Goal: Task Accomplishment & Management: Complete application form

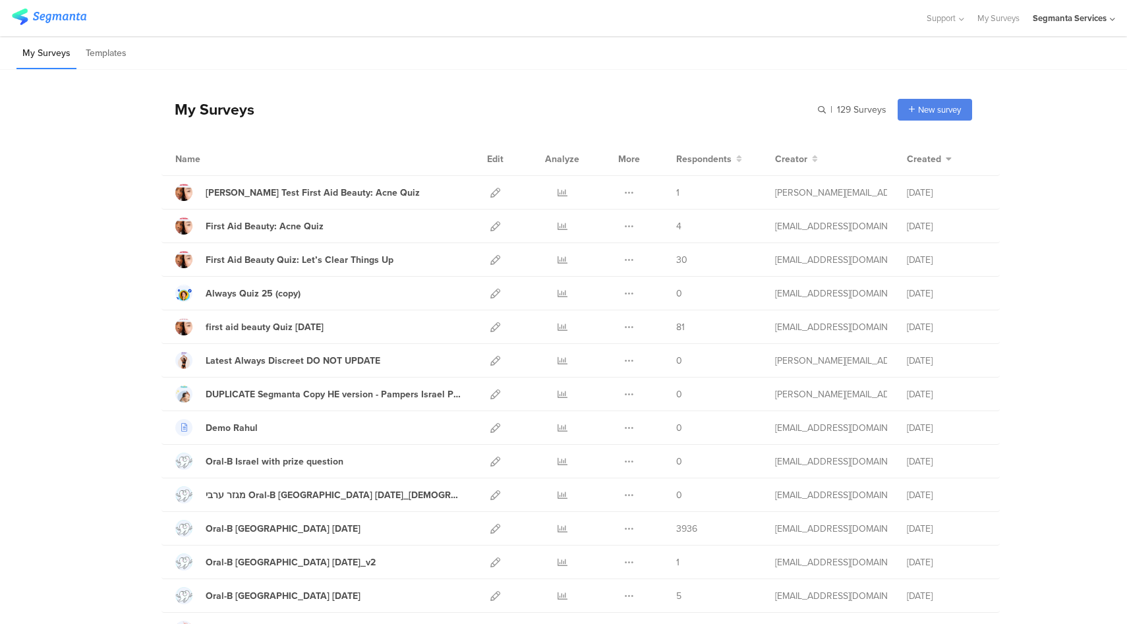
click at [1080, 23] on div "Segmanta Services" at bounding box center [1069, 18] width 74 height 13
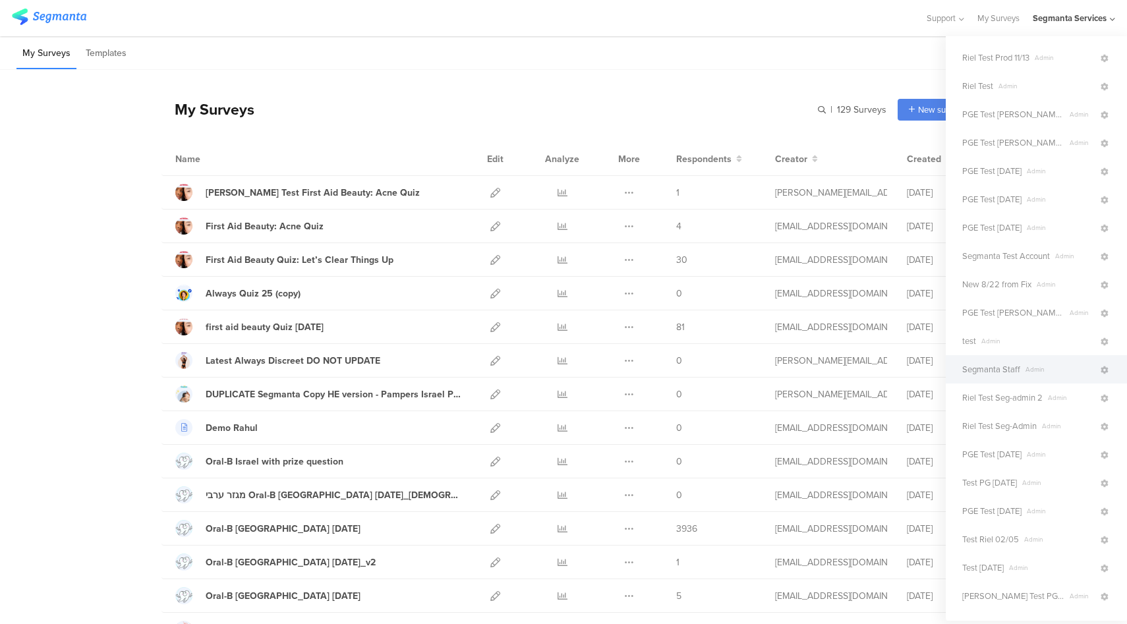
scroll to position [85, 0]
click at [1020, 370] on span "Admin" at bounding box center [1059, 369] width 78 height 10
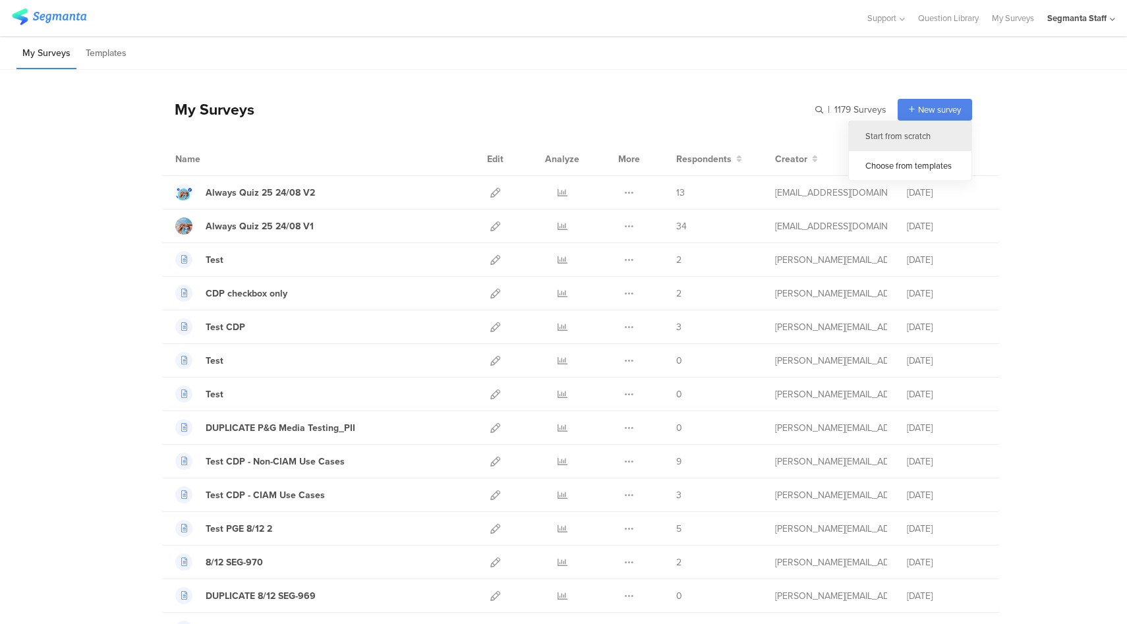
click at [896, 141] on div "Start from scratch" at bounding box center [910, 136] width 123 height 30
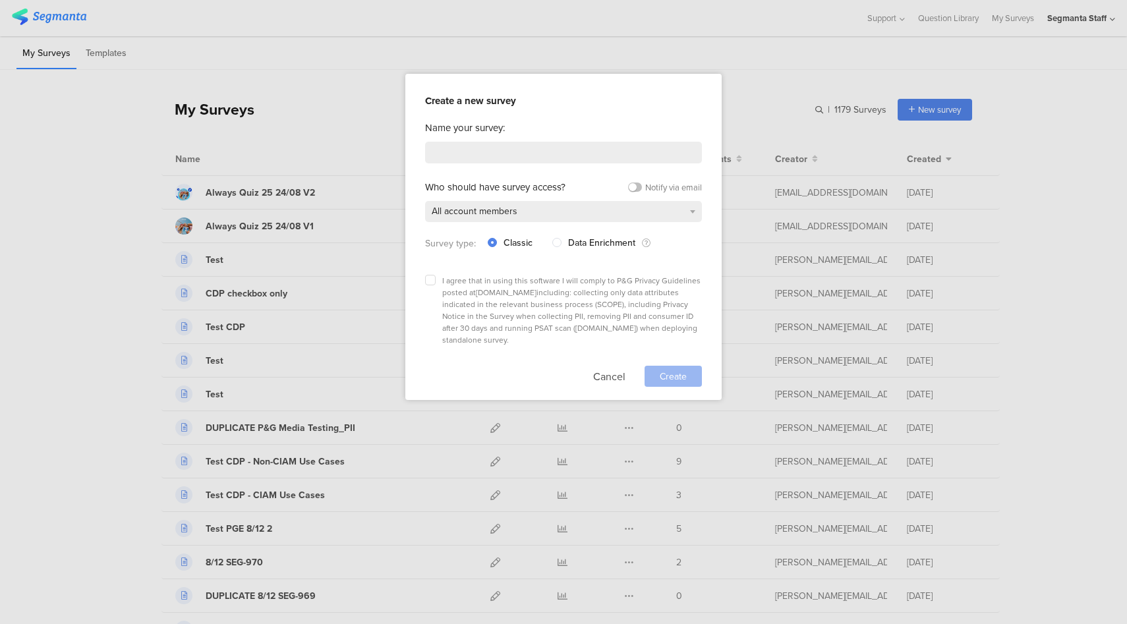
click at [559, 163] on div "Name your survey: Who should have survey access? Notify via email All account m…" at bounding box center [563, 254] width 277 height 266
click at [569, 155] on input at bounding box center [563, 153] width 277 height 22
type input "Test OAuth Webhook"
click at [424, 275] on div "Create a new survey Name your survey: Test OAuth Webhook Who should have survey…" at bounding box center [563, 237] width 316 height 326
click at [432, 281] on label at bounding box center [430, 280] width 11 height 11
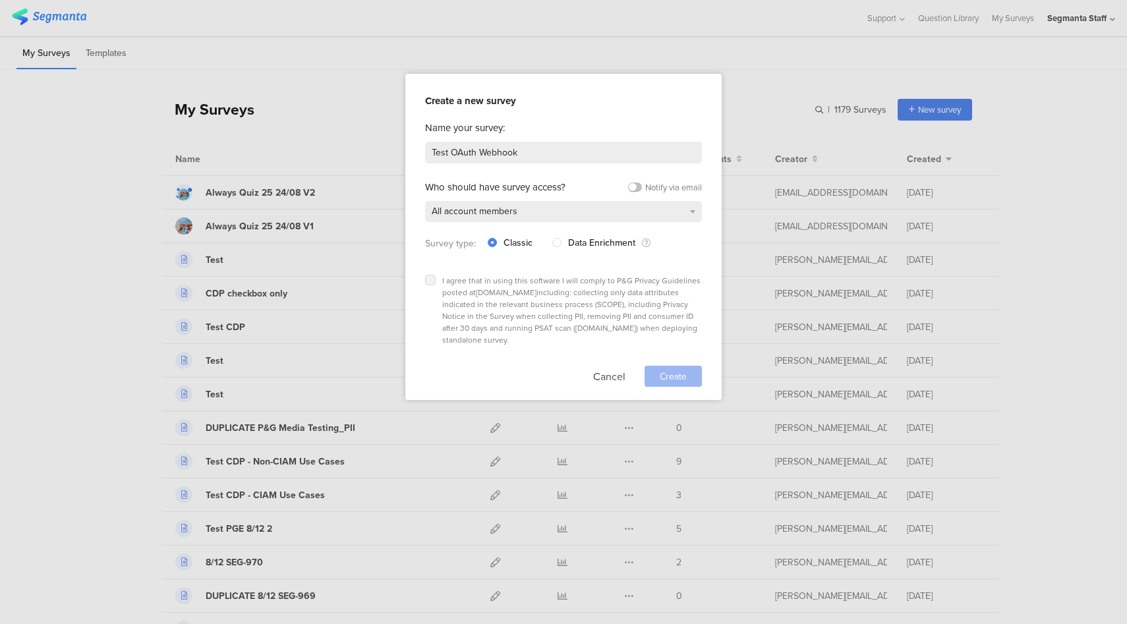
click at [0, 0] on input "checkbox" at bounding box center [0, 0] width 0 height 0
click at [661, 370] on span "Create" at bounding box center [672, 377] width 27 height 14
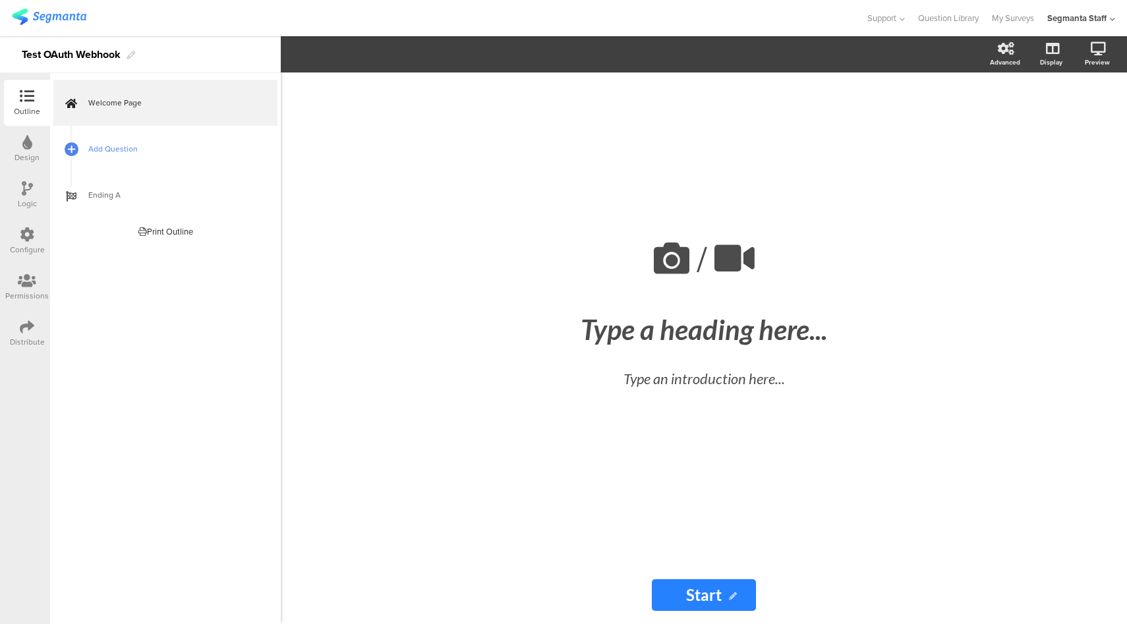
click at [187, 145] on span "Add Question" at bounding box center [172, 148] width 169 height 13
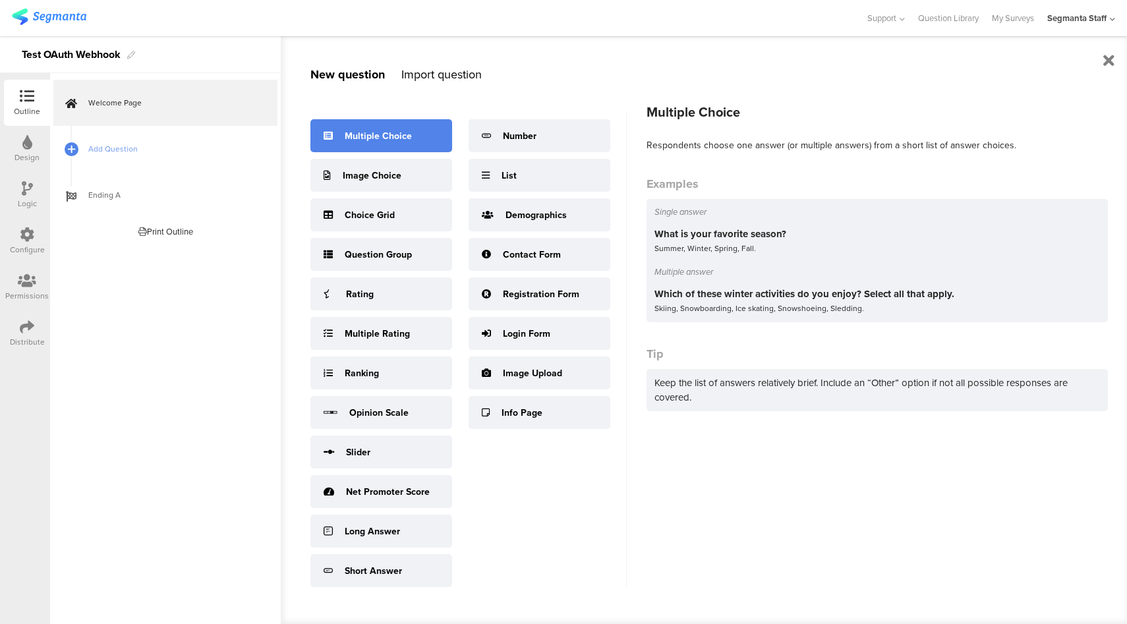
click at [412, 134] on div "Multiple Choice" at bounding box center [381, 135] width 142 height 33
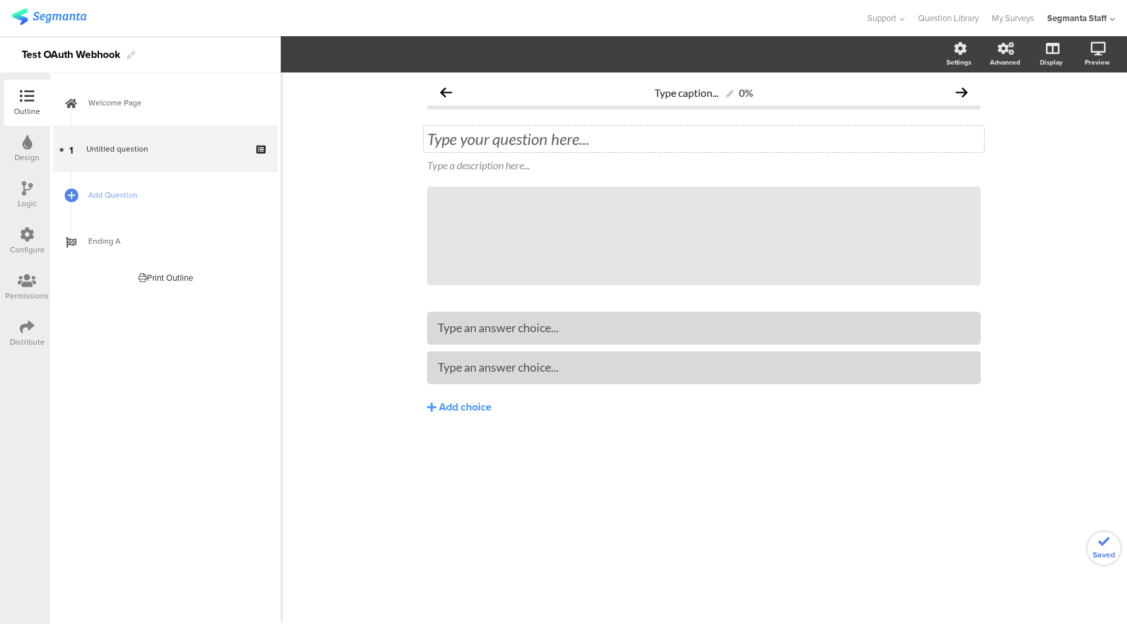
click at [557, 139] on div "Type your question here..." at bounding box center [704, 139] width 560 height 26
click at [563, 320] on div "Type an answer choice..." at bounding box center [703, 328] width 532 height 22
click at [167, 200] on span "Add Question" at bounding box center [172, 194] width 169 height 13
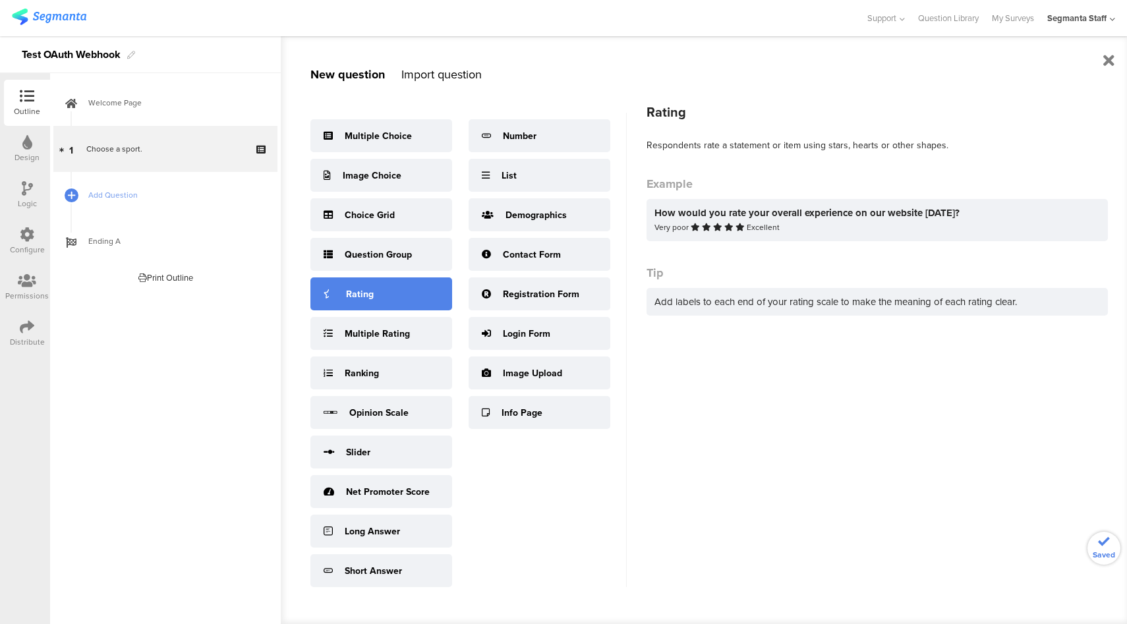
click at [387, 294] on div "Rating" at bounding box center [381, 293] width 142 height 33
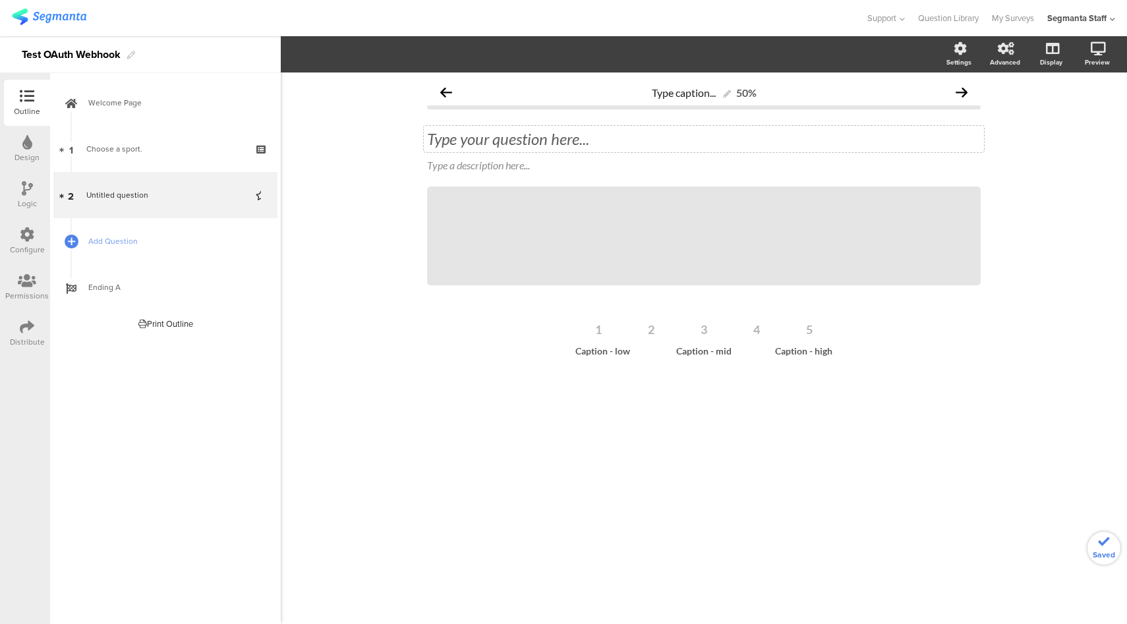
click at [511, 142] on div "Type your question here..." at bounding box center [703, 139] width 553 height 20
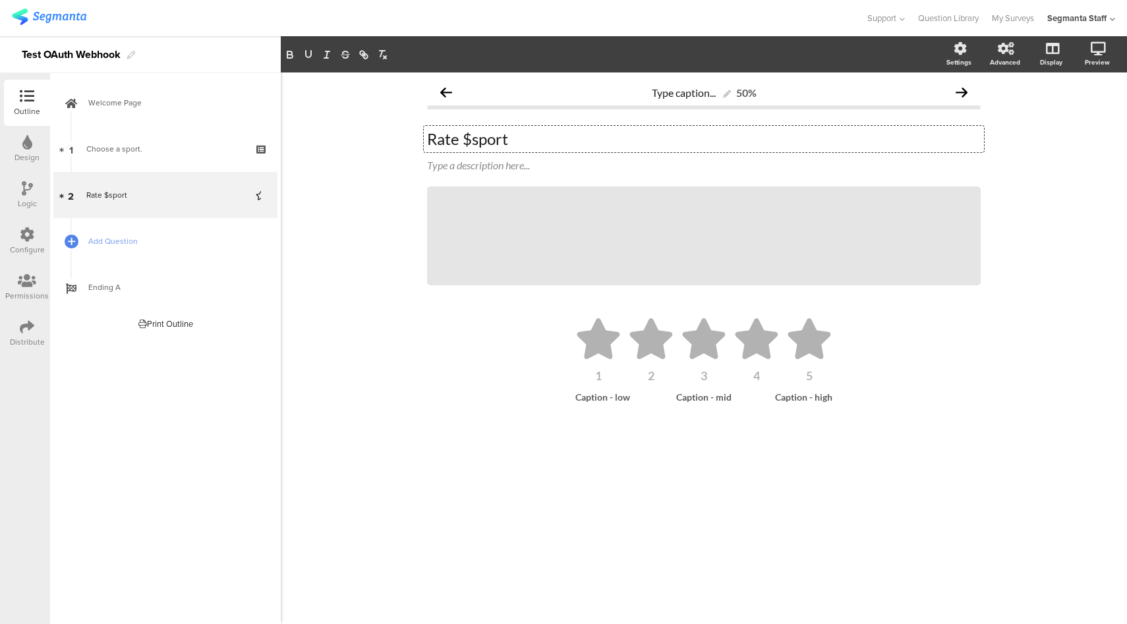
click at [30, 236] on icon at bounding box center [27, 234] width 14 height 14
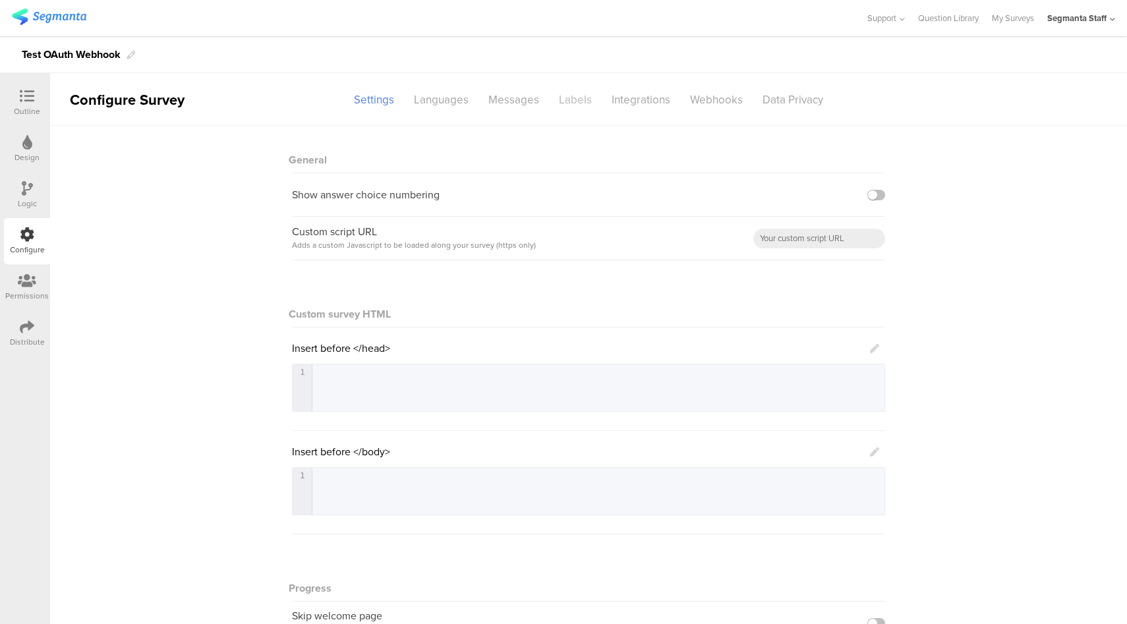
click at [569, 103] on div "Labels" at bounding box center [575, 99] width 53 height 23
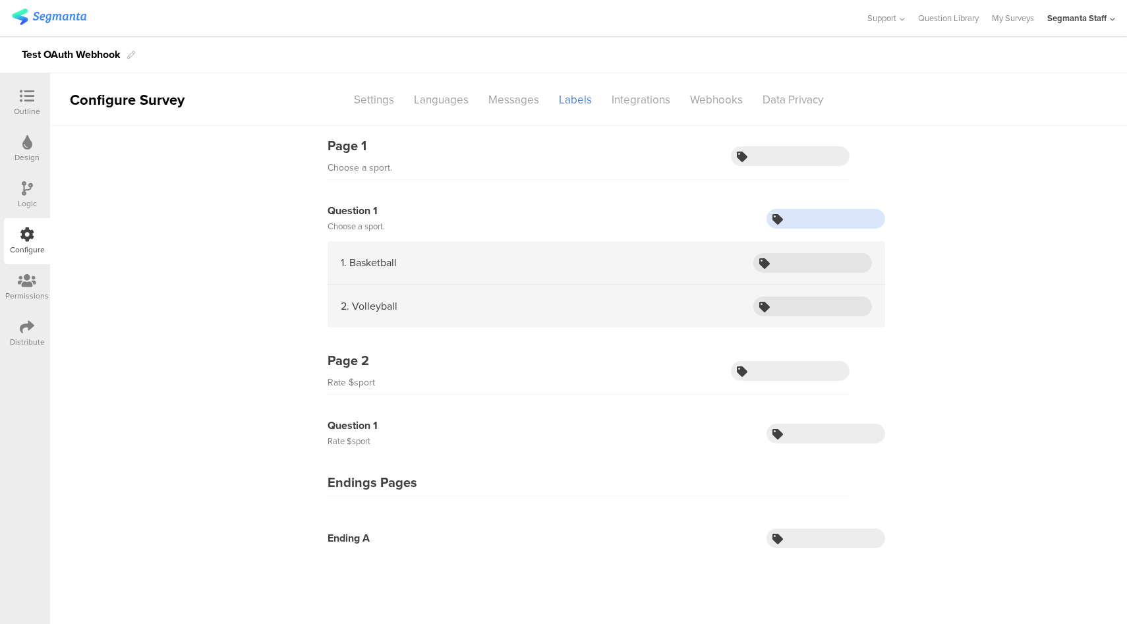
click at [795, 222] on input "text" at bounding box center [825, 219] width 119 height 20
type input "sport"
type input "basketball"
type input "volleyball"
click at [733, 100] on div "Webhooks" at bounding box center [716, 99] width 72 height 23
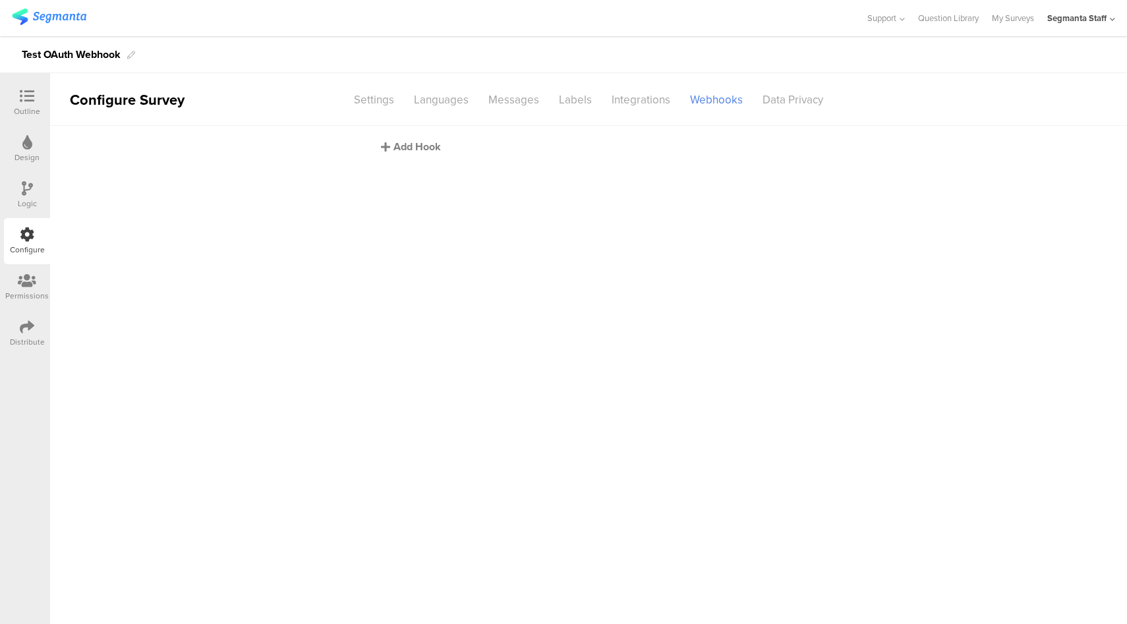
click at [406, 150] on div "Add Hook" at bounding box center [592, 146] width 422 height 15
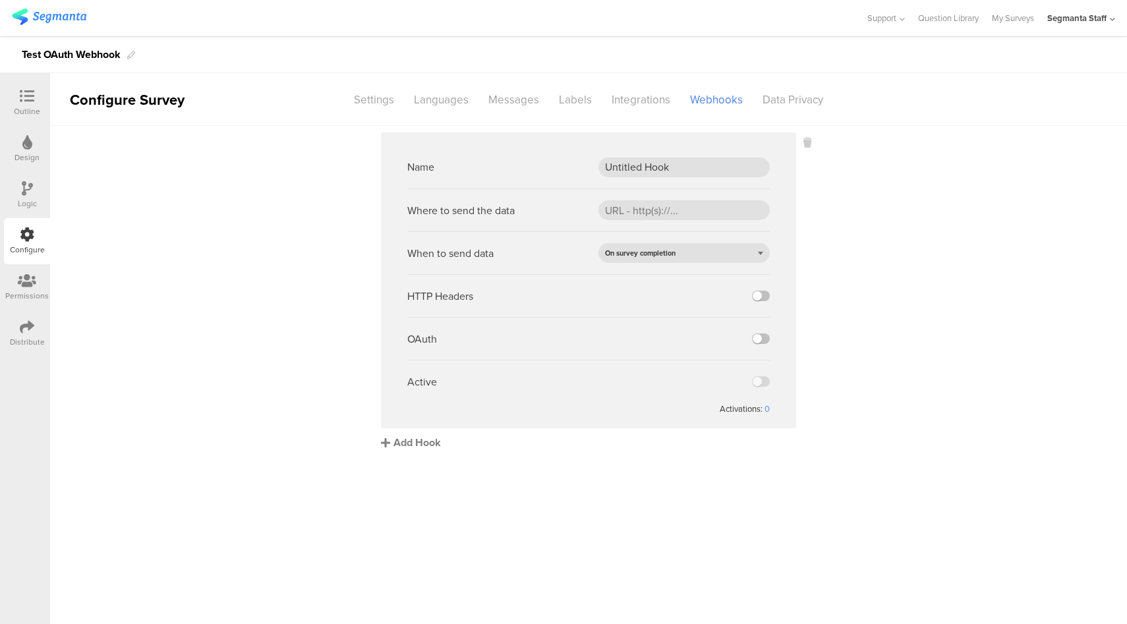
click at [424, 443] on div "Add Hook" at bounding box center [592, 442] width 422 height 15
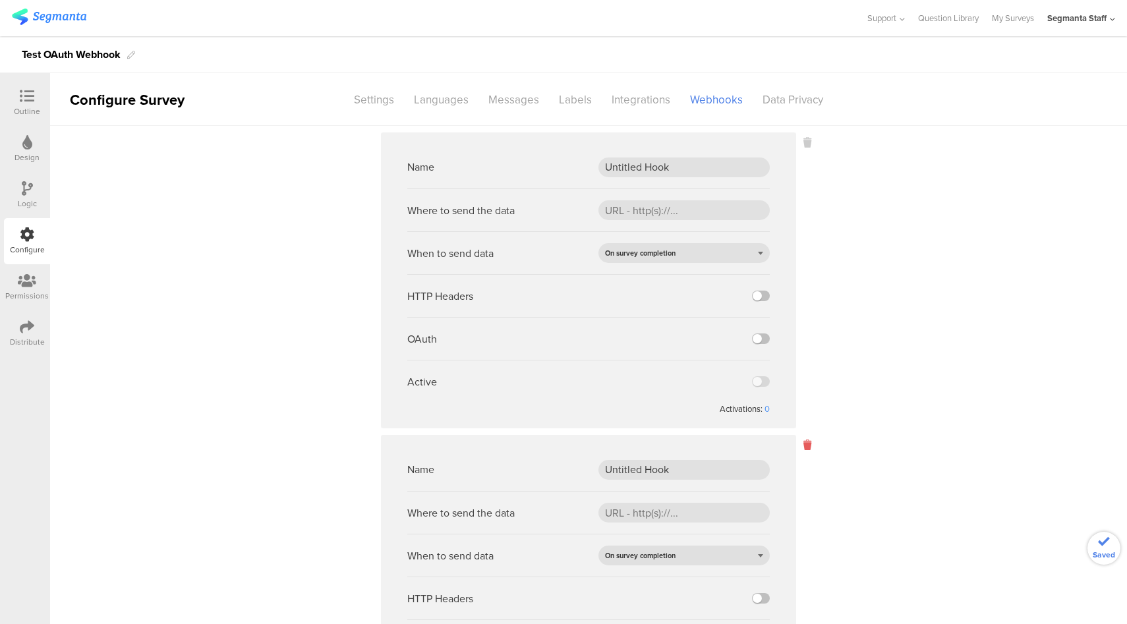
click at [805, 444] on icon at bounding box center [807, 444] width 8 height 15
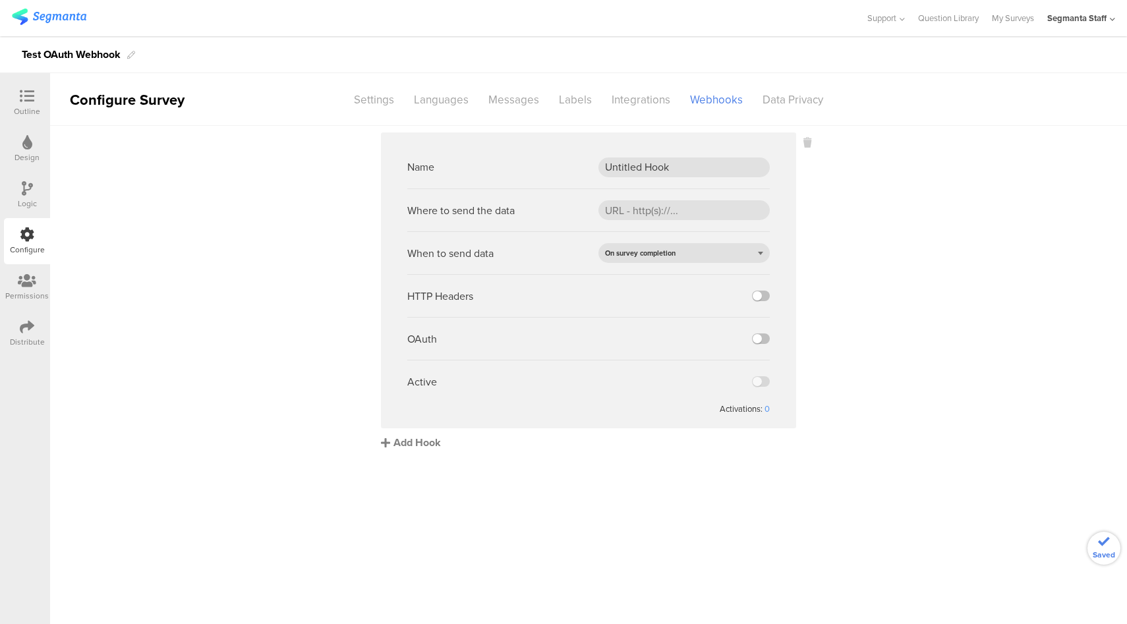
click at [418, 446] on div "Add Hook" at bounding box center [592, 442] width 422 height 15
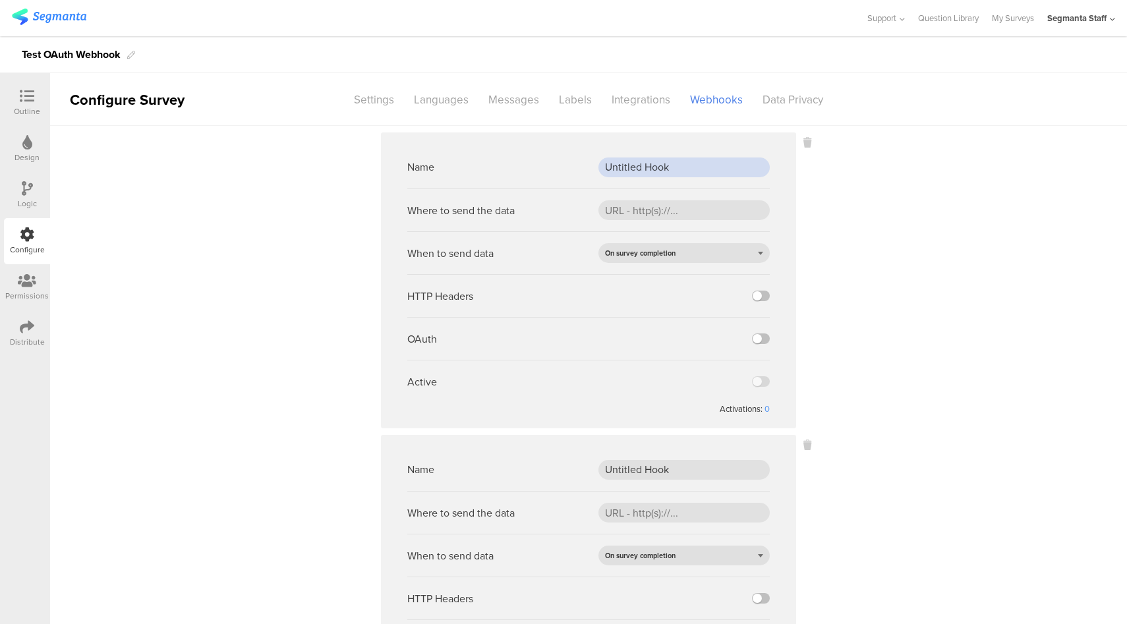
drag, startPoint x: 673, startPoint y: 173, endPoint x: 590, endPoint y: 159, distance: 84.8
click at [590, 159] on div "Name Untitled Hook" at bounding box center [588, 167] width 362 height 43
type input "Regular Webhook"
paste input "https://eo5wmzhoyu3nzo.m.pipedream.net"
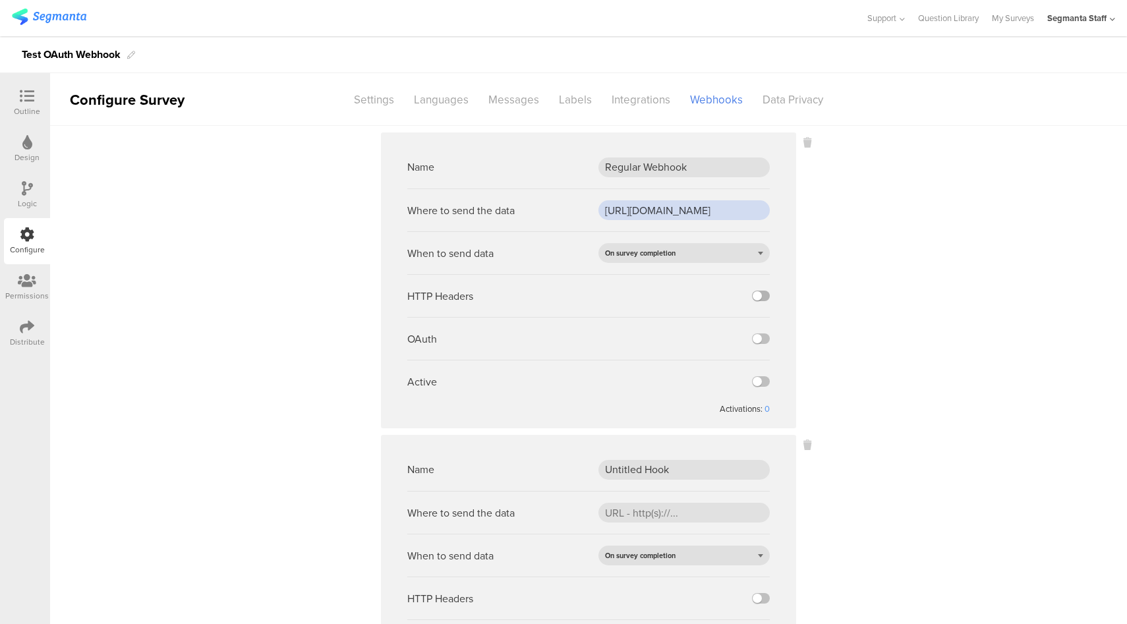
type input "https://eo5wmzhoyu3nzo.m.pipedream.net"
click at [760, 296] on label at bounding box center [761, 296] width 18 height 11
click at [0, 0] on input "checkbox" at bounding box center [0, 0] width 0 height 0
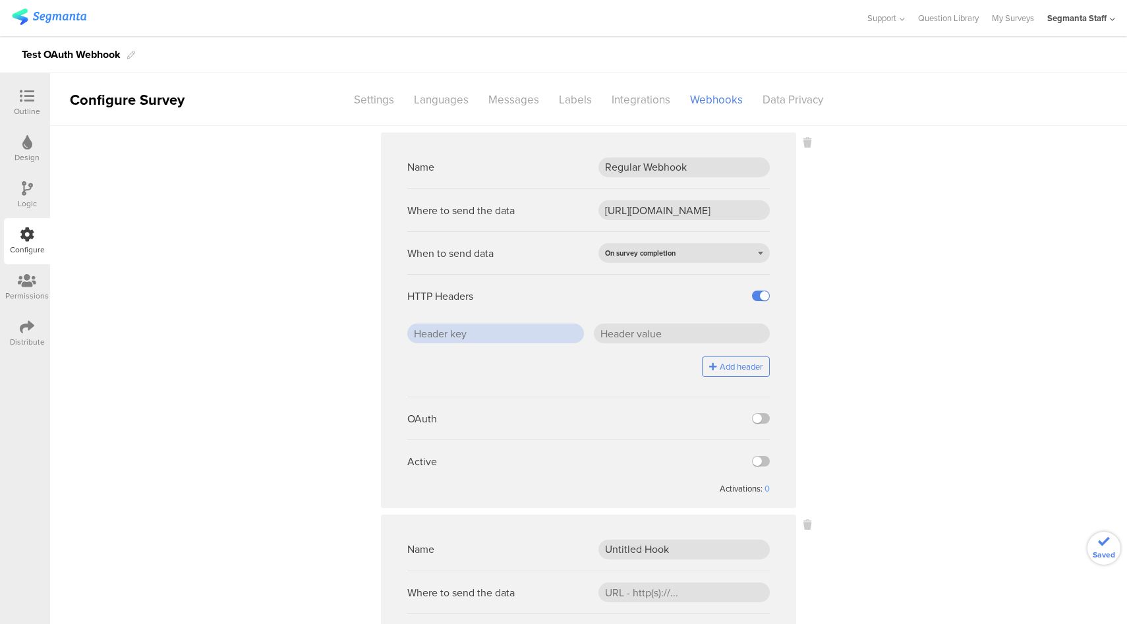
click at [539, 337] on input "text" at bounding box center [495, 333] width 177 height 20
type input "key1"
type input "value1"
click at [717, 368] on button "Add header" at bounding box center [736, 366] width 68 height 20
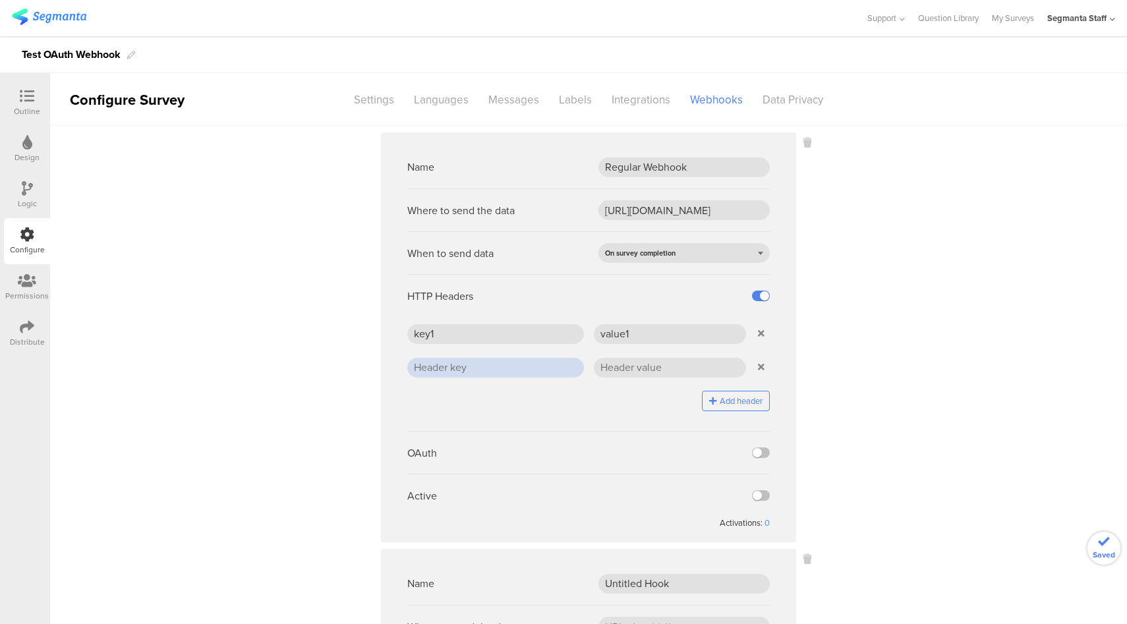
click at [505, 366] on input "text" at bounding box center [495, 368] width 177 height 20
type input "key2"
type input "value2"
click at [761, 493] on label at bounding box center [761, 495] width 18 height 11
click at [0, 0] on input "checkbox" at bounding box center [0, 0] width 0 height 0
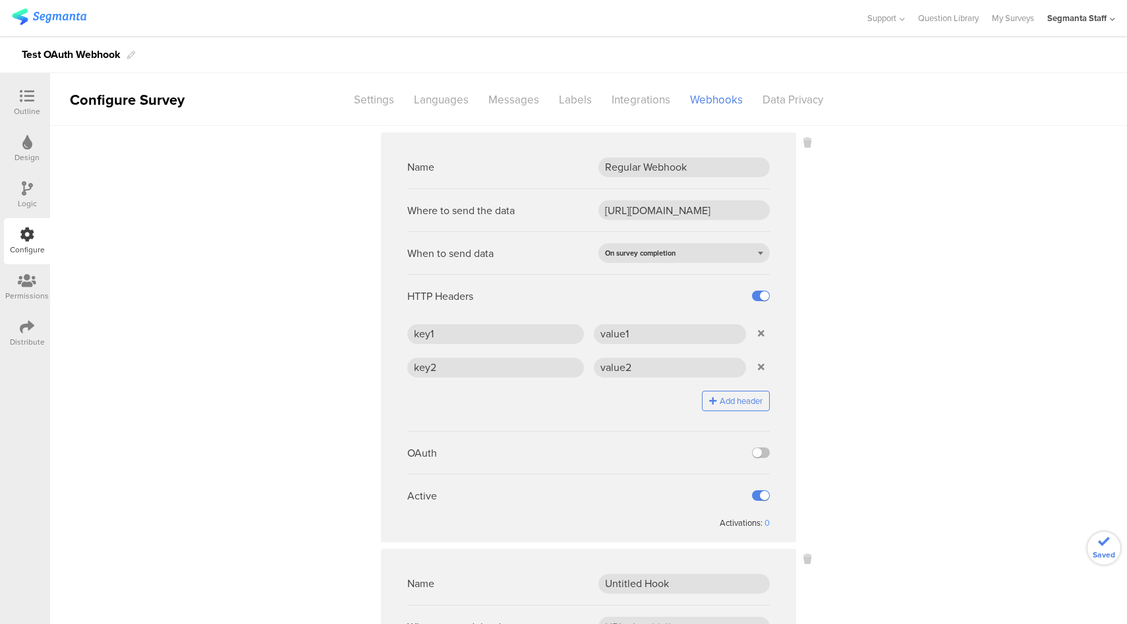
scroll to position [252, 0]
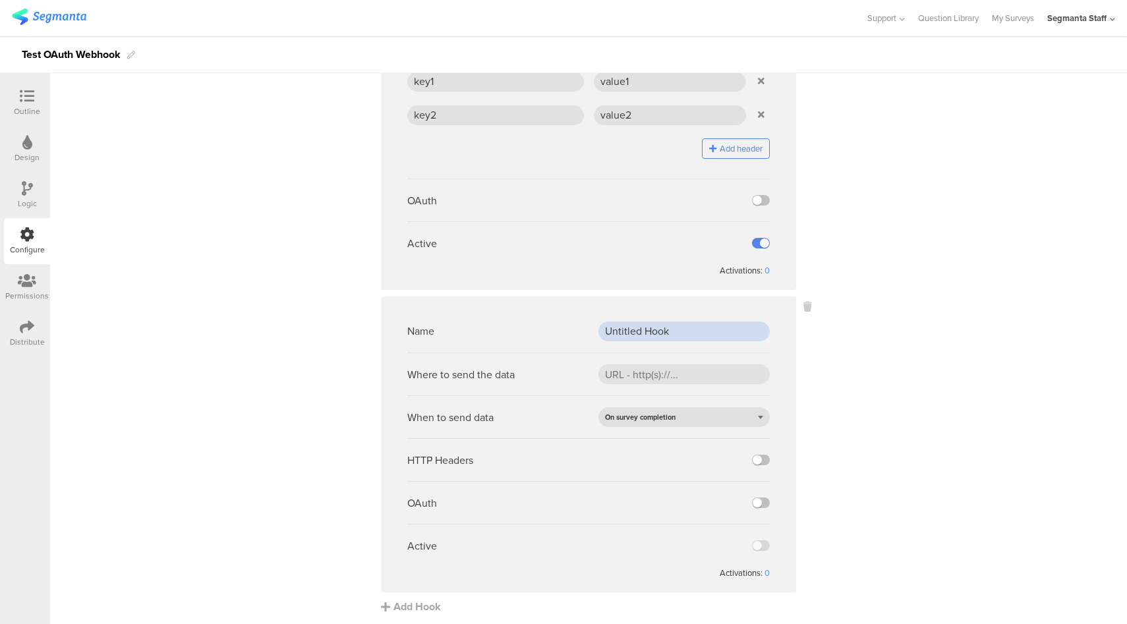
drag, startPoint x: 686, startPoint y: 325, endPoint x: 549, endPoint y: 328, distance: 137.1
click at [549, 328] on div "Name Untitled Hook" at bounding box center [588, 331] width 362 height 43
type input "OAuth PepsiCo Dev"
click at [645, 368] on input "url" at bounding box center [683, 374] width 171 height 20
paste input "https://apim-na.dev.mypepsico.com/cgf/eip/cdp-eip/v1/segmanta-intake"
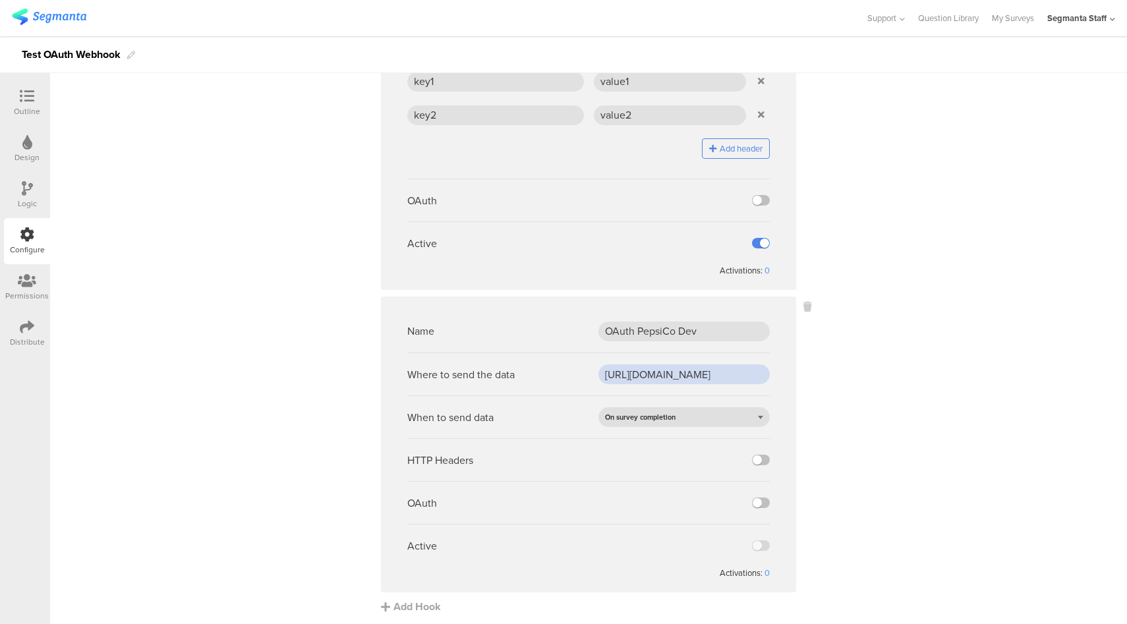
scroll to position [0, 168]
type input "https://apim-na.dev.mypepsico.com/cgf/eip/cdp-eip/v1/segmanta-intake"
click at [719, 415] on div "On survey completion" at bounding box center [683, 417] width 171 height 20
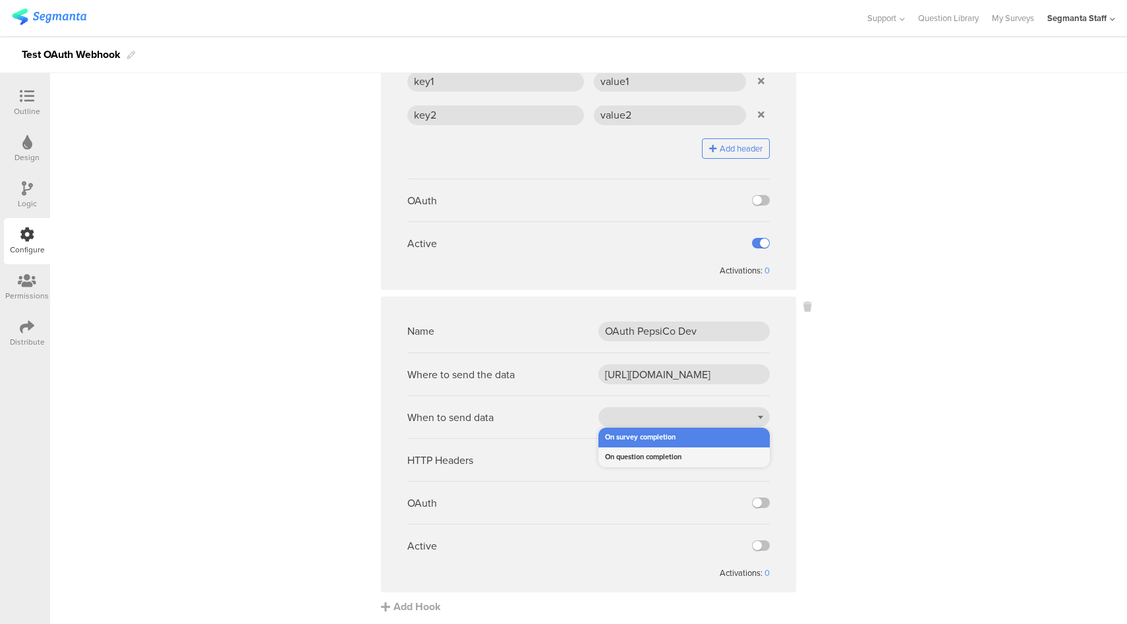
click at [729, 450] on div "On question completion" at bounding box center [683, 457] width 171 height 20
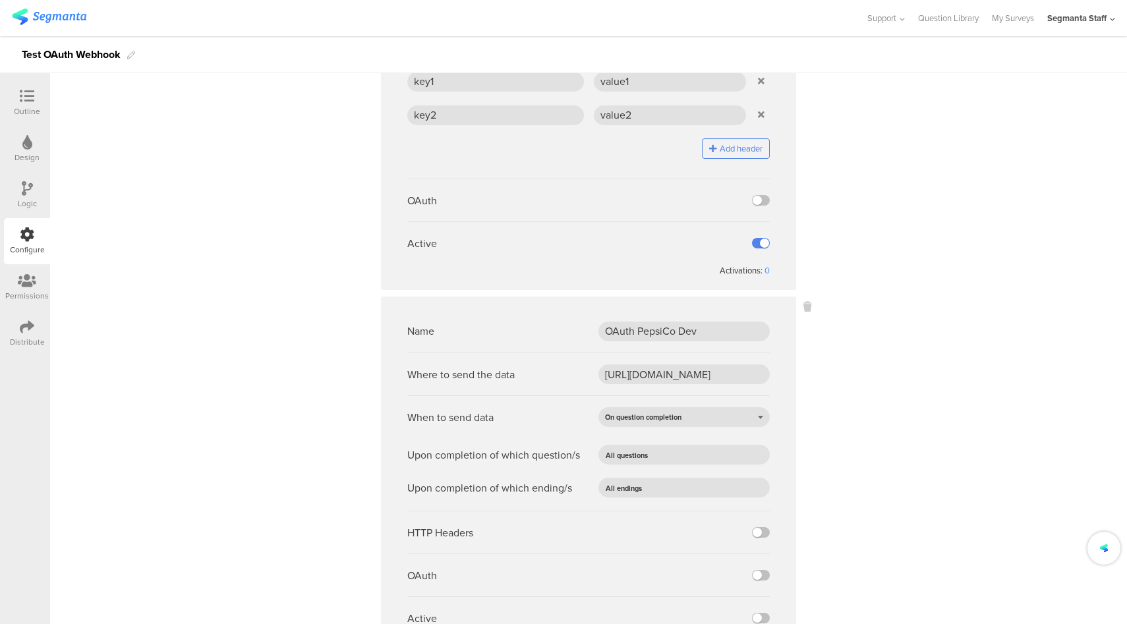
scroll to position [325, 0]
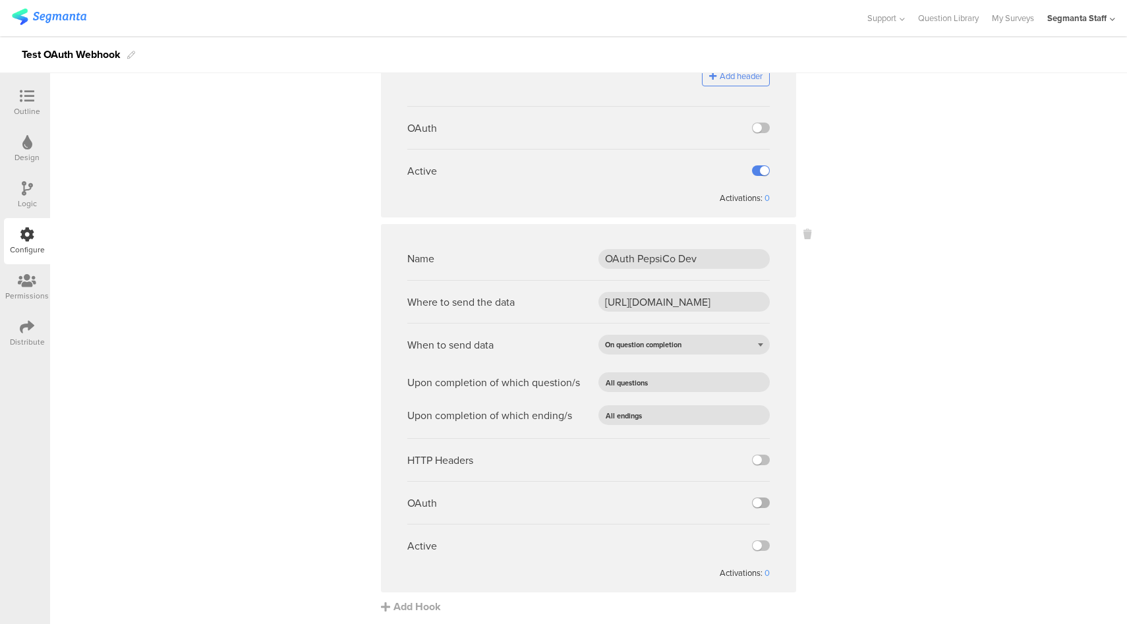
click at [758, 500] on label at bounding box center [761, 502] width 18 height 11
click at [0, 0] on input "checkbox" at bounding box center [0, 0] width 0 height 0
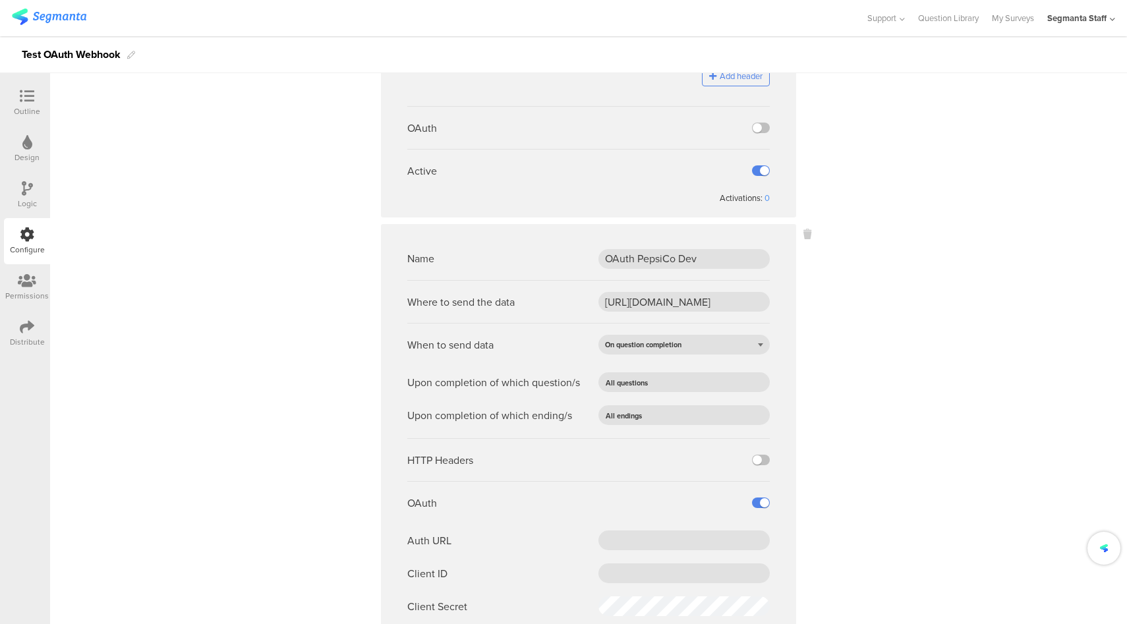
scroll to position [496, 0]
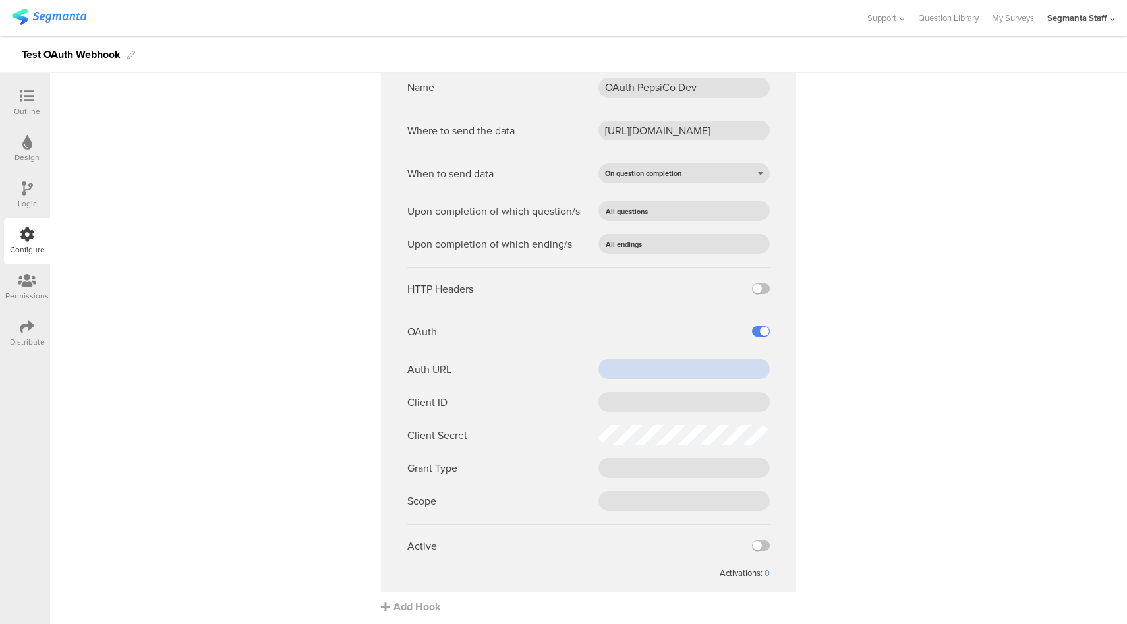
click at [619, 366] on input "text" at bounding box center [683, 369] width 171 height 20
paste input "https://pepsico.oktapreview.com/oauth2/default/v1/token"
type input "https://pepsico.oktapreview.com/oauth2/default/v1/token"
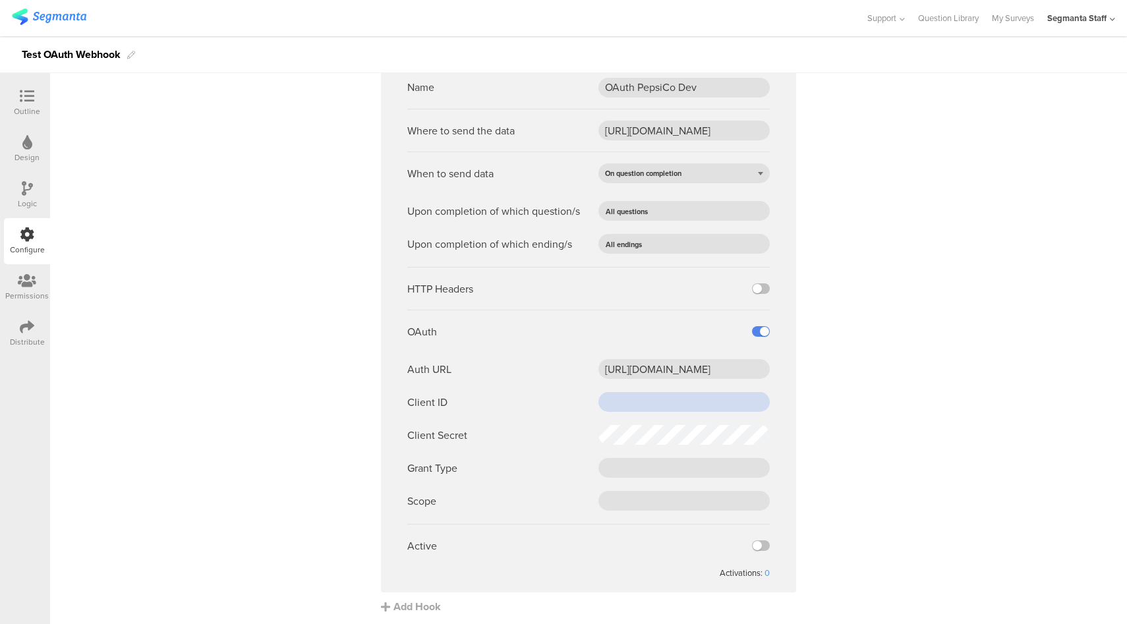
click at [638, 403] on input "text" at bounding box center [683, 402] width 171 height 20
paste input "0oa2e95c7da3J57Wq0h8"
type input "0oa2e95c7da3J57Wq0h8"
click at [635, 466] on input "text" at bounding box center [683, 468] width 171 height 20
paste input "client_credentials"
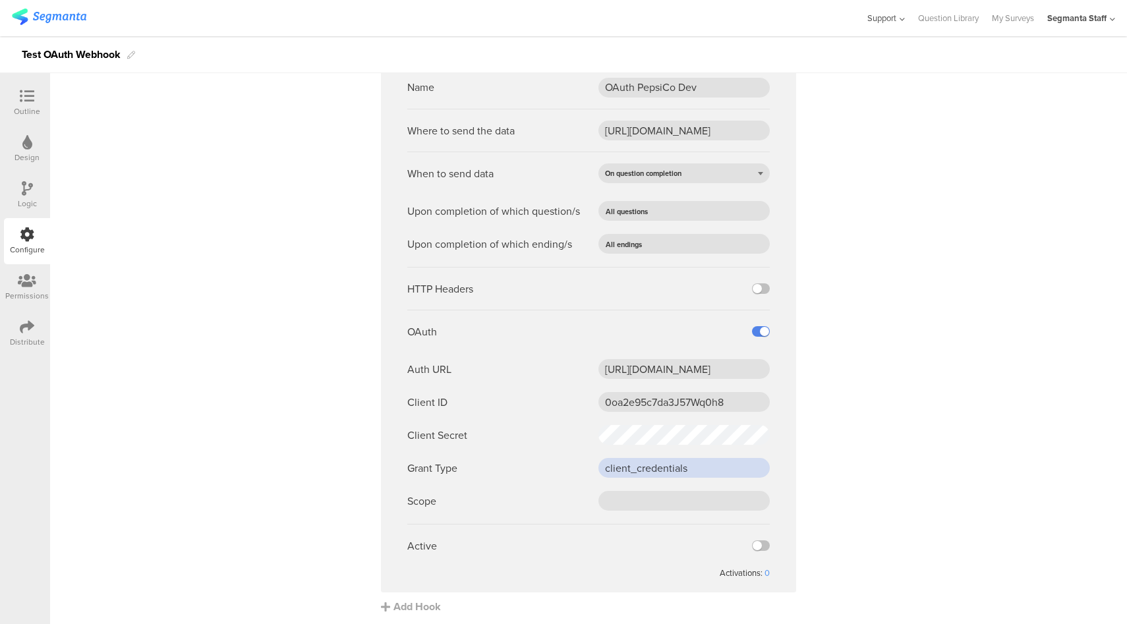
type input "client_credentials"
click at [630, 495] on input "text" at bounding box center [683, 501] width 171 height 20
paste input "cdp-segmanta"
type input "cdp-segmanta"
click at [763, 544] on label at bounding box center [761, 545] width 18 height 11
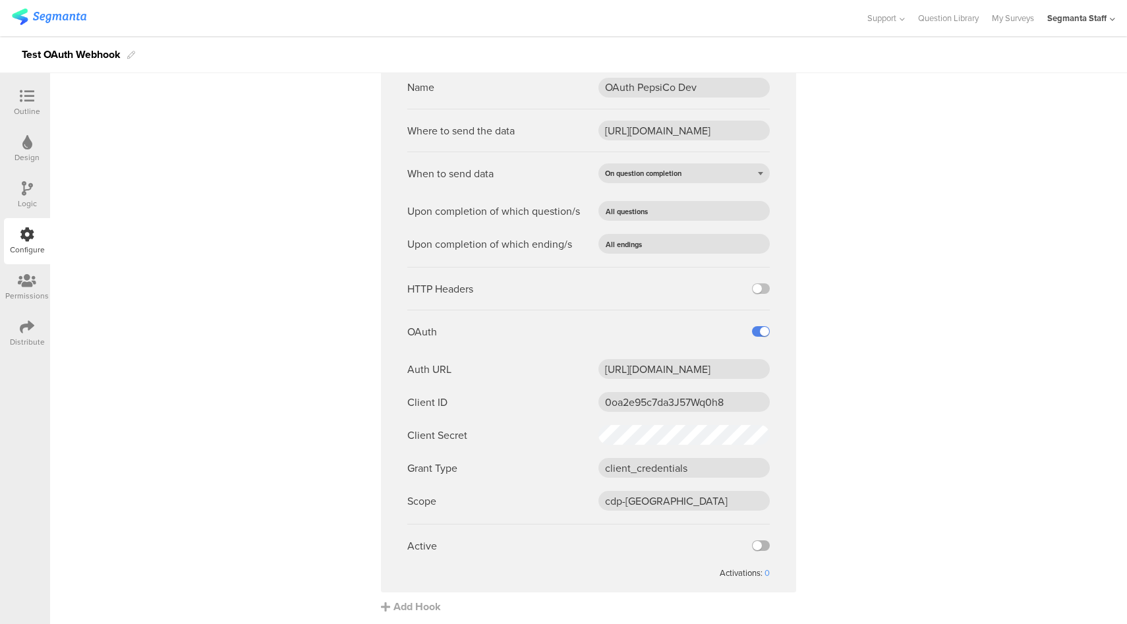
click at [0, 0] on input "checkbox" at bounding box center [0, 0] width 0 height 0
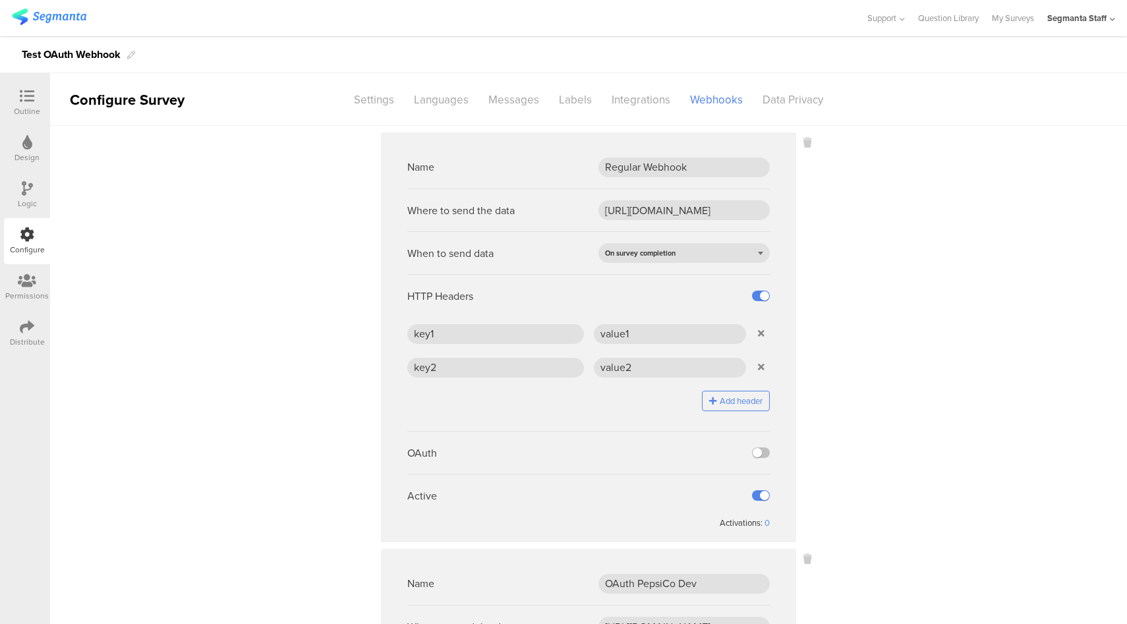
scroll to position [496, 0]
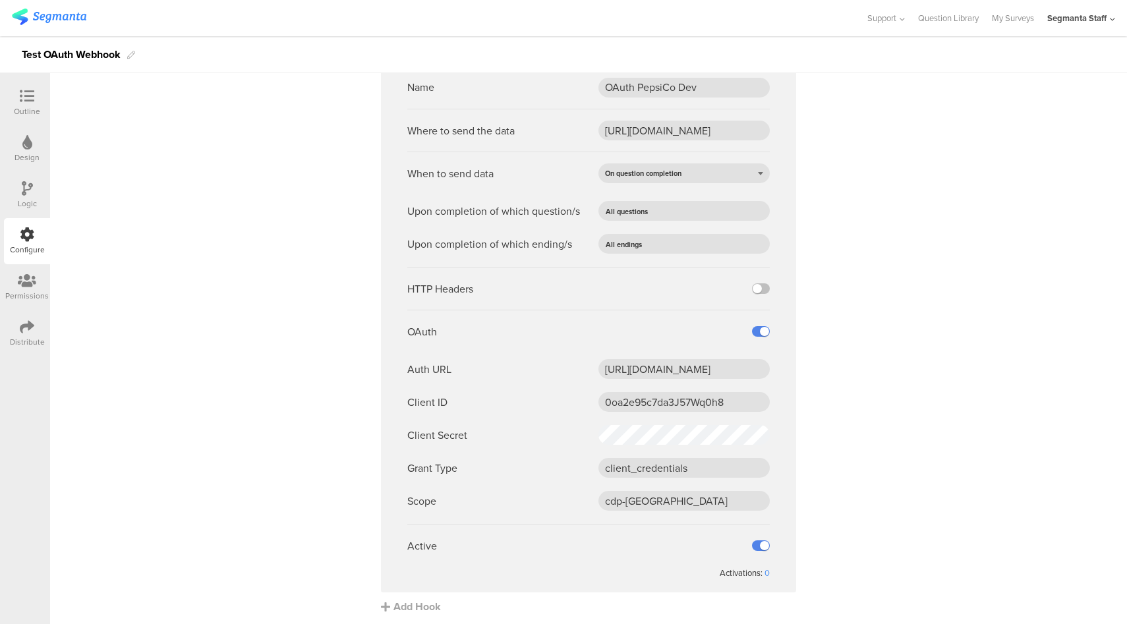
click at [12, 331] on div "Distribute" at bounding box center [27, 333] width 46 height 46
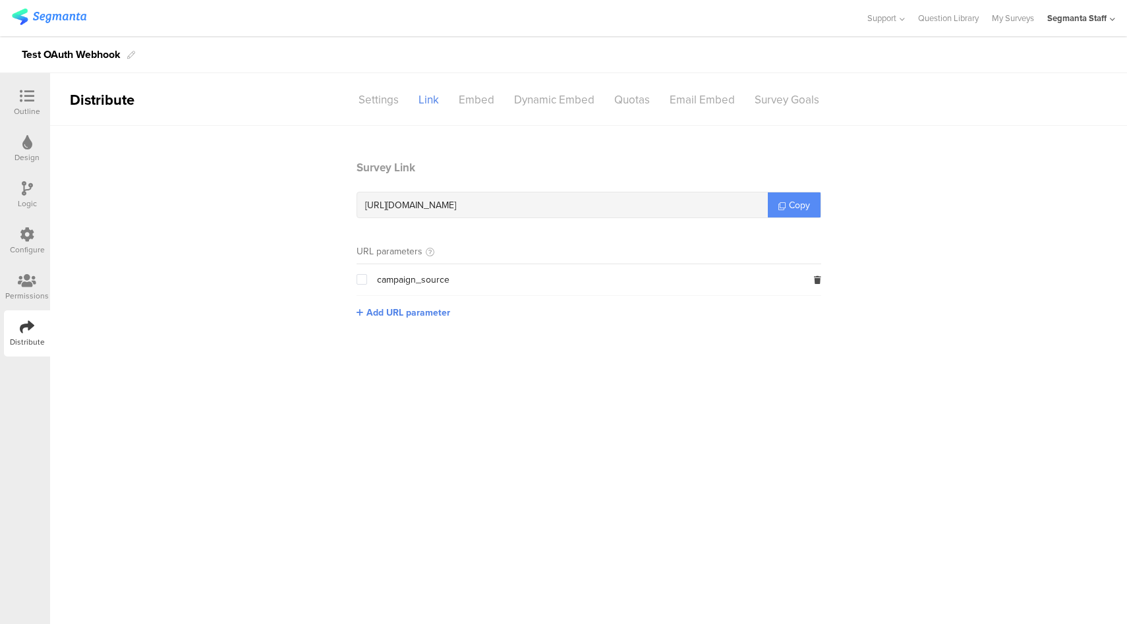
click at [787, 213] on link "Copy" at bounding box center [793, 204] width 53 height 25
click at [23, 248] on div "Configure" at bounding box center [27, 250] width 35 height 12
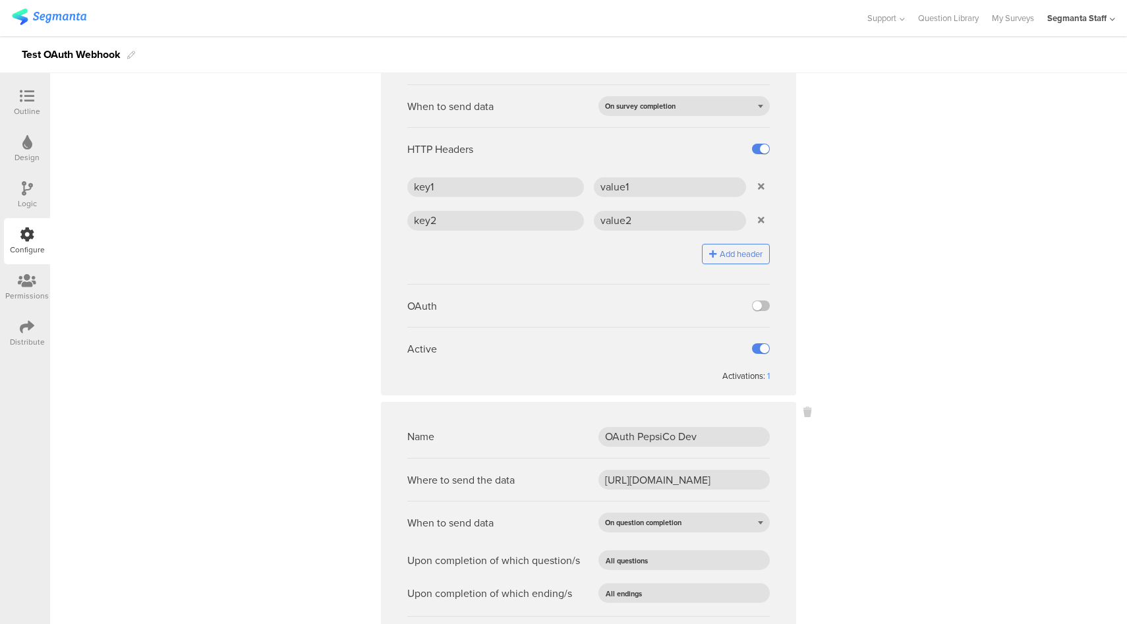
scroll to position [496, 0]
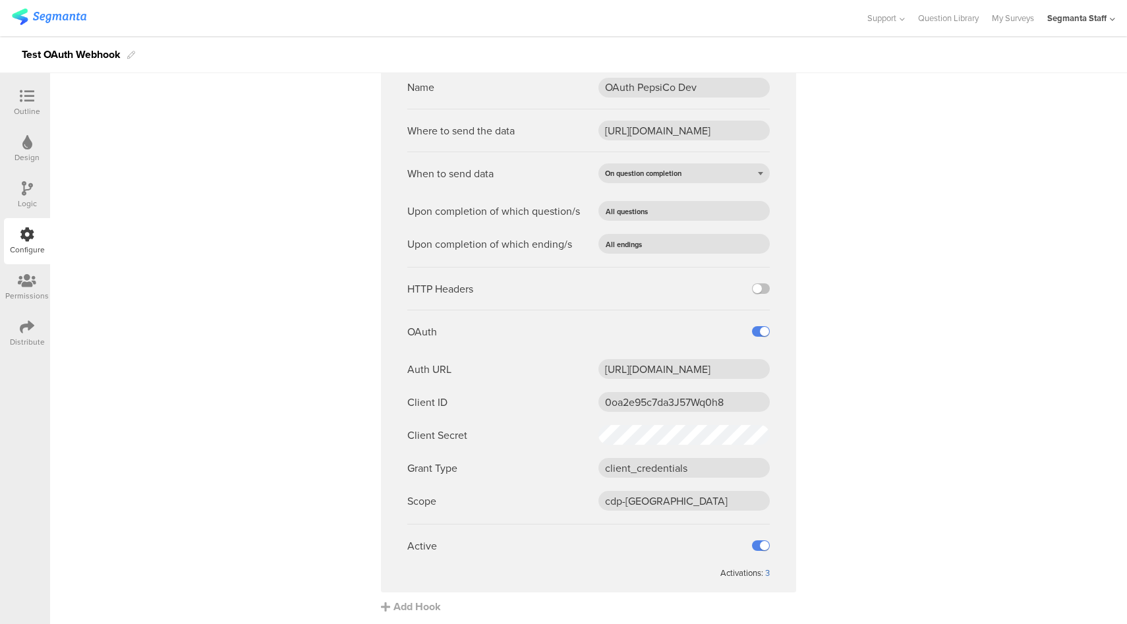
click at [765, 569] on div "3" at bounding box center [767, 573] width 5 height 13
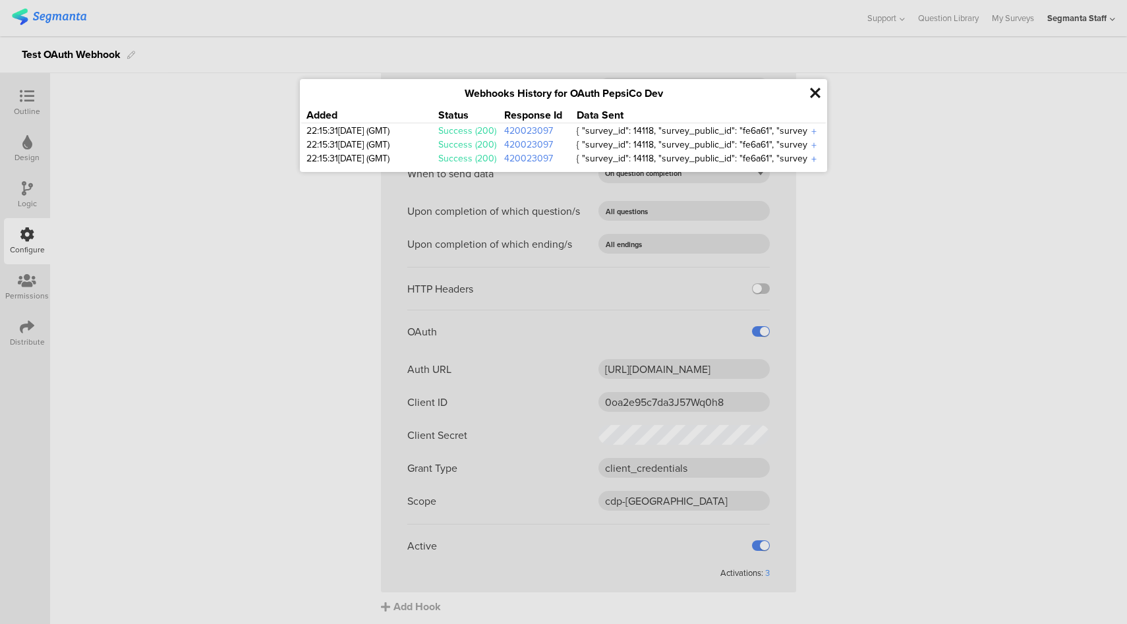
click at [816, 158] on div "+" at bounding box center [813, 159] width 13 height 15
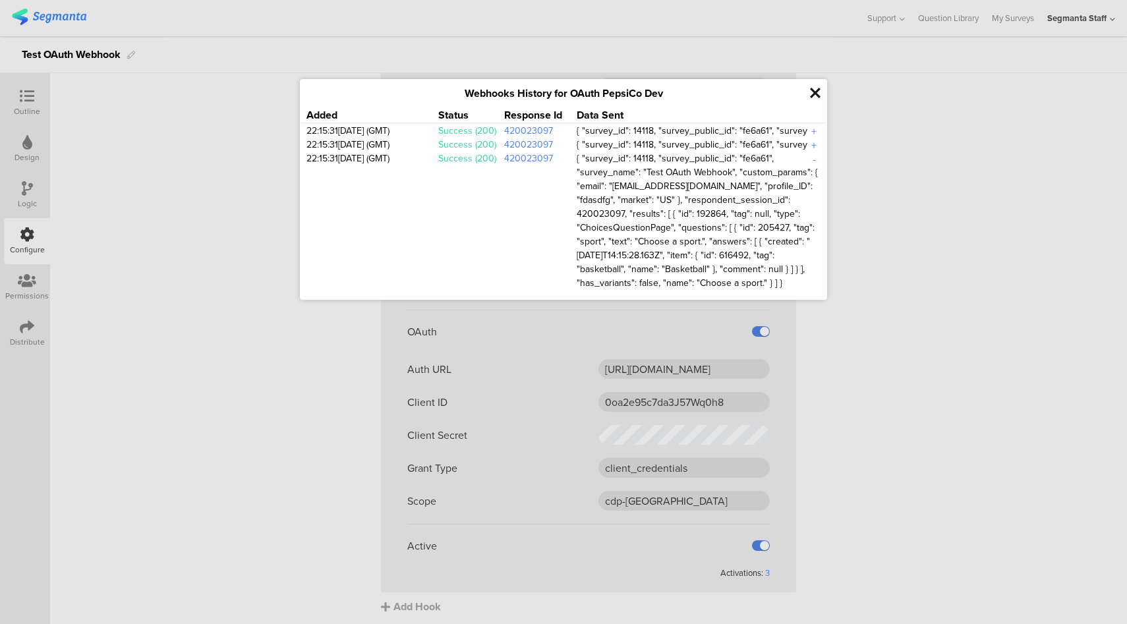
click at [814, 148] on div "+" at bounding box center [813, 145] width 13 height 15
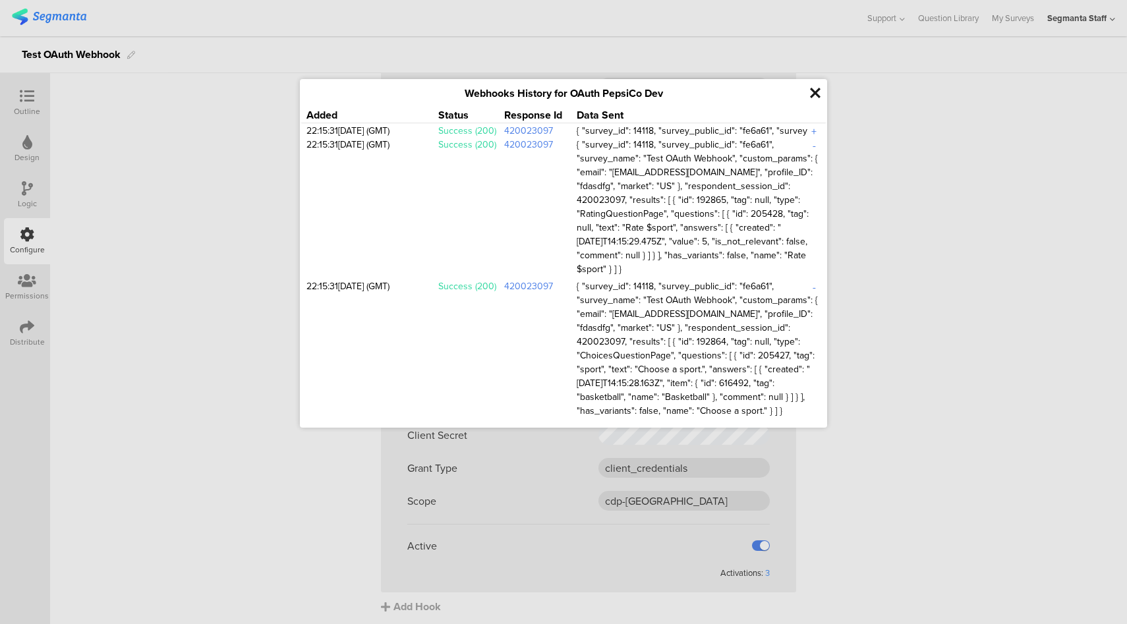
click at [816, 134] on div "+" at bounding box center [813, 131] width 13 height 15
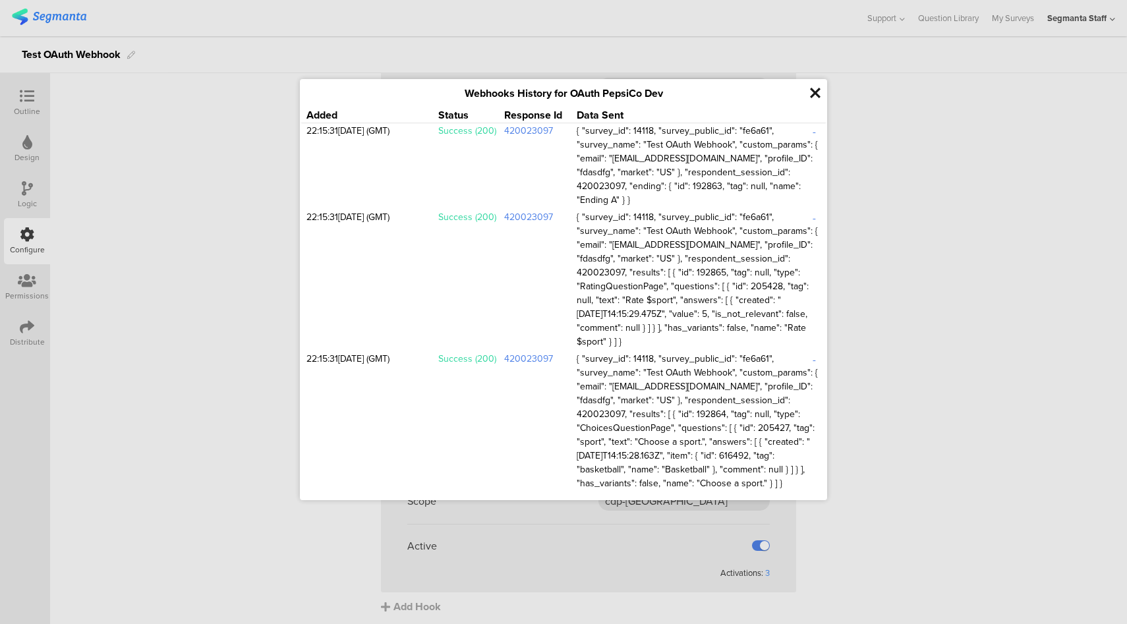
click at [924, 159] on div at bounding box center [563, 312] width 1127 height 624
click at [813, 96] on icon at bounding box center [815, 93] width 11 height 15
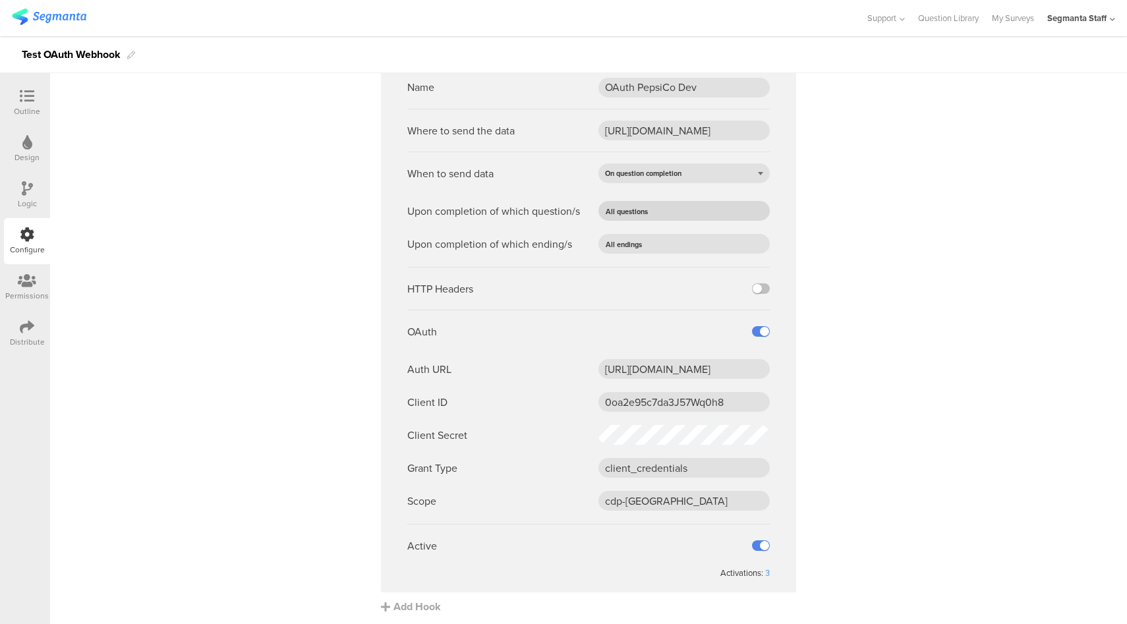
click at [700, 216] on input "text" at bounding box center [703, 211] width 103 height 18
click at [664, 252] on li "1 Choose a sport." at bounding box center [684, 256] width 180 height 20
click at [814, 244] on sg-webhook-settings "Name Regular Webhook Where to send the data https://eo5wmzhoyu3nzo.m.pipedream.…" at bounding box center [588, 125] width 1076 height 978
click at [694, 243] on input "text" at bounding box center [700, 244] width 109 height 18
click at [630, 267] on span "All endings" at bounding box center [619, 269] width 36 height 11
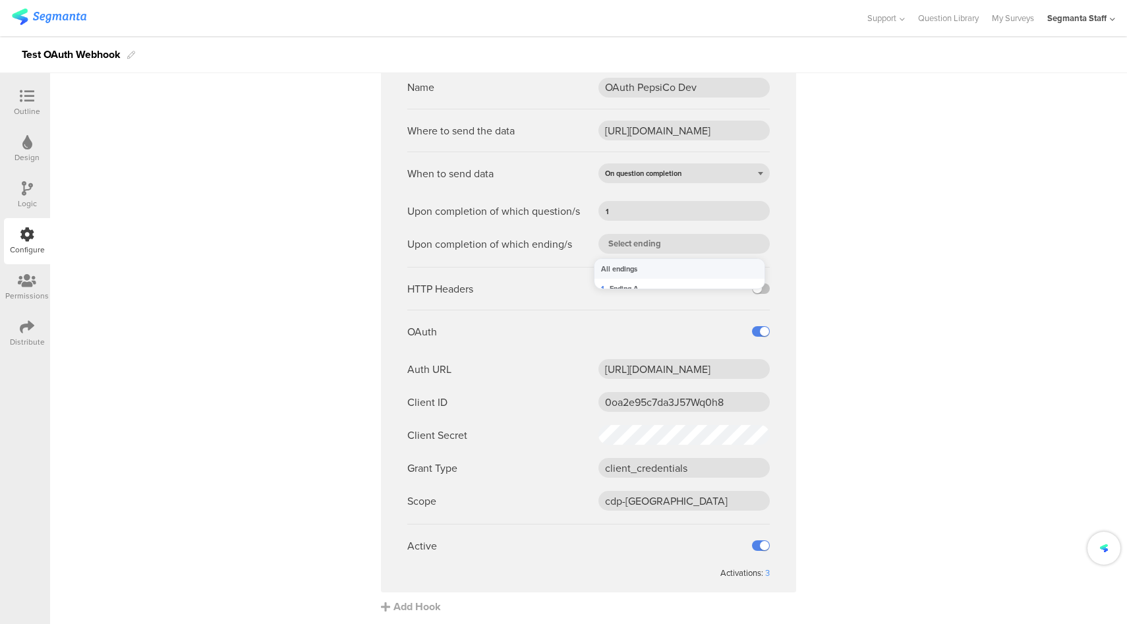
click at [839, 249] on sg-webhook-settings "Name Regular Webhook Where to send the data https://eo5wmzhoyu3nzo.m.pipedream.…" at bounding box center [588, 125] width 1076 height 978
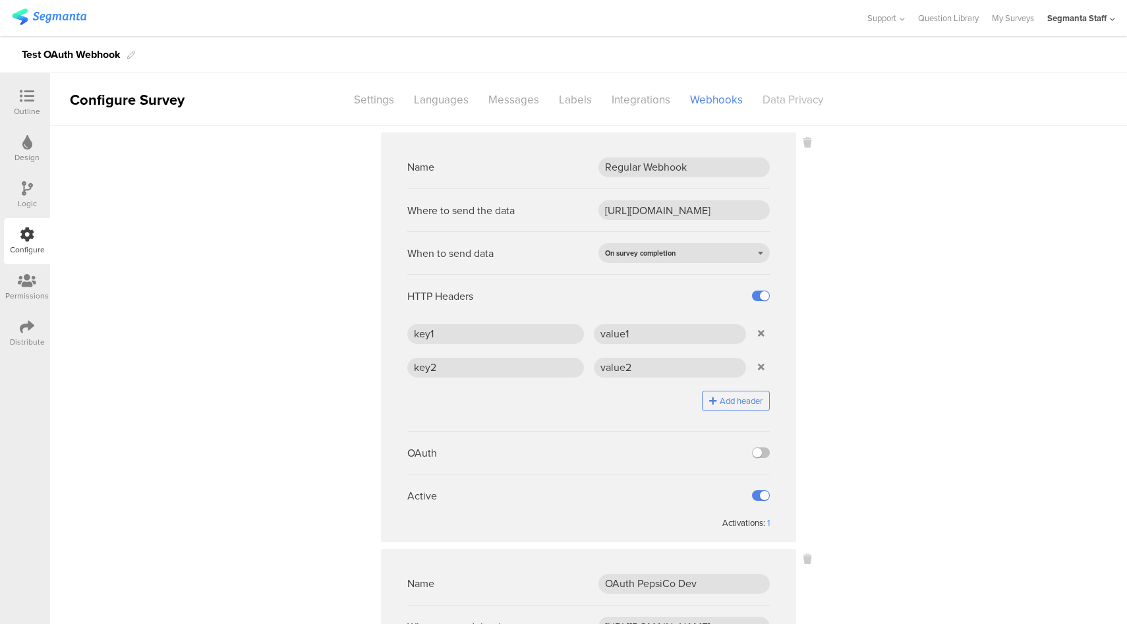
click at [791, 100] on div "Data Privacy" at bounding box center [792, 99] width 80 height 23
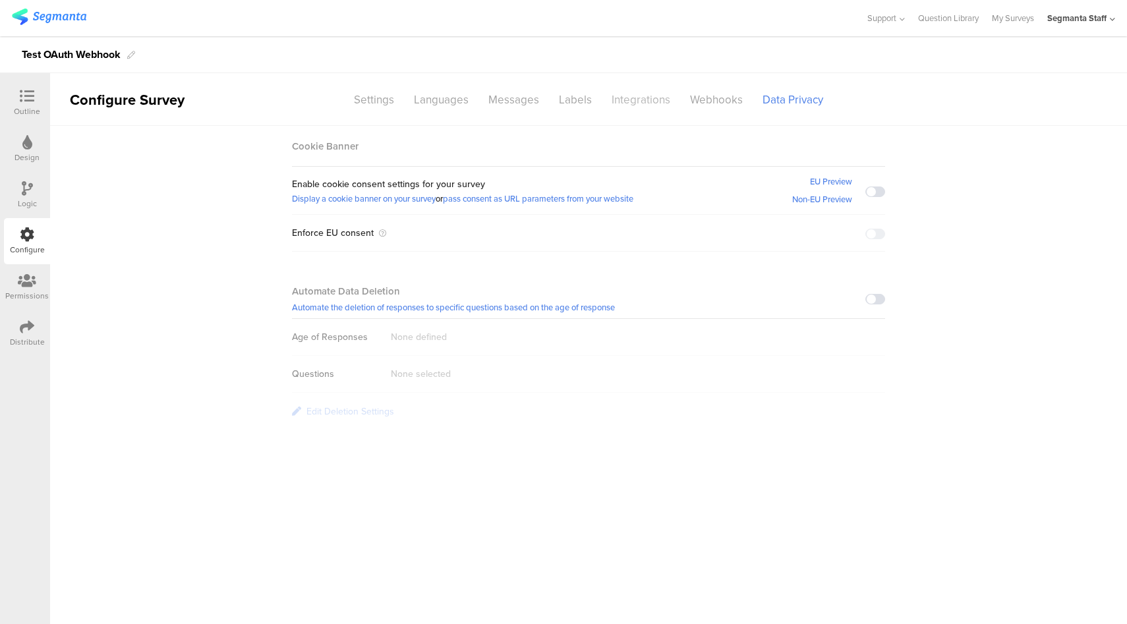
click at [638, 101] on div "Integrations" at bounding box center [640, 99] width 78 height 23
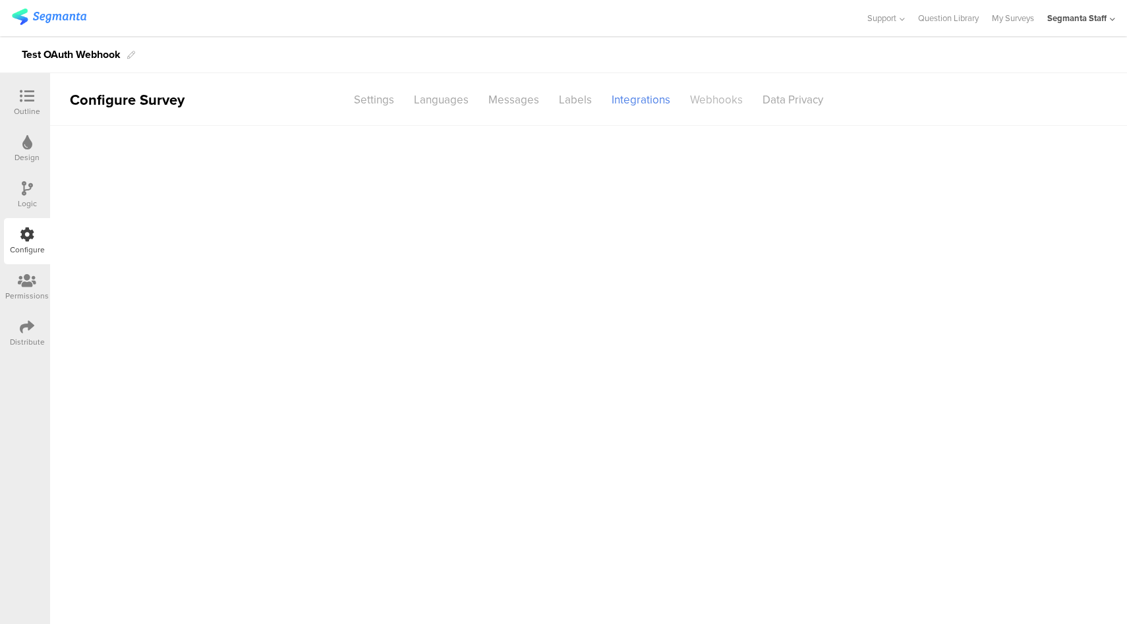
click at [721, 104] on div "Webhooks" at bounding box center [716, 99] width 72 height 23
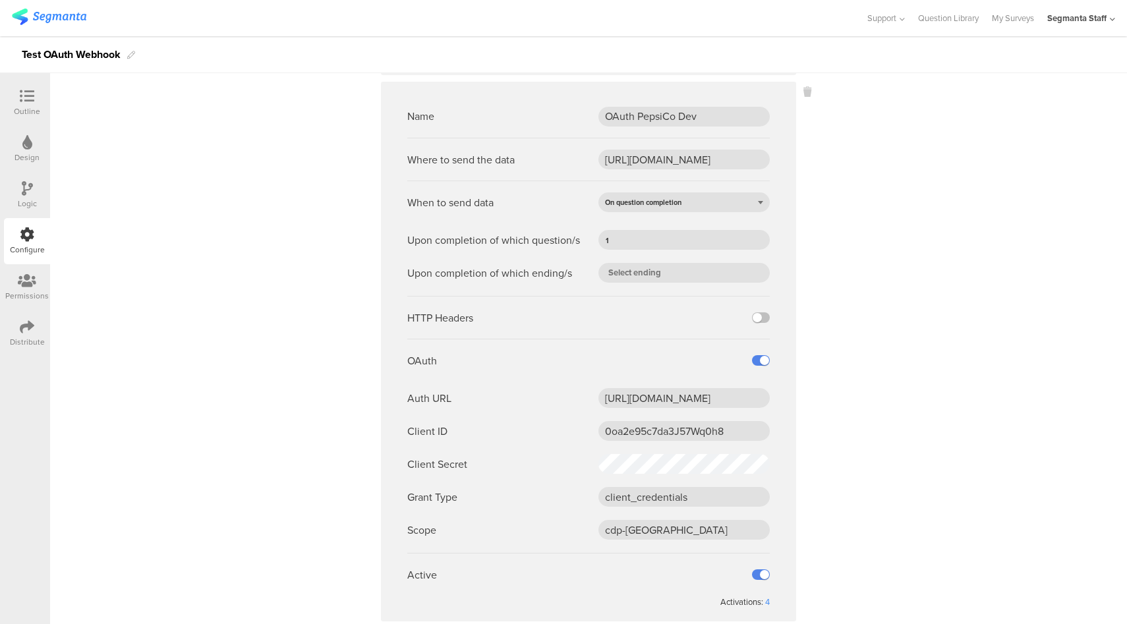
scroll to position [496, 0]
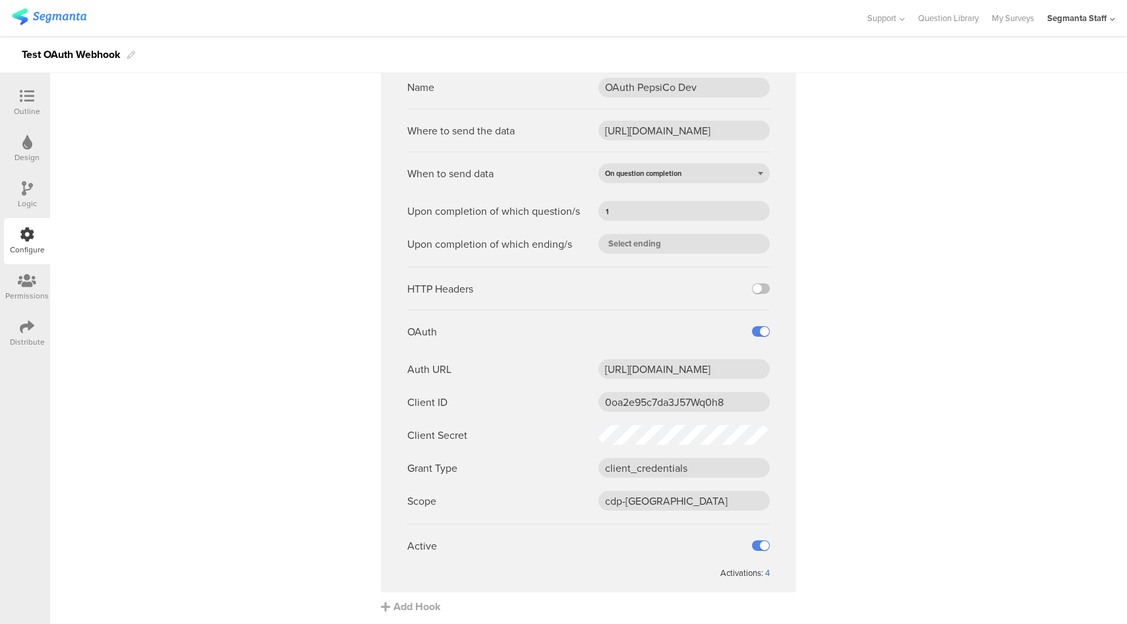
click at [765, 571] on div "4" at bounding box center [767, 573] width 5 height 13
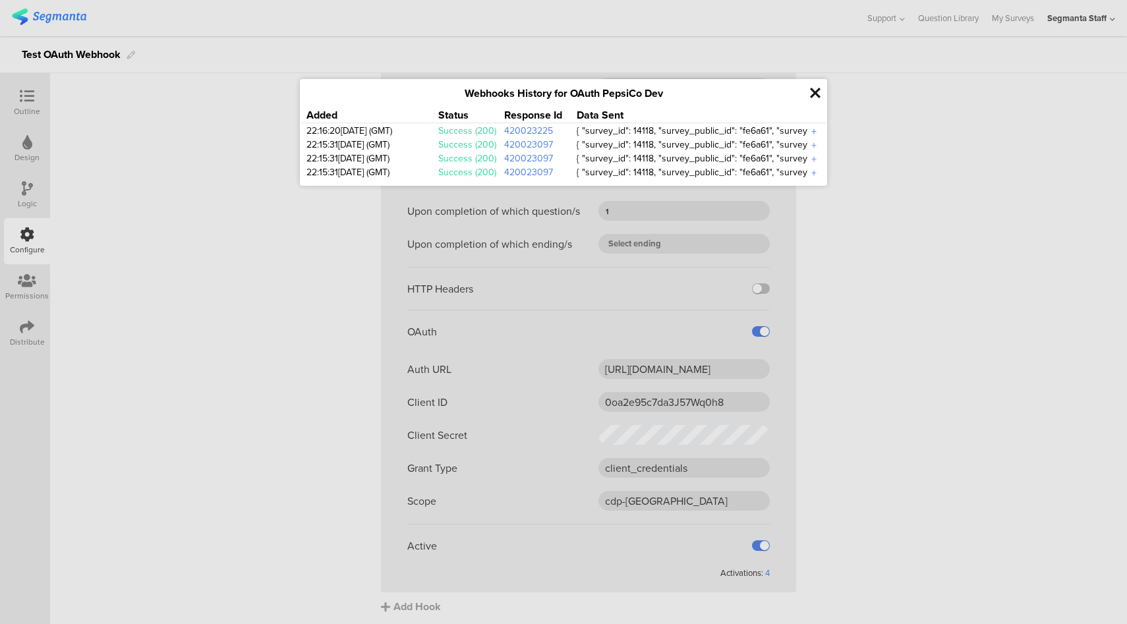
click at [813, 132] on div "+" at bounding box center [813, 131] width 13 height 15
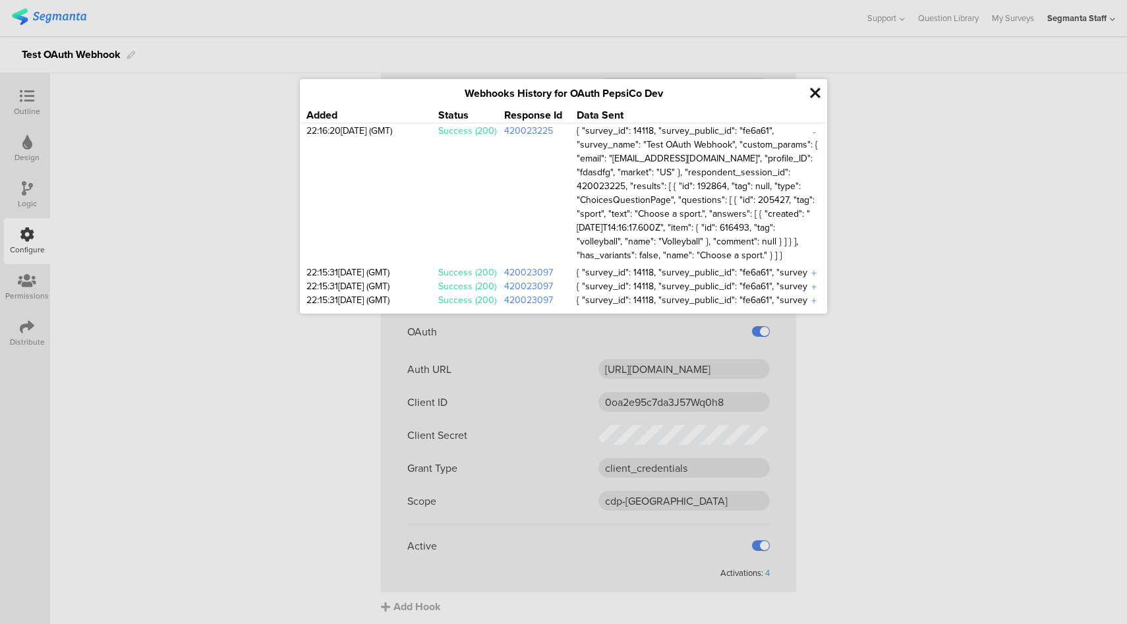
drag, startPoint x: 811, startPoint y: 133, endPoint x: 822, endPoint y: 117, distance: 19.6
click at [811, 133] on div "-" at bounding box center [813, 131] width 13 height 15
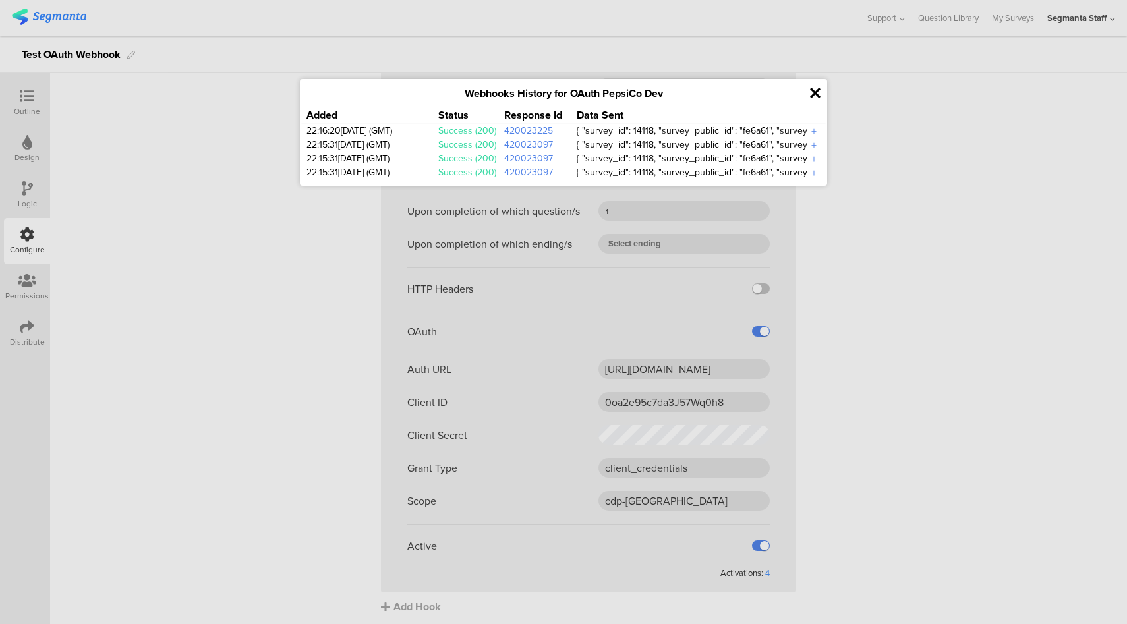
click at [814, 94] on icon at bounding box center [815, 93] width 11 height 15
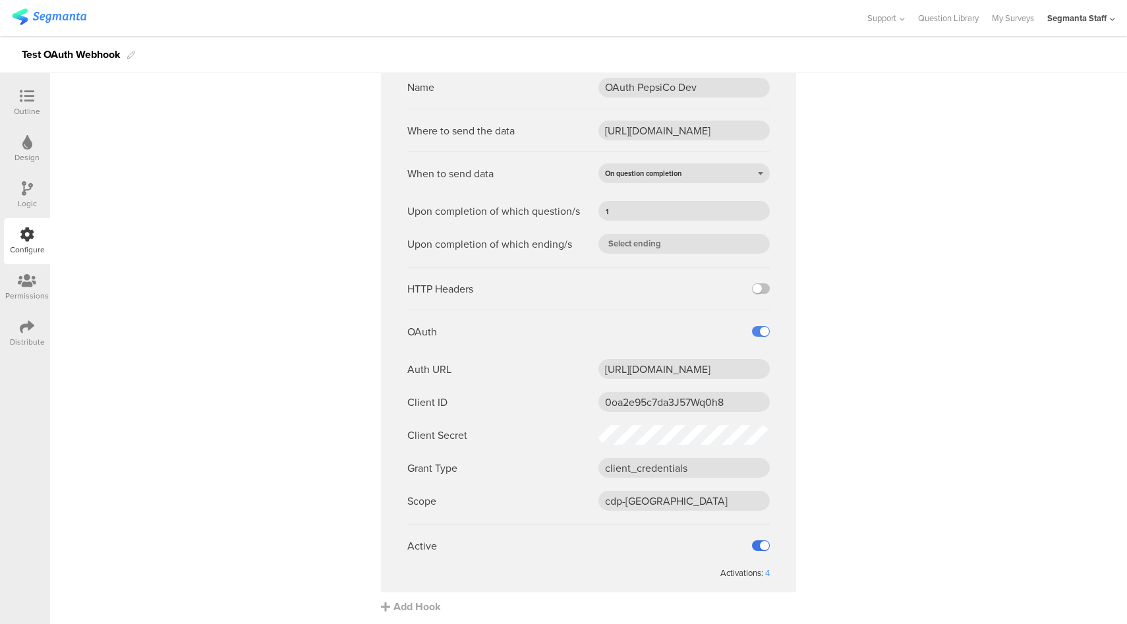
click at [757, 541] on label at bounding box center [761, 545] width 18 height 11
click at [0, 0] on input "checkbox" at bounding box center [0, 0] width 0 height 0
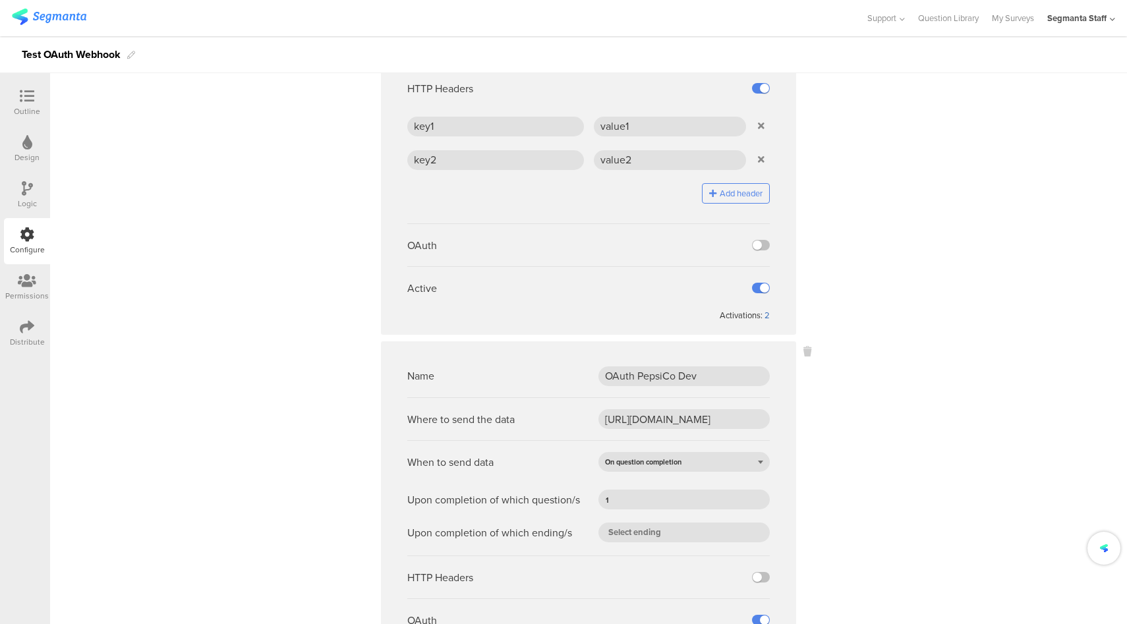
scroll to position [0, 0]
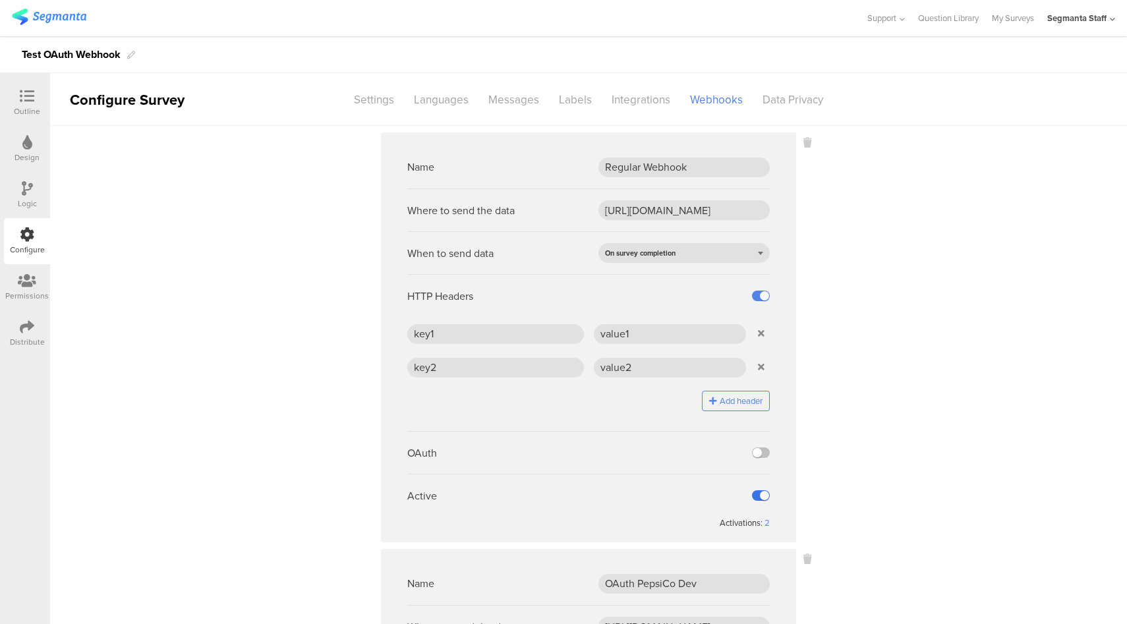
click at [758, 494] on label at bounding box center [761, 495] width 18 height 11
click at [0, 0] on input "checkbox" at bounding box center [0, 0] width 0 height 0
click at [634, 99] on div "Integrations" at bounding box center [640, 99] width 78 height 23
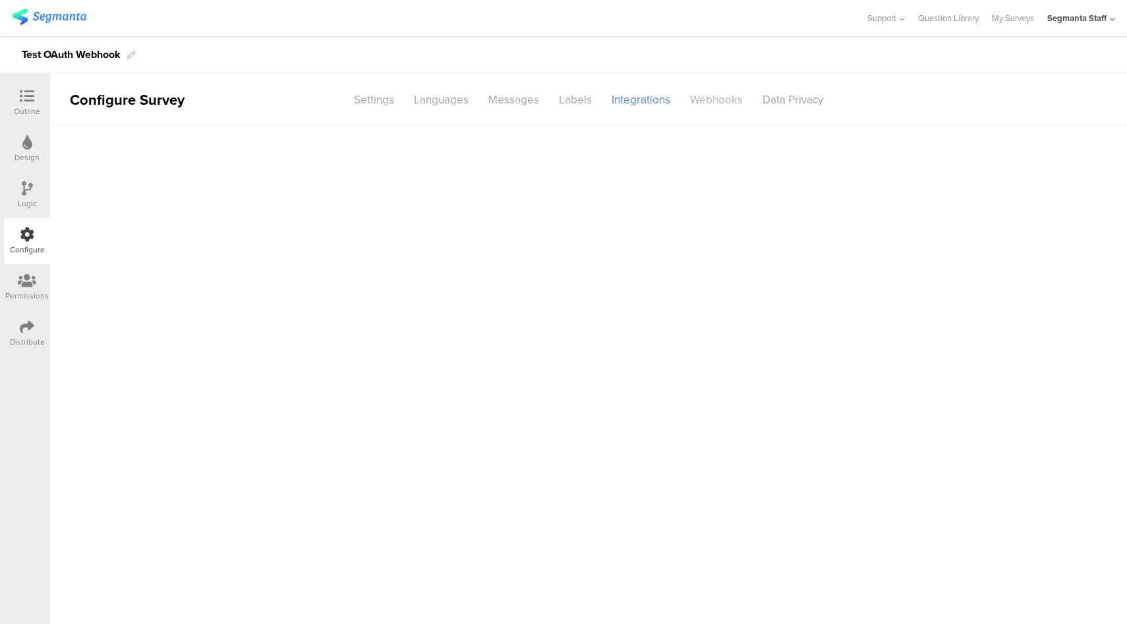
click at [728, 102] on div "Webhooks" at bounding box center [716, 99] width 72 height 23
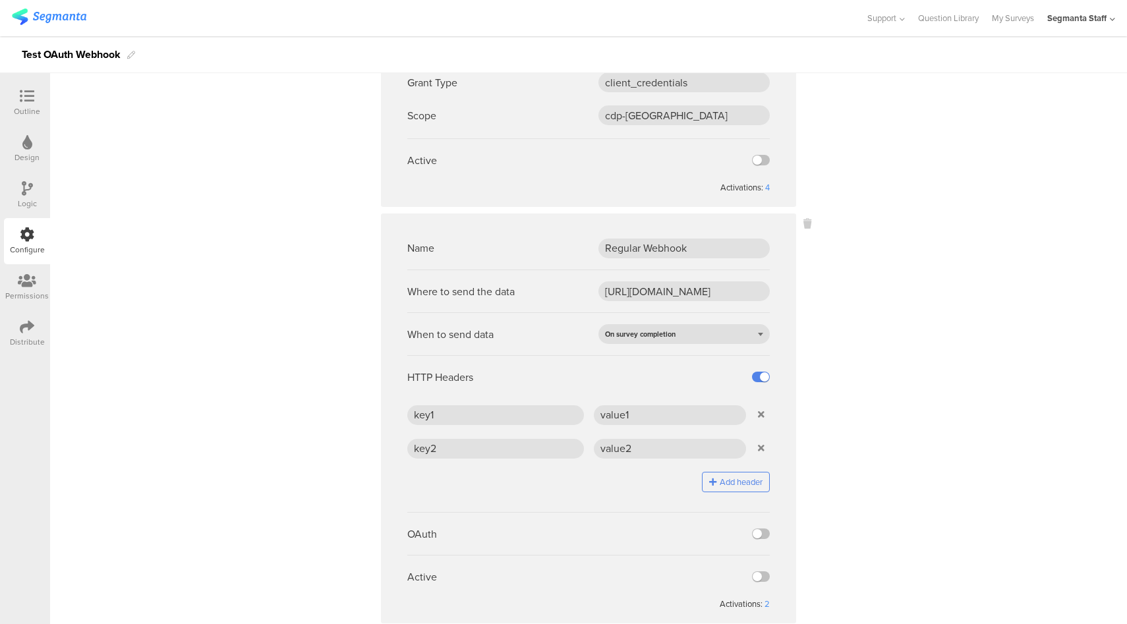
scroll to position [496, 0]
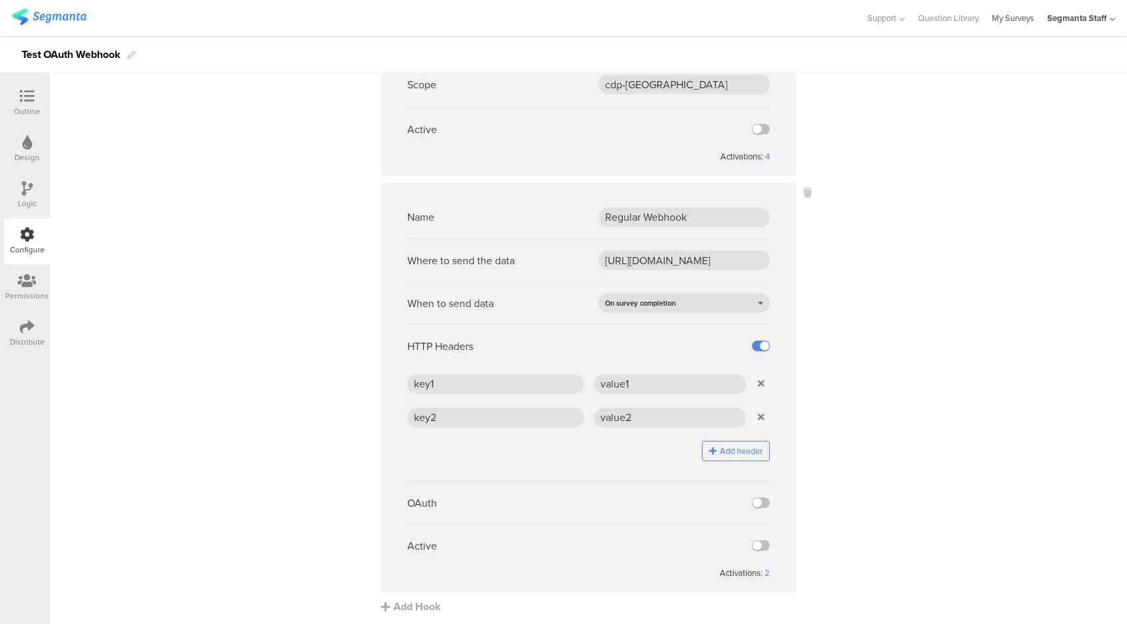
click at [1003, 18] on link "My Surveys" at bounding box center [1012, 18] width 42 height 36
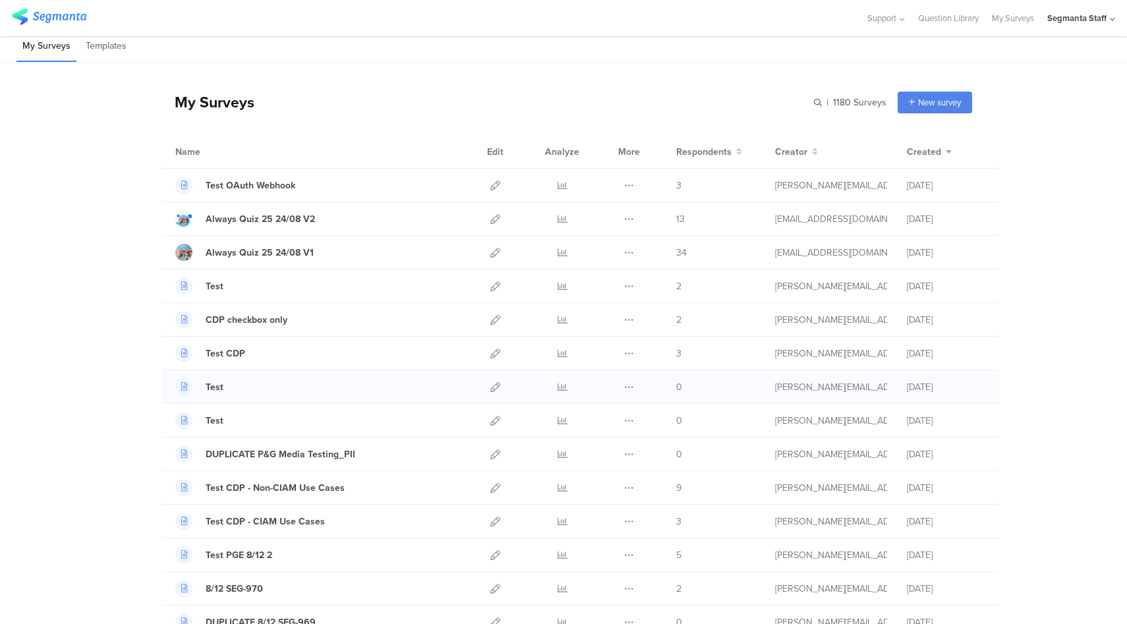
scroll to position [17, 0]
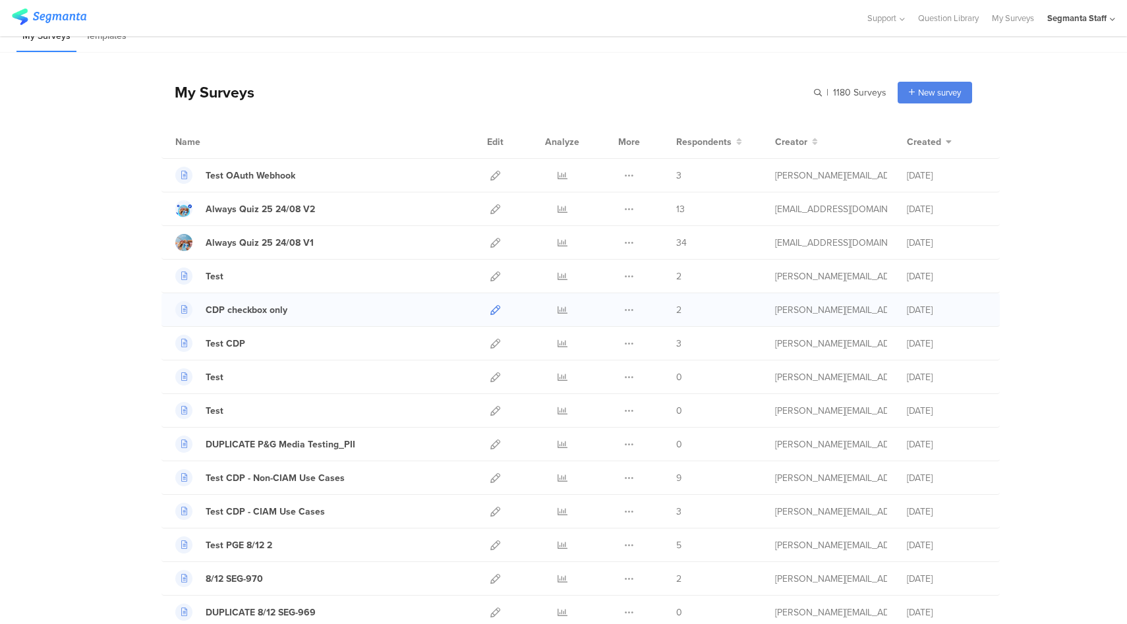
click at [491, 313] on icon at bounding box center [495, 310] width 10 height 10
click at [490, 343] on icon at bounding box center [495, 344] width 10 height 10
click at [848, 96] on input "text" at bounding box center [794, 93] width 184 height 22
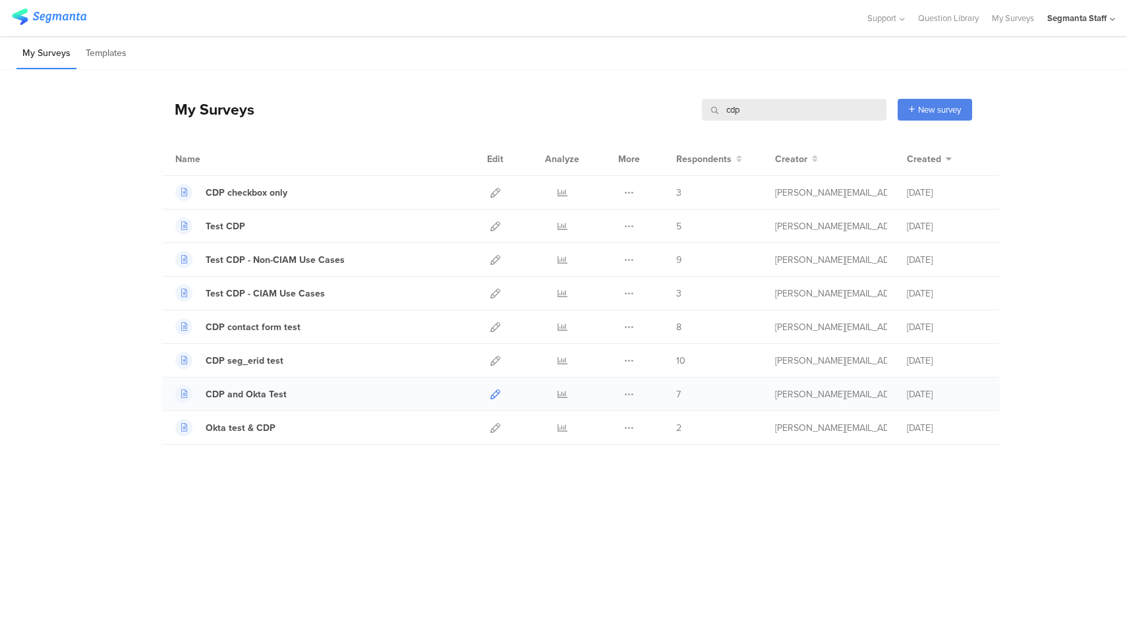
type input "cdp"
click at [497, 395] on icon at bounding box center [495, 394] width 10 height 10
click at [495, 359] on icon at bounding box center [495, 361] width 10 height 10
click at [495, 327] on icon at bounding box center [495, 327] width 10 height 10
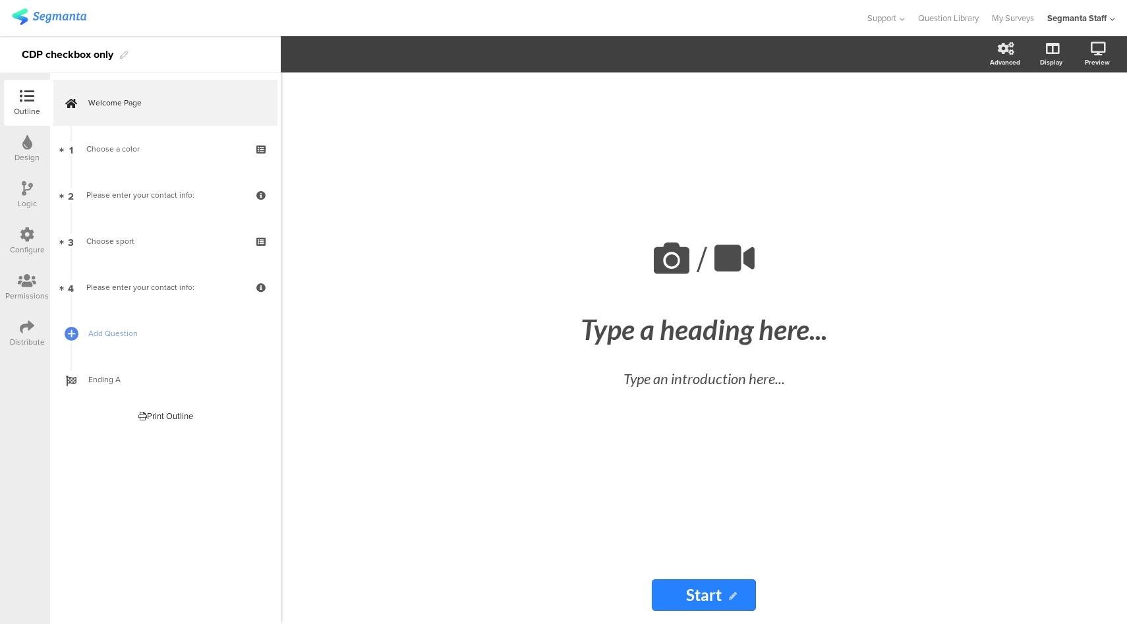
click at [30, 339] on div "Distribute" at bounding box center [27, 342] width 35 height 12
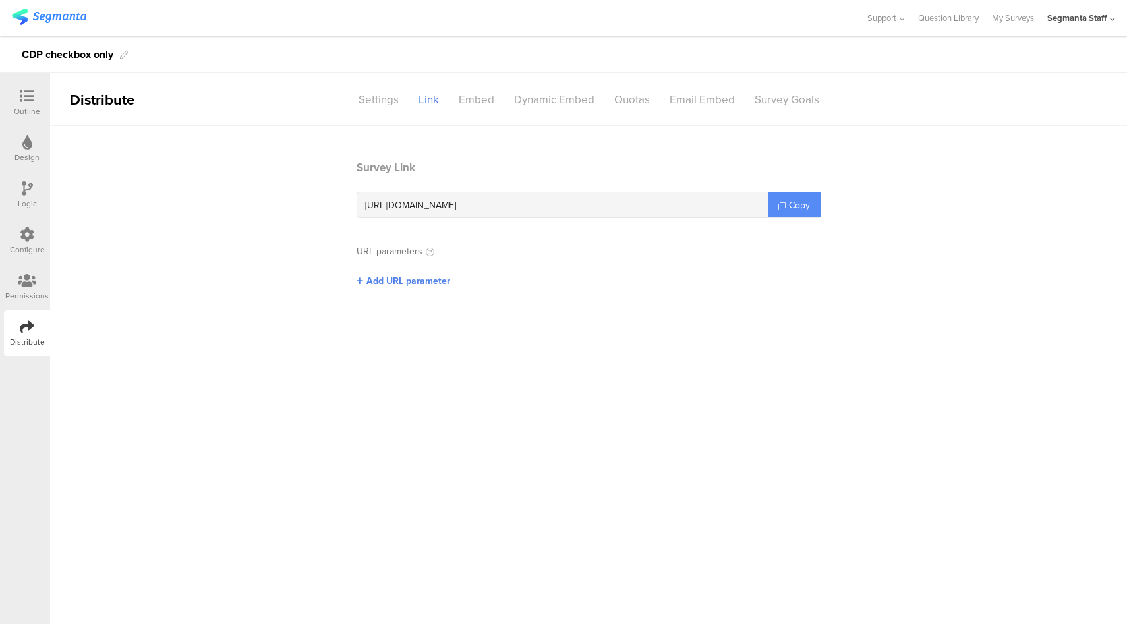
click at [808, 208] on span "Copy" at bounding box center [799, 205] width 21 height 14
click at [21, 239] on icon at bounding box center [27, 234] width 14 height 14
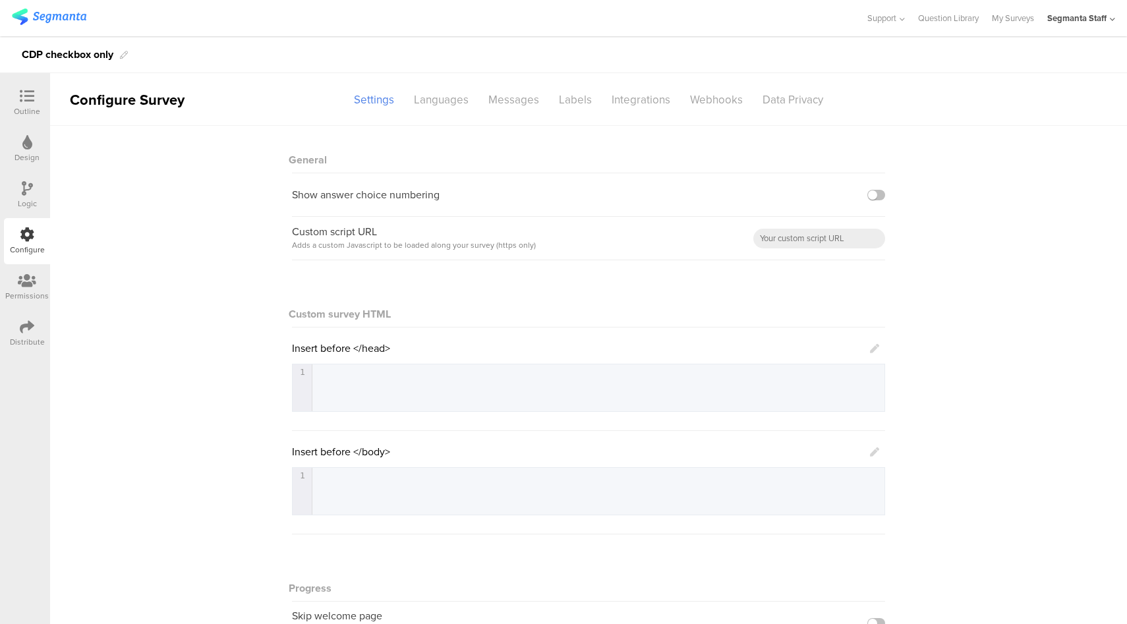
click at [1098, 20] on div "Segmanta Staff" at bounding box center [1076, 18] width 59 height 13
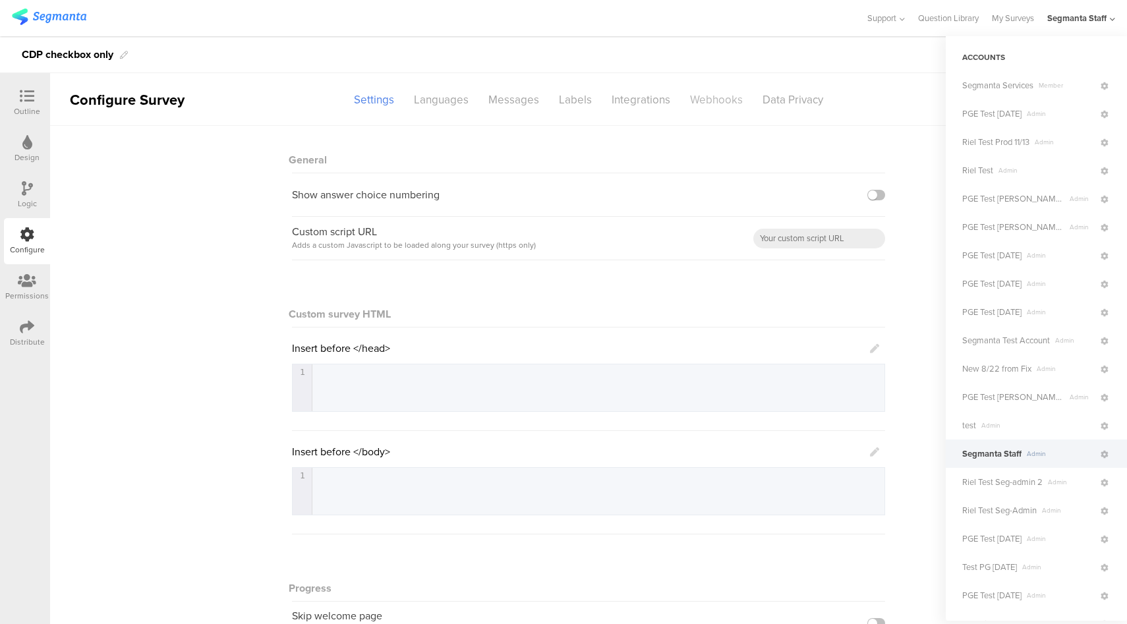
click at [698, 108] on div "Webhooks" at bounding box center [716, 99] width 72 height 23
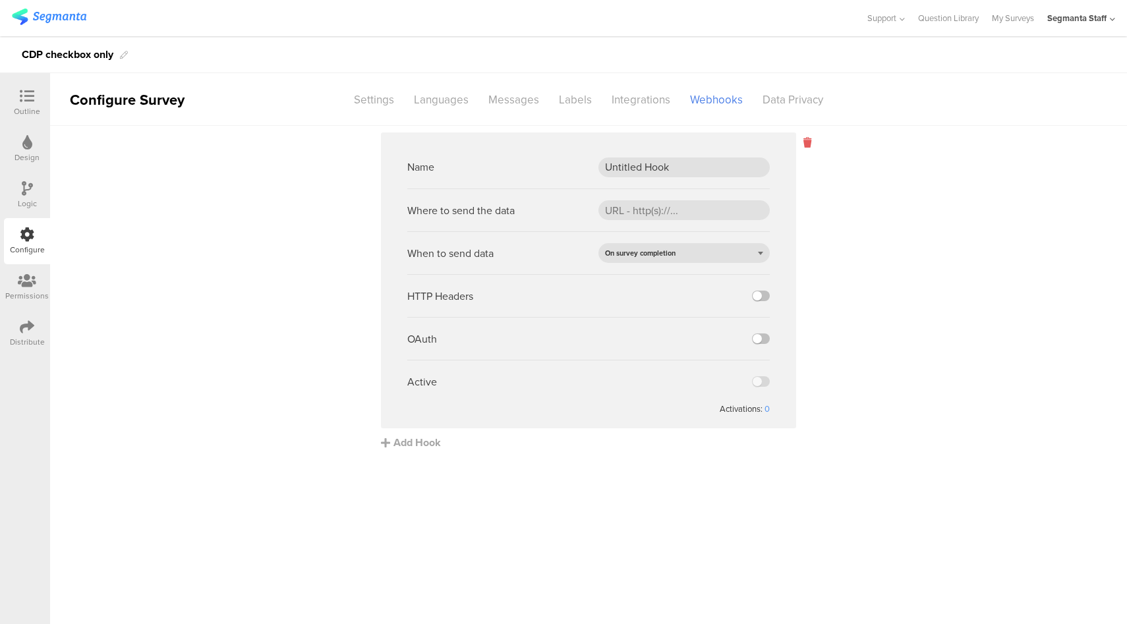
click at [806, 141] on icon at bounding box center [807, 142] width 8 height 15
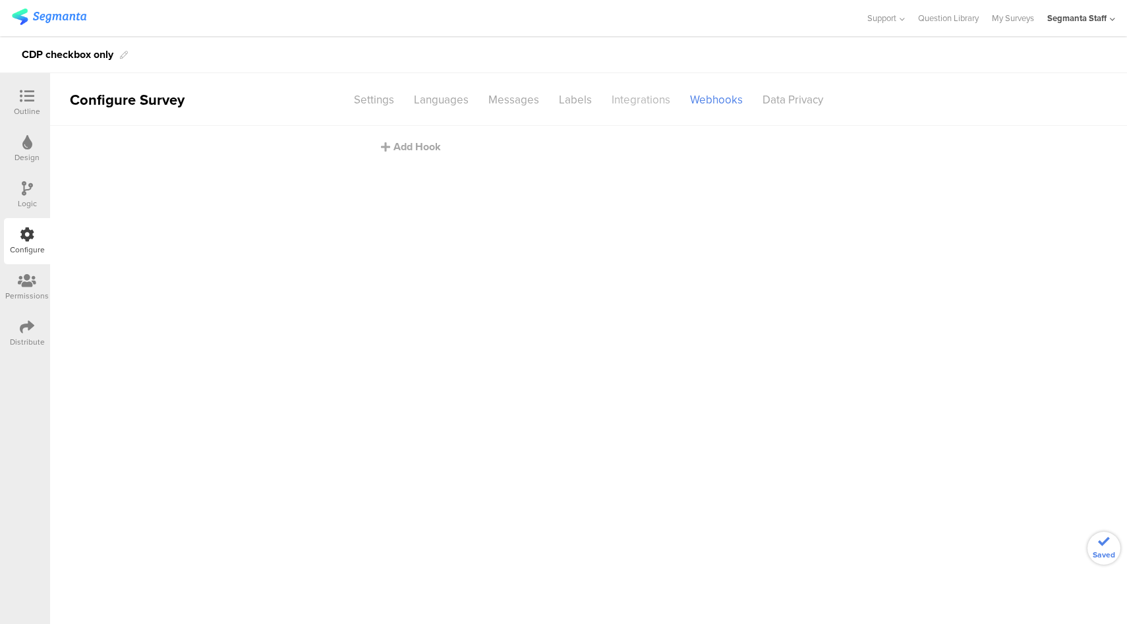
click at [635, 102] on div "Integrations" at bounding box center [640, 99] width 78 height 23
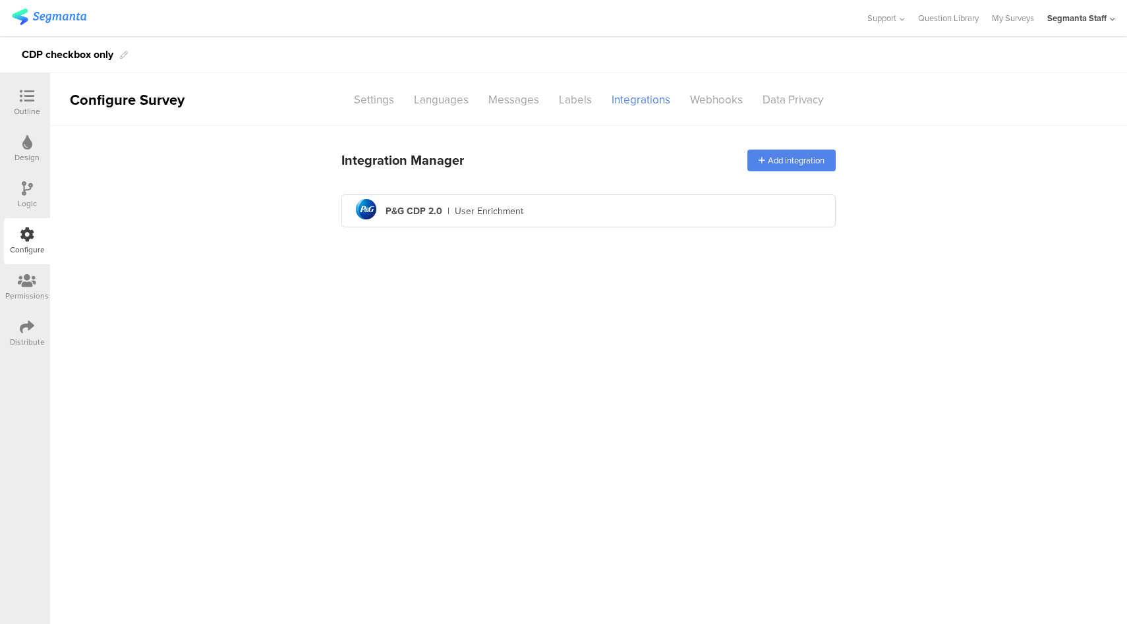
click at [37, 340] on div "Distribute" at bounding box center [27, 342] width 35 height 12
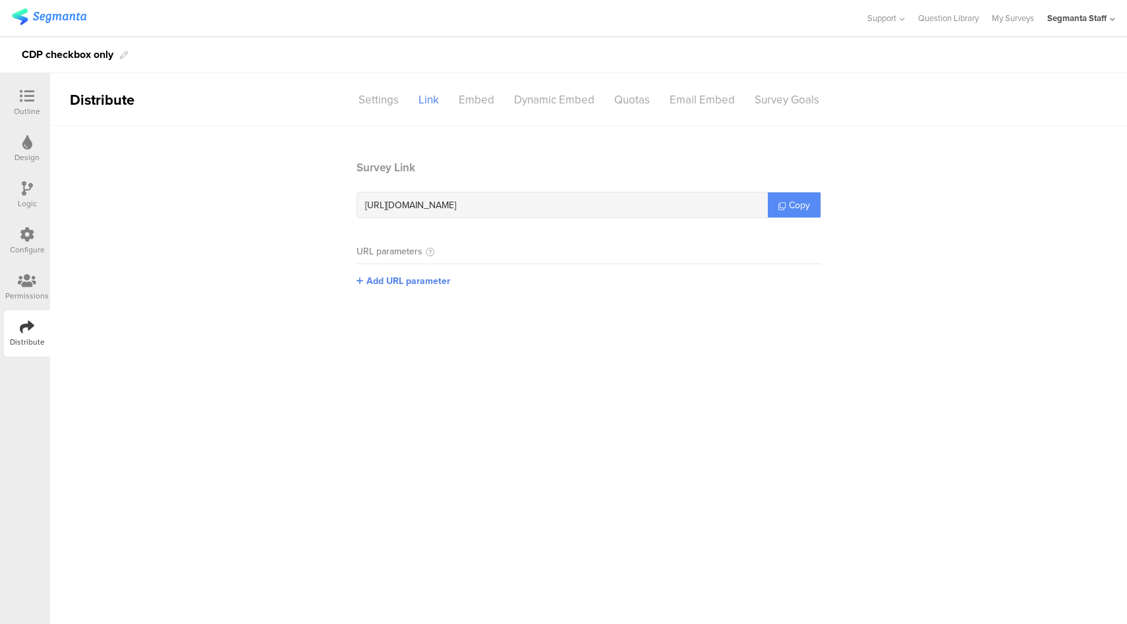
click at [789, 208] on span "Copy" at bounding box center [799, 205] width 21 height 14
click at [31, 246] on div "Configure" at bounding box center [27, 250] width 35 height 12
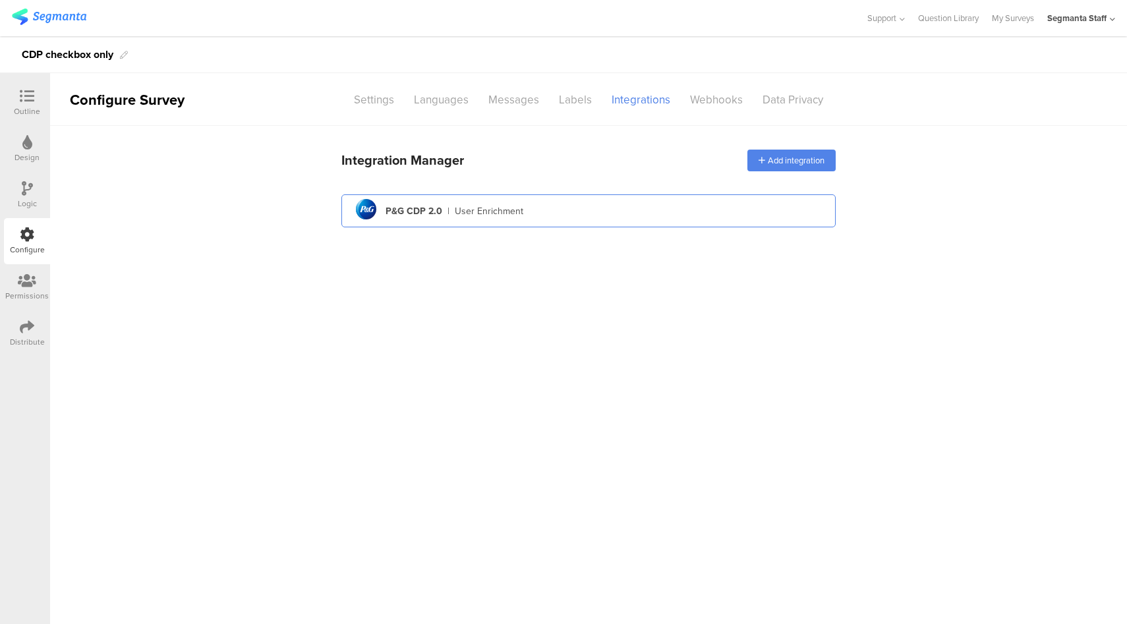
click at [569, 207] on div "pg logo P&G CDP 2.0 | User Enrichment" at bounding box center [588, 211] width 473 height 32
click at [567, 211] on div "pg logo P&G CDP 2.0 | User Enrichment" at bounding box center [588, 211] width 473 height 32
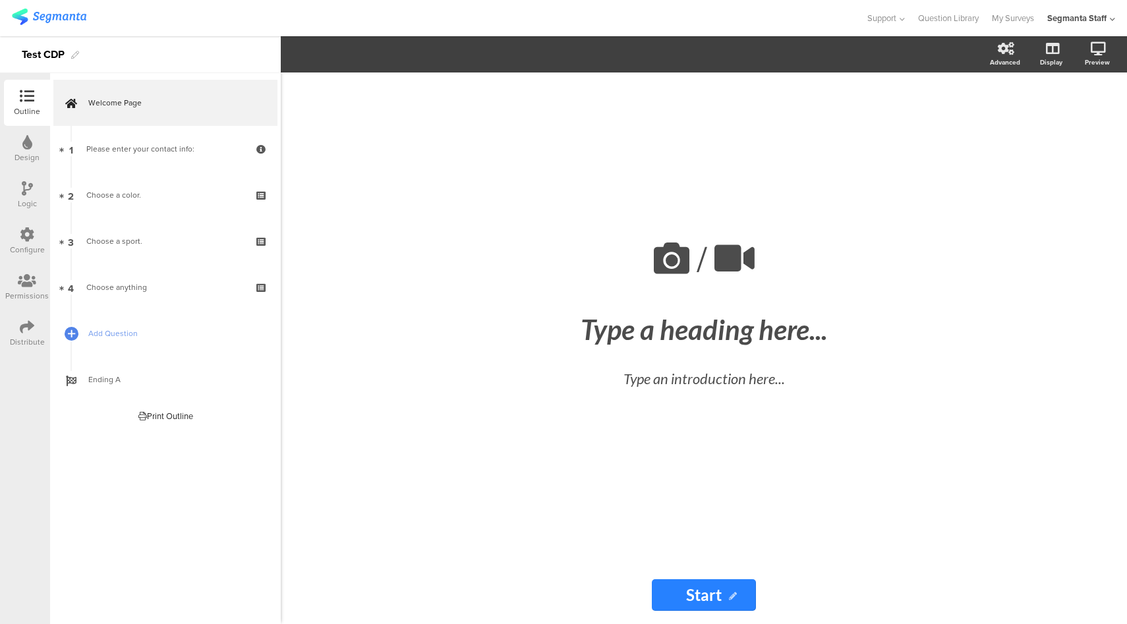
click at [16, 240] on div "Configure" at bounding box center [27, 241] width 46 height 46
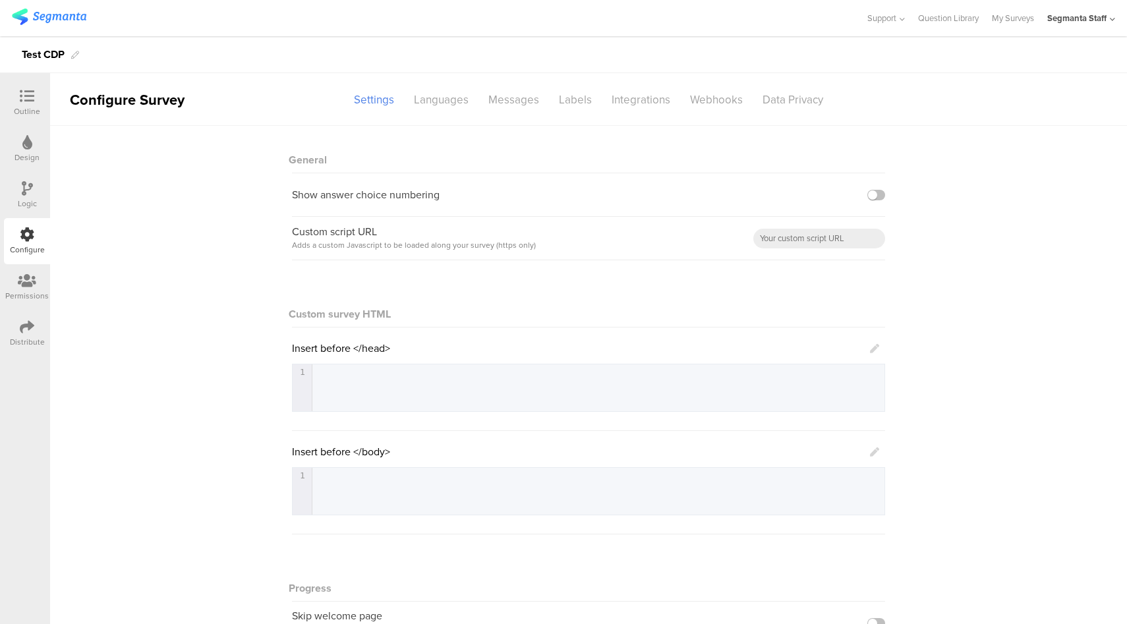
click at [9, 340] on div "Distribute" at bounding box center [27, 333] width 46 height 46
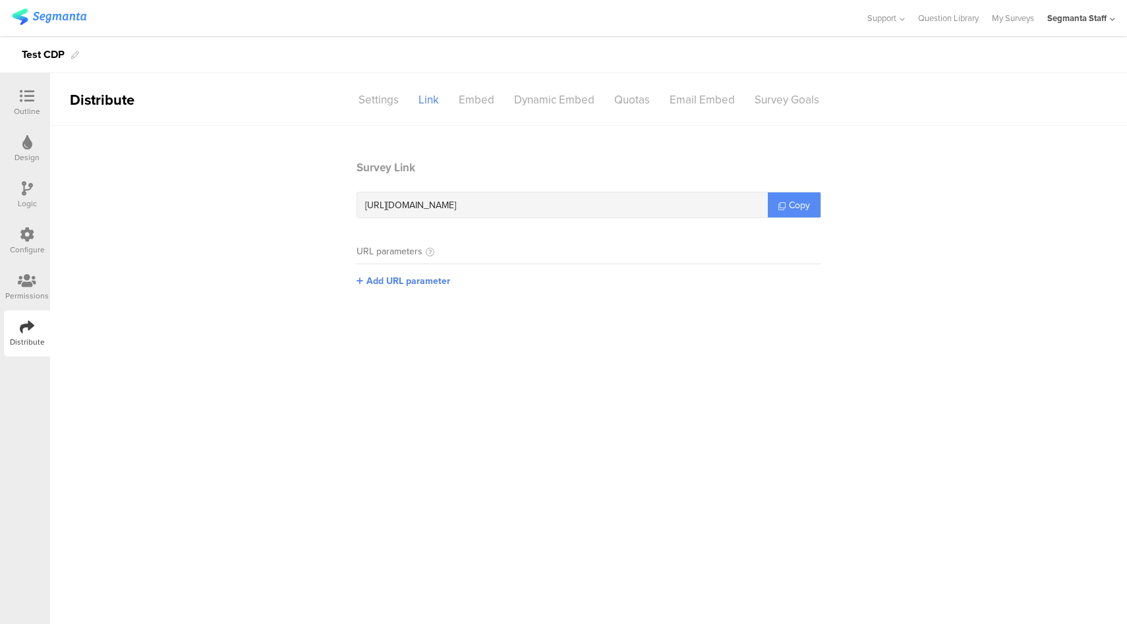
click at [802, 207] on span "Copy" at bounding box center [799, 205] width 21 height 14
click at [23, 236] on icon at bounding box center [27, 234] width 14 height 14
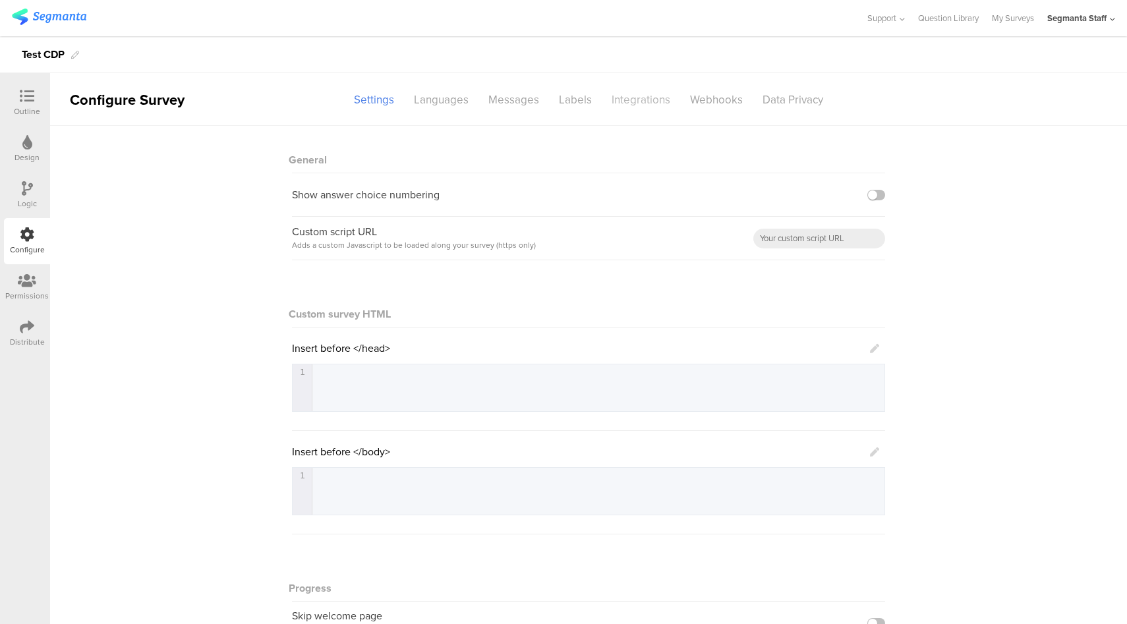
click at [623, 105] on div "Integrations" at bounding box center [640, 99] width 78 height 23
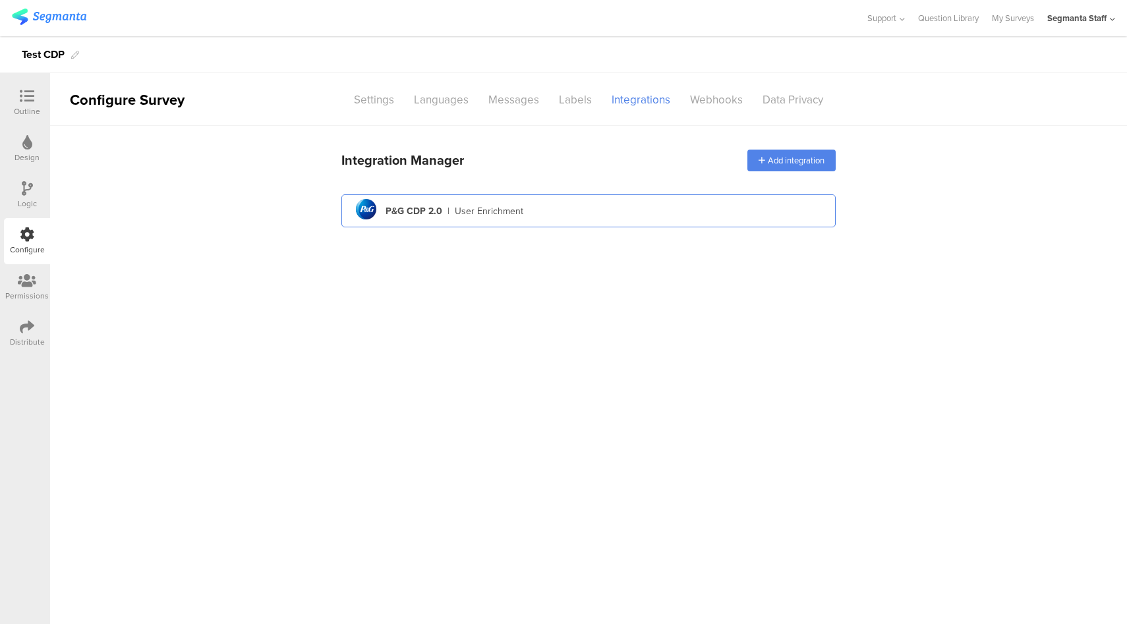
click at [600, 210] on div "pg logo P&G CDP 2.0 | User Enrichment" at bounding box center [588, 211] width 473 height 32
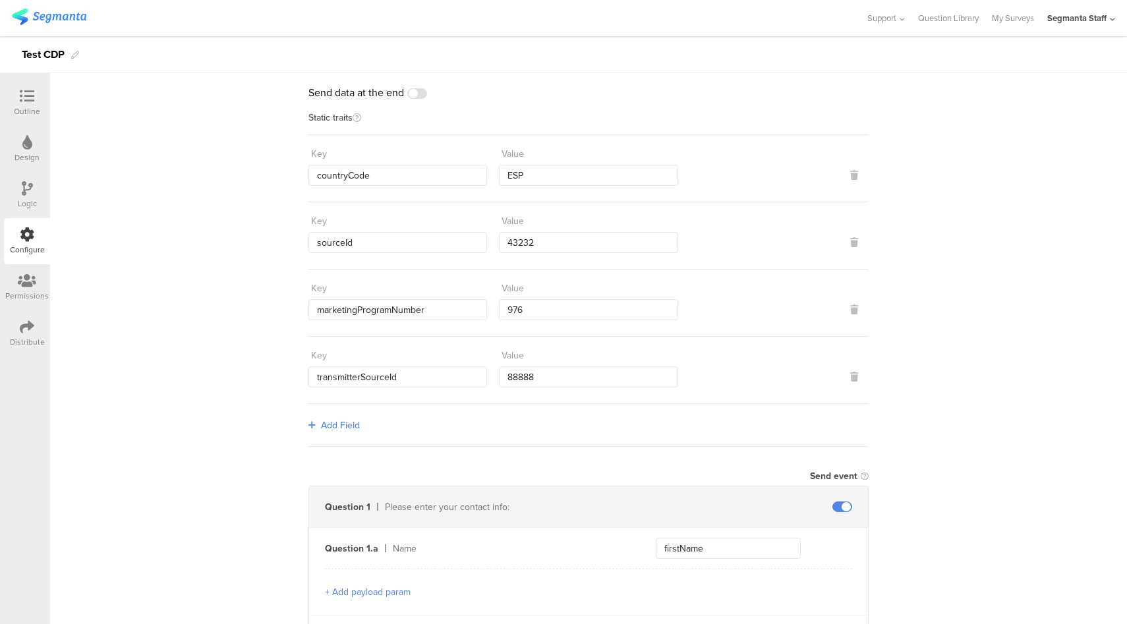
scroll to position [72, 0]
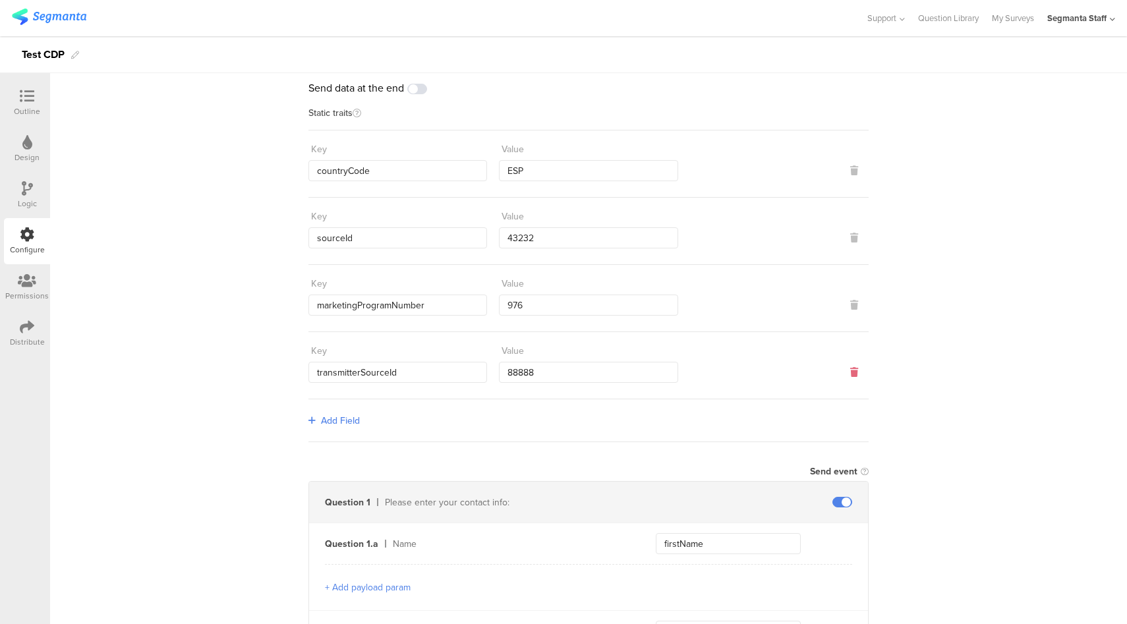
click at [850, 368] on icon at bounding box center [854, 372] width 8 height 9
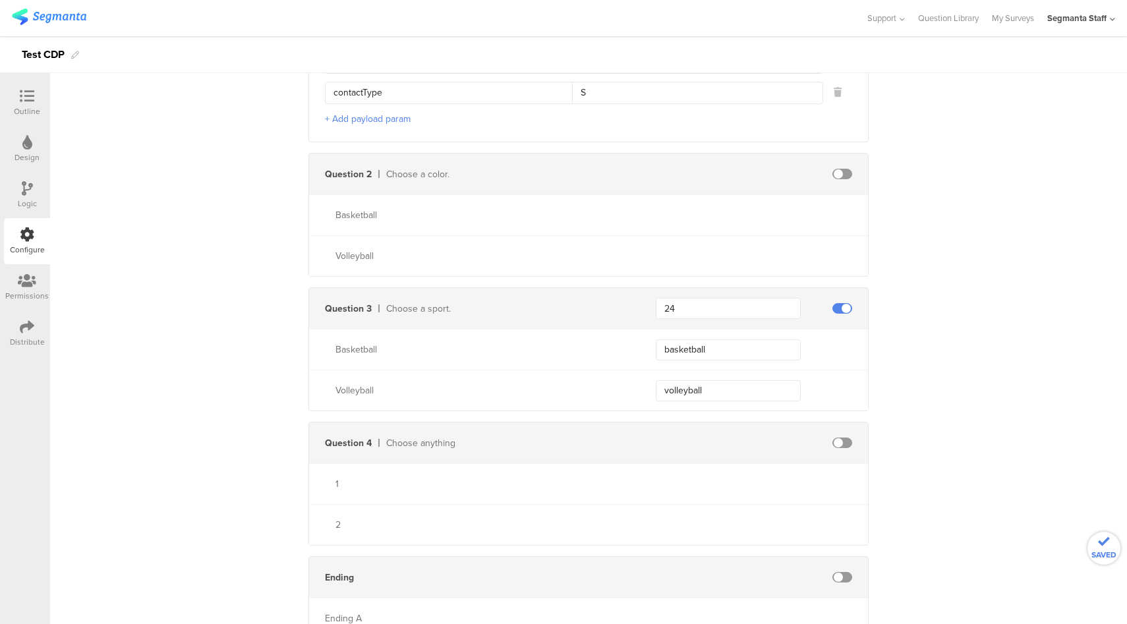
scroll to position [1159, 0]
click at [838, 572] on div "Ending" at bounding box center [588, 574] width 559 height 41
click at [839, 569] on span at bounding box center [842, 574] width 20 height 11
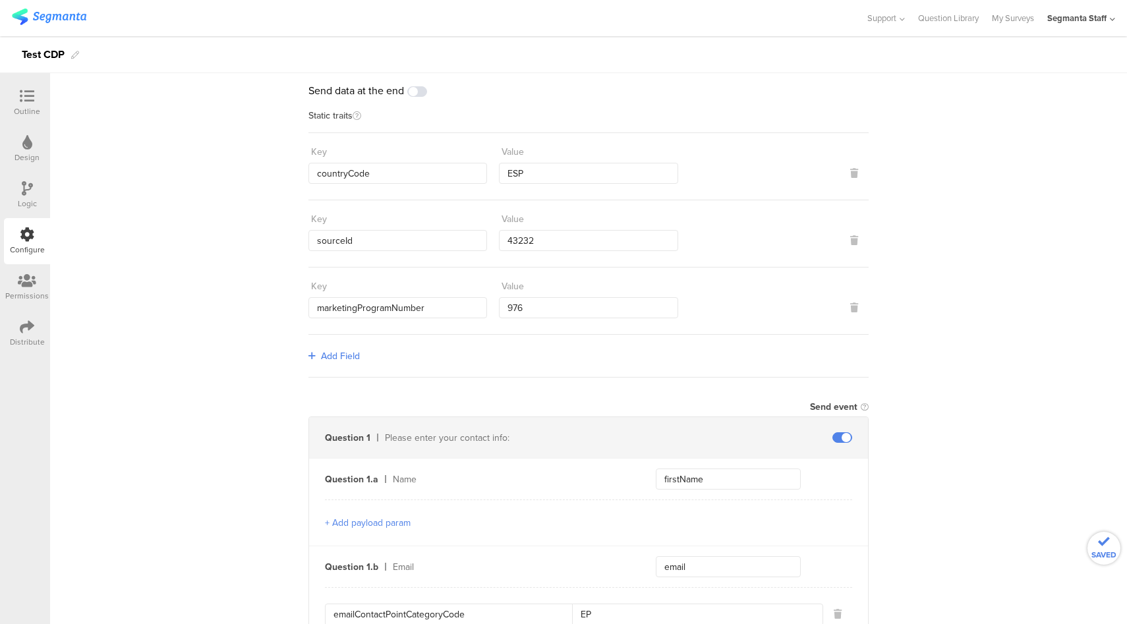
scroll to position [0, 0]
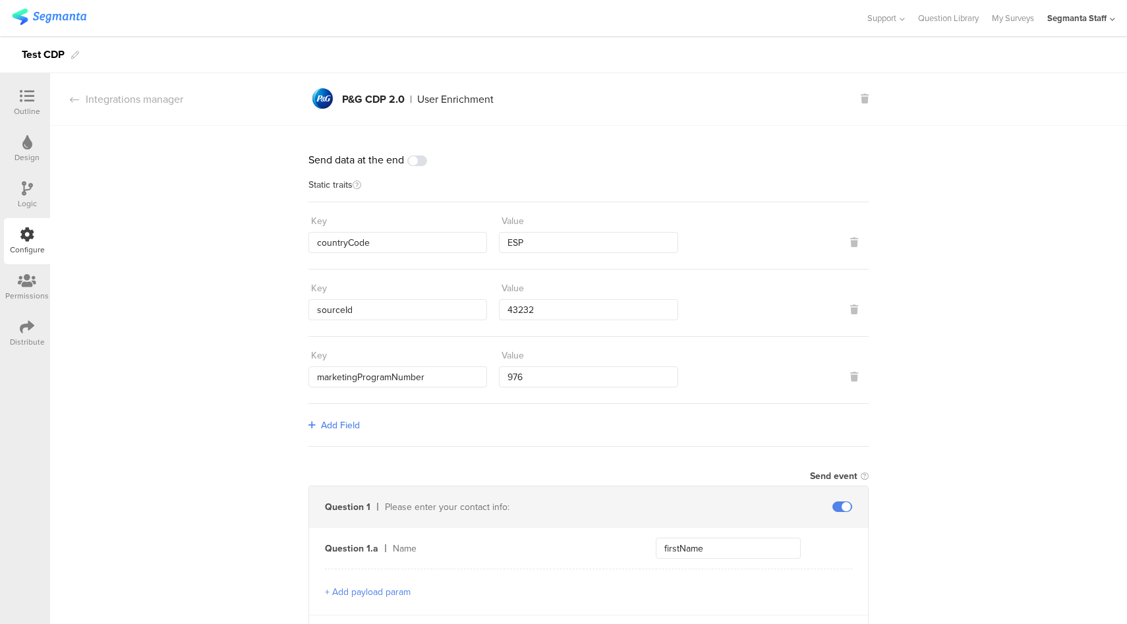
click at [418, 157] on span at bounding box center [417, 160] width 20 height 11
click at [18, 99] on div at bounding box center [27, 97] width 26 height 16
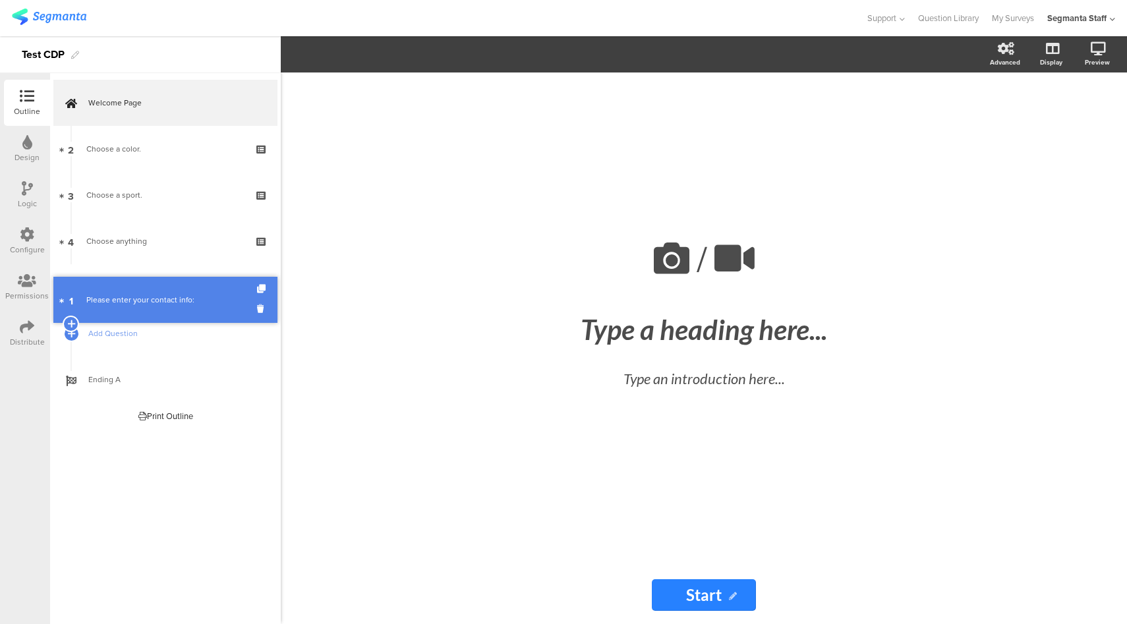
drag, startPoint x: 171, startPoint y: 152, endPoint x: 166, endPoint y: 302, distance: 150.3
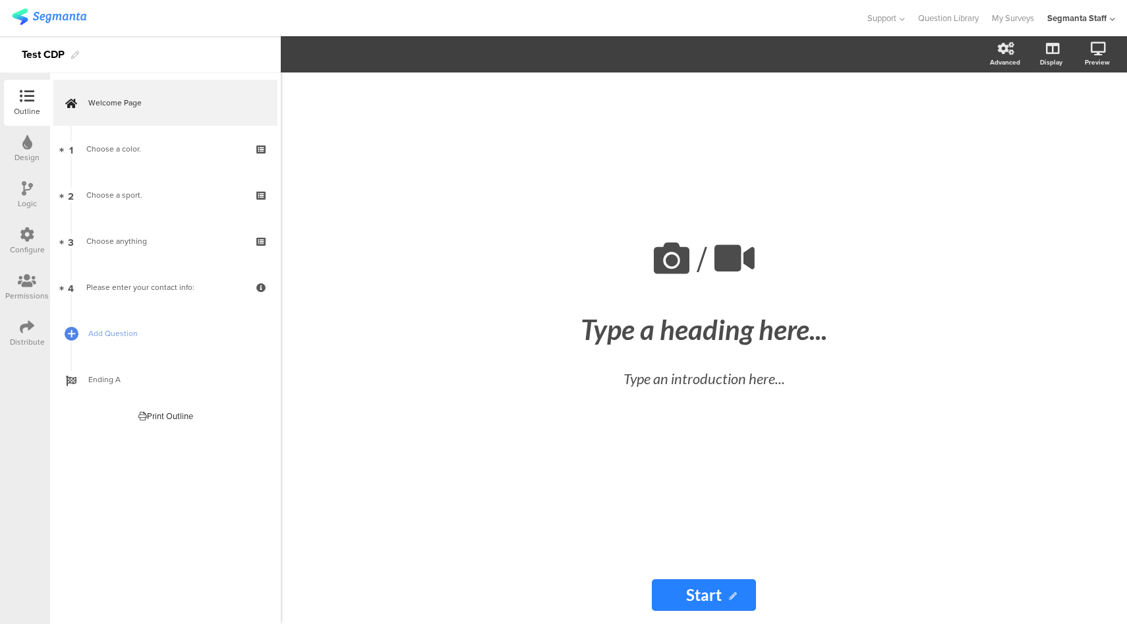
click at [39, 242] on div "Configure" at bounding box center [27, 241] width 46 height 46
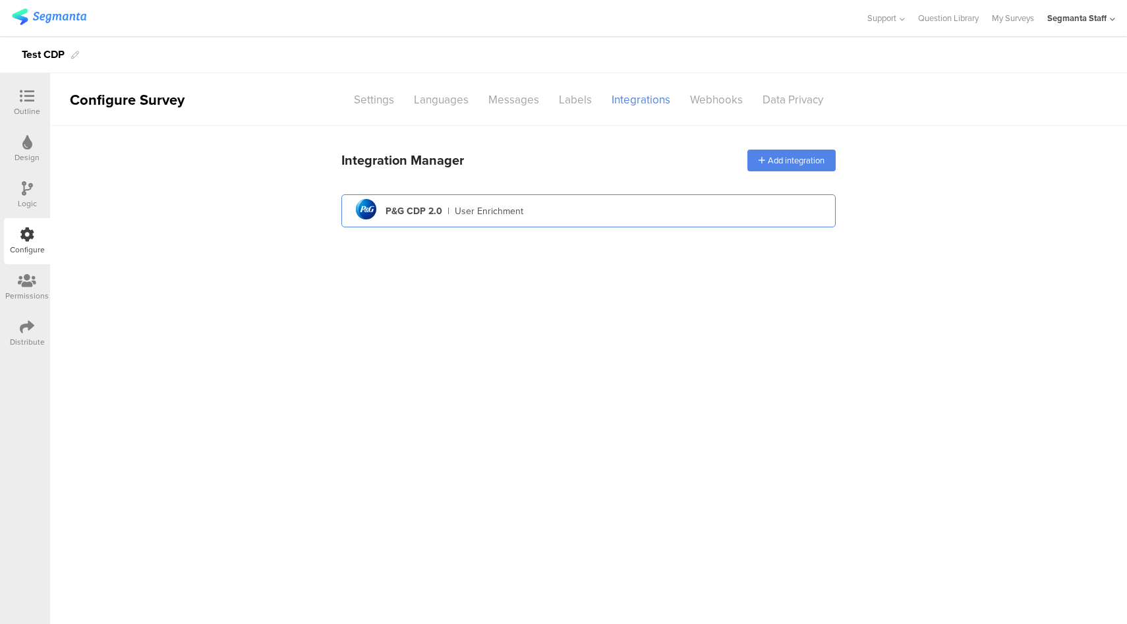
click at [570, 223] on div "pg logo P&G CDP 2.0 | User Enrichment" at bounding box center [588, 211] width 473 height 32
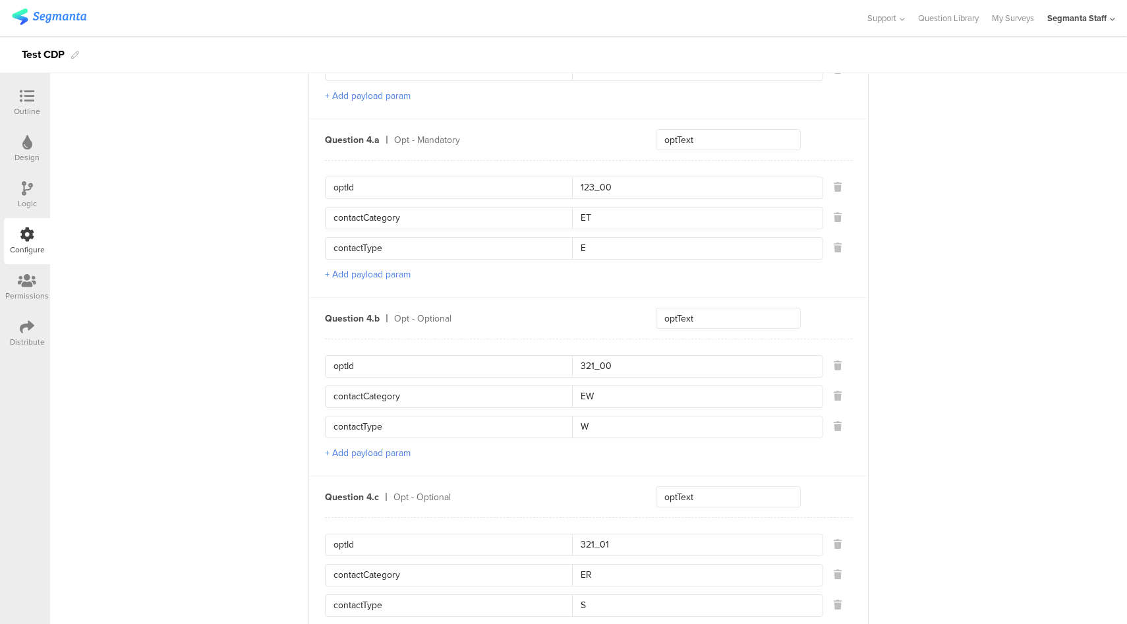
scroll to position [1048, 0]
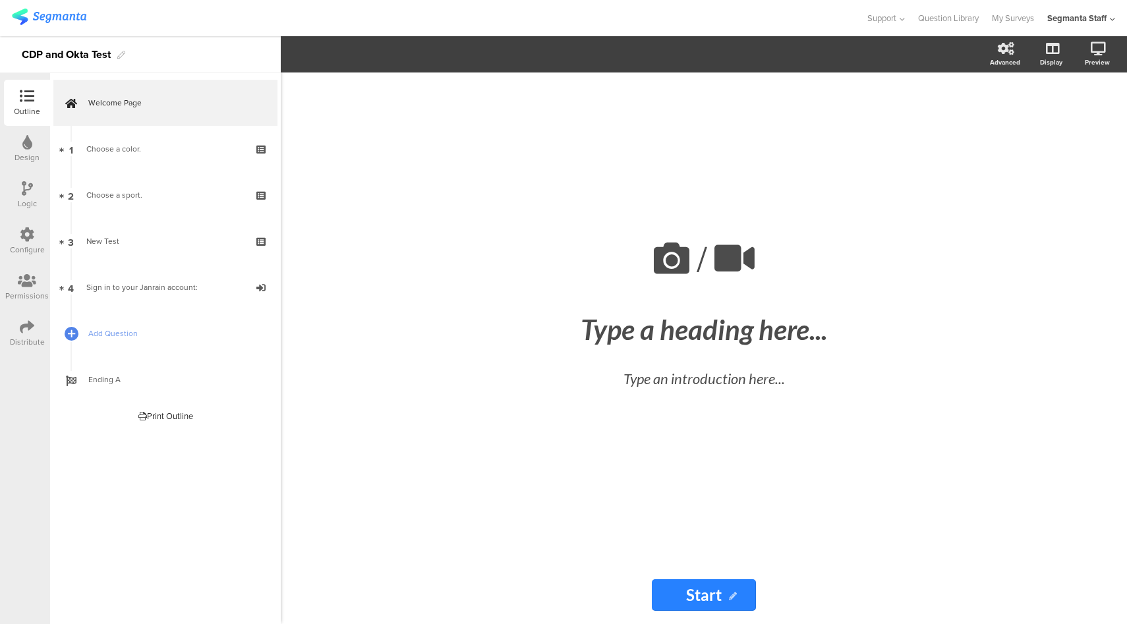
click at [43, 339] on div "Distribute" at bounding box center [27, 342] width 35 height 12
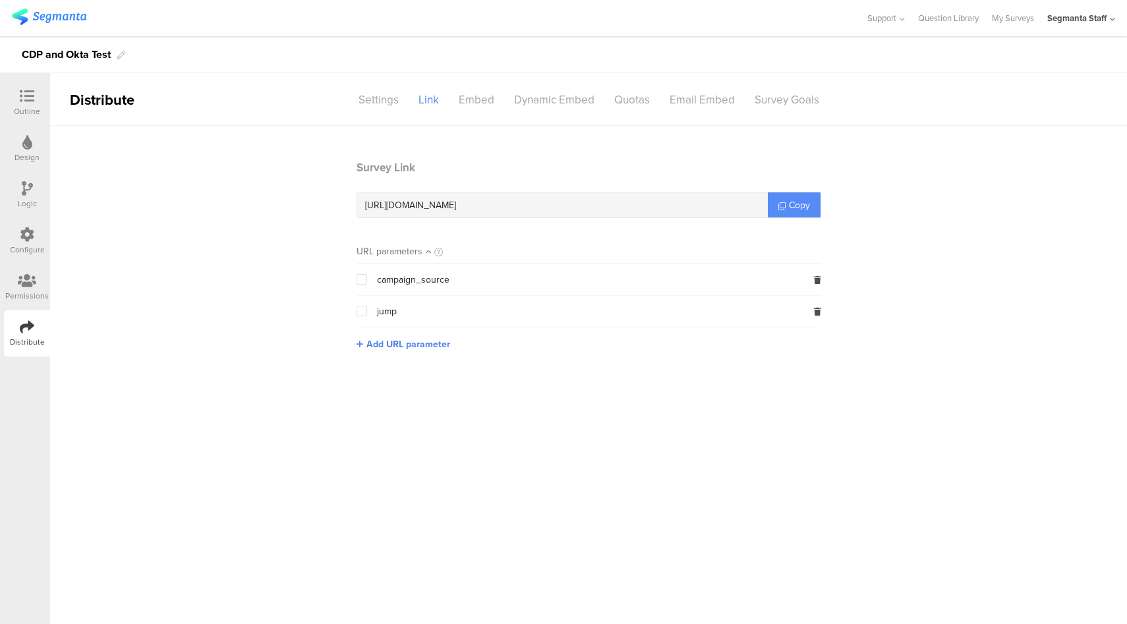
click at [792, 203] on span "Copy" at bounding box center [799, 205] width 21 height 14
click at [37, 239] on div "Configure" at bounding box center [27, 241] width 46 height 46
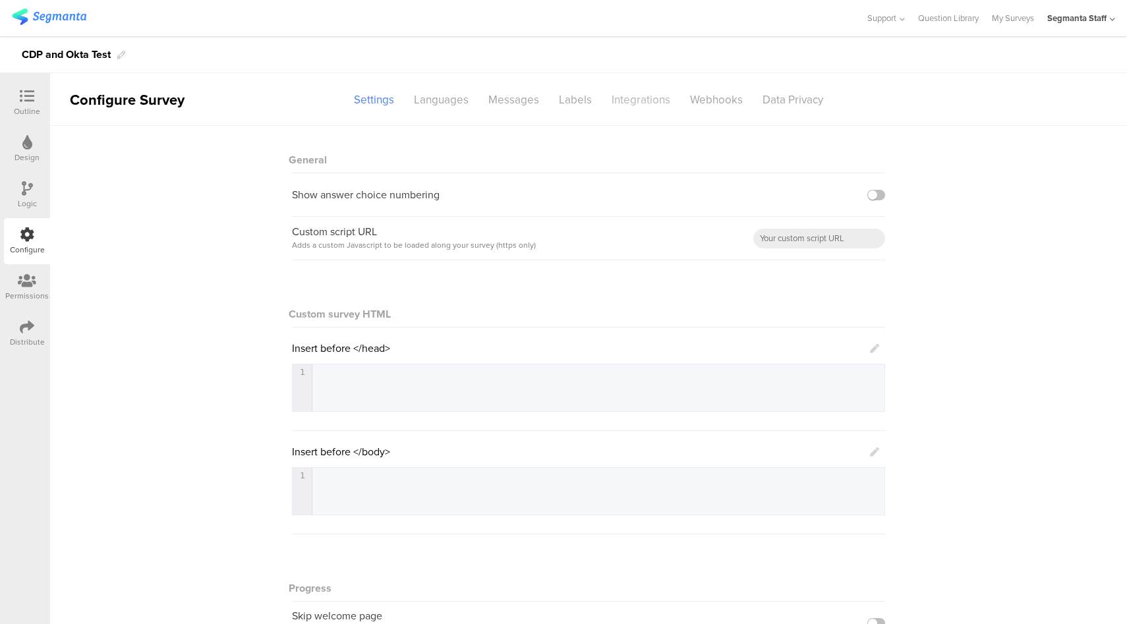
click at [616, 104] on div "Integrations" at bounding box center [640, 99] width 78 height 23
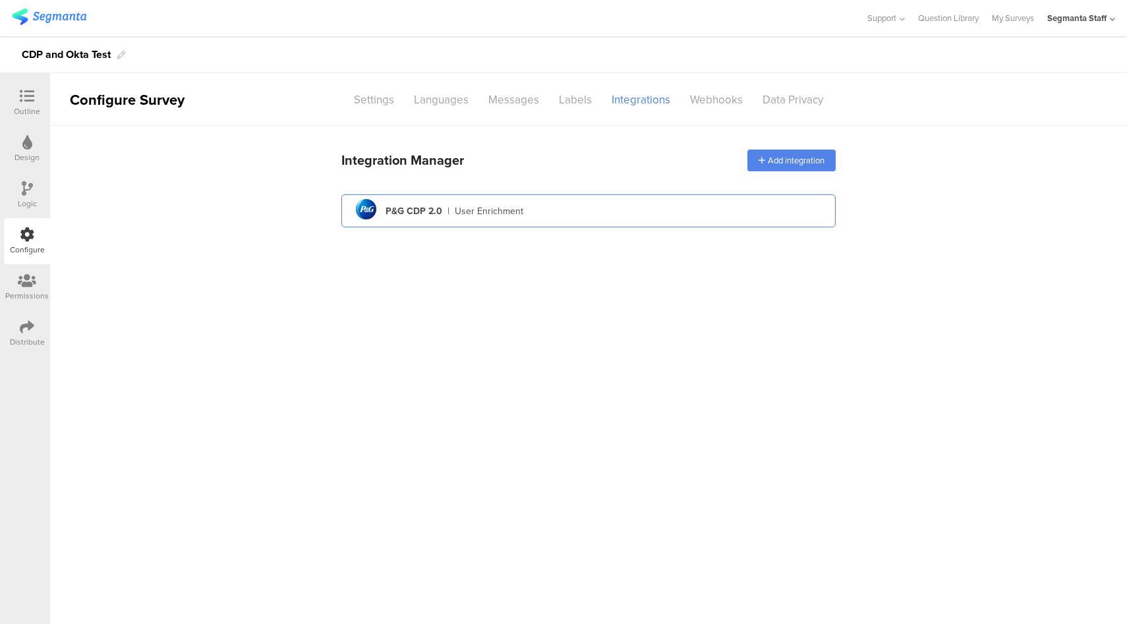
click at [561, 219] on div "pg logo P&G CDP 2.0 | User Enrichment" at bounding box center [588, 211] width 473 height 32
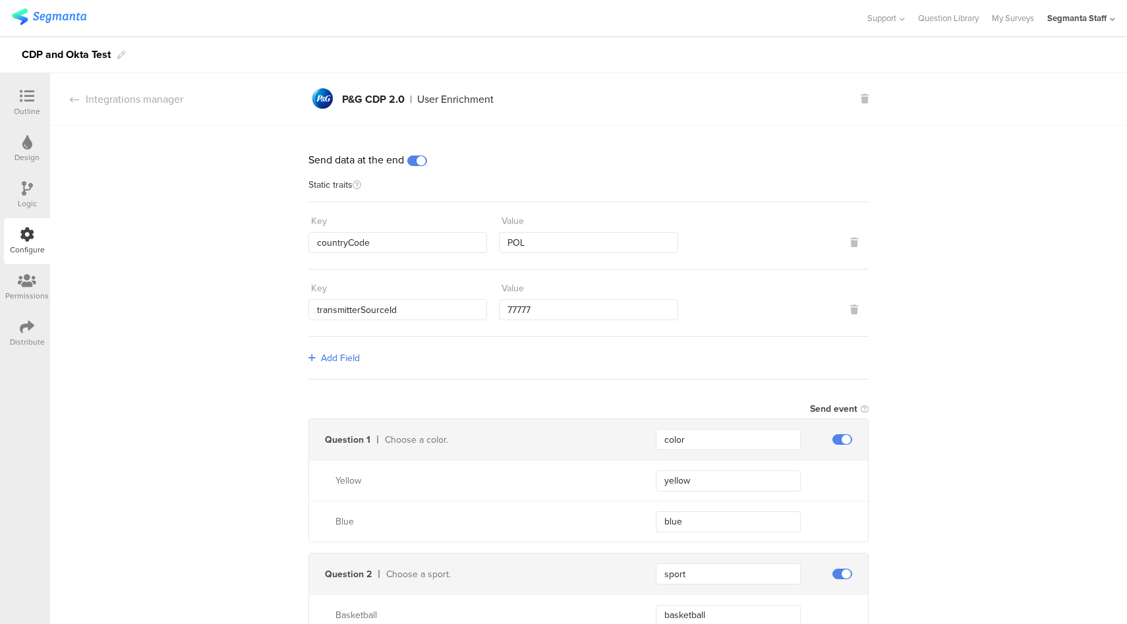
click at [34, 101] on div at bounding box center [27, 97] width 26 height 16
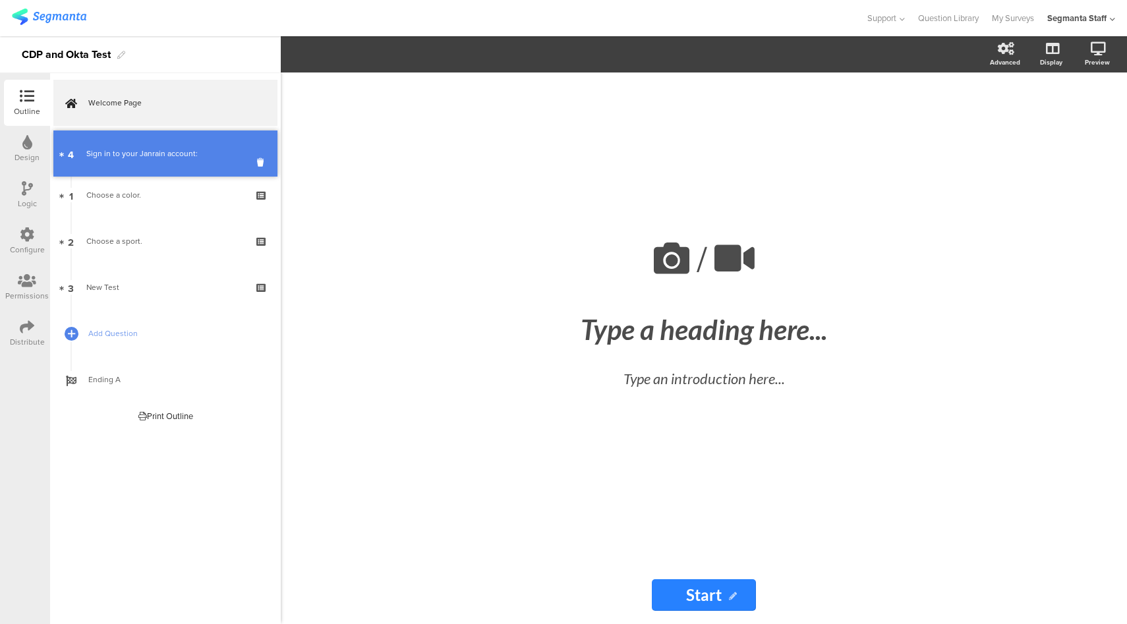
drag, startPoint x: 140, startPoint y: 276, endPoint x: 150, endPoint y: 142, distance: 134.1
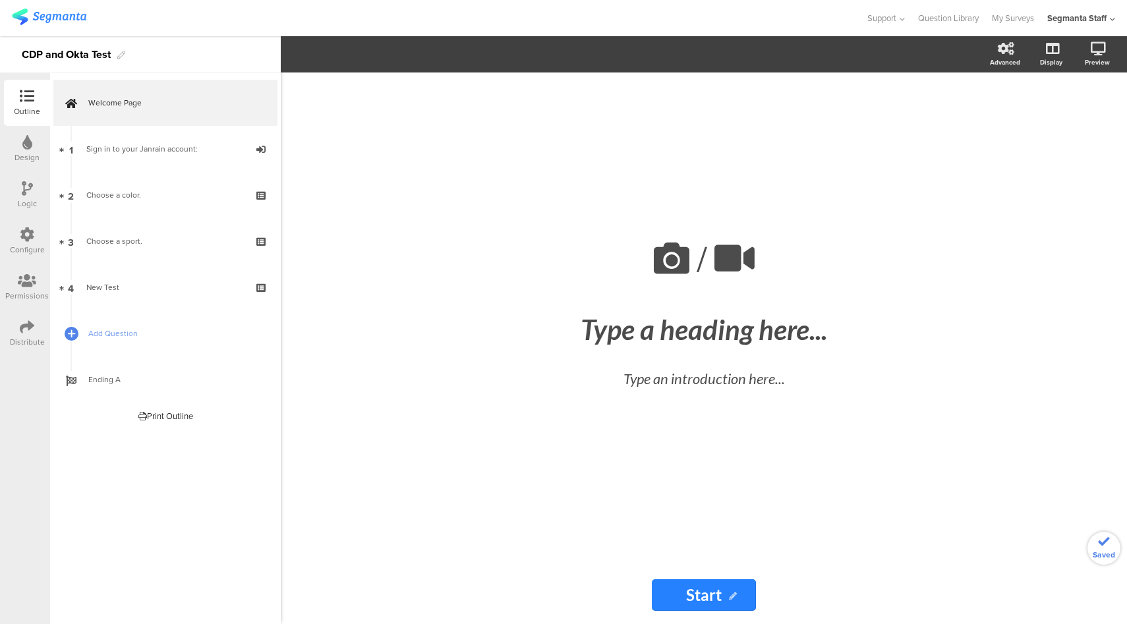
click at [15, 239] on div "Configure" at bounding box center [27, 241] width 46 height 46
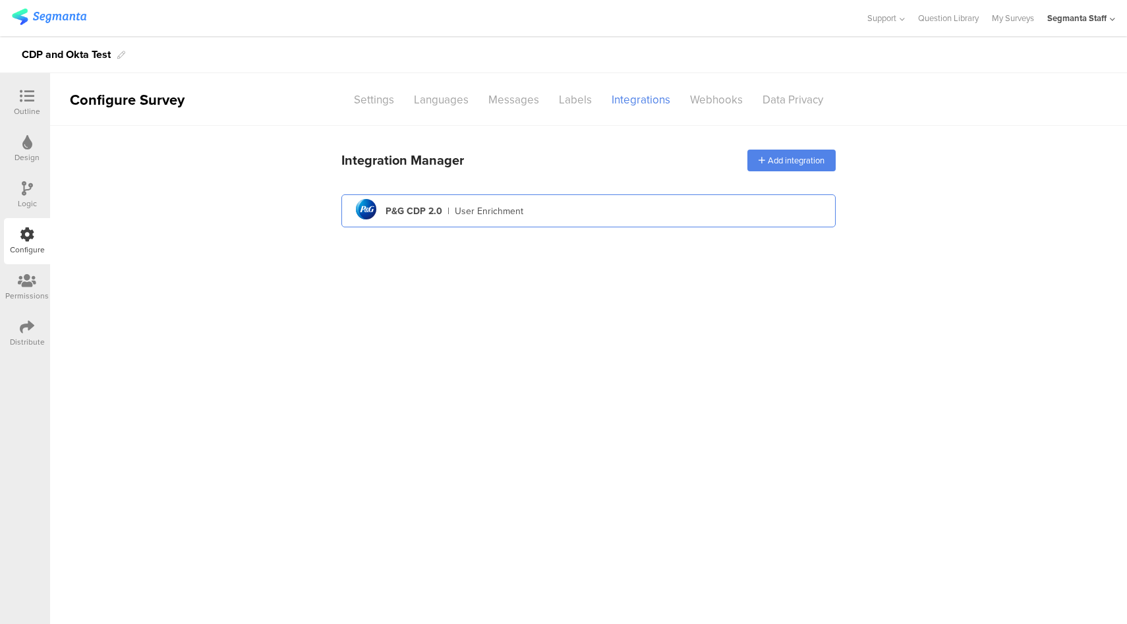
click at [603, 206] on div "pg logo P&G CDP 2.0 | User Enrichment" at bounding box center [588, 211] width 473 height 32
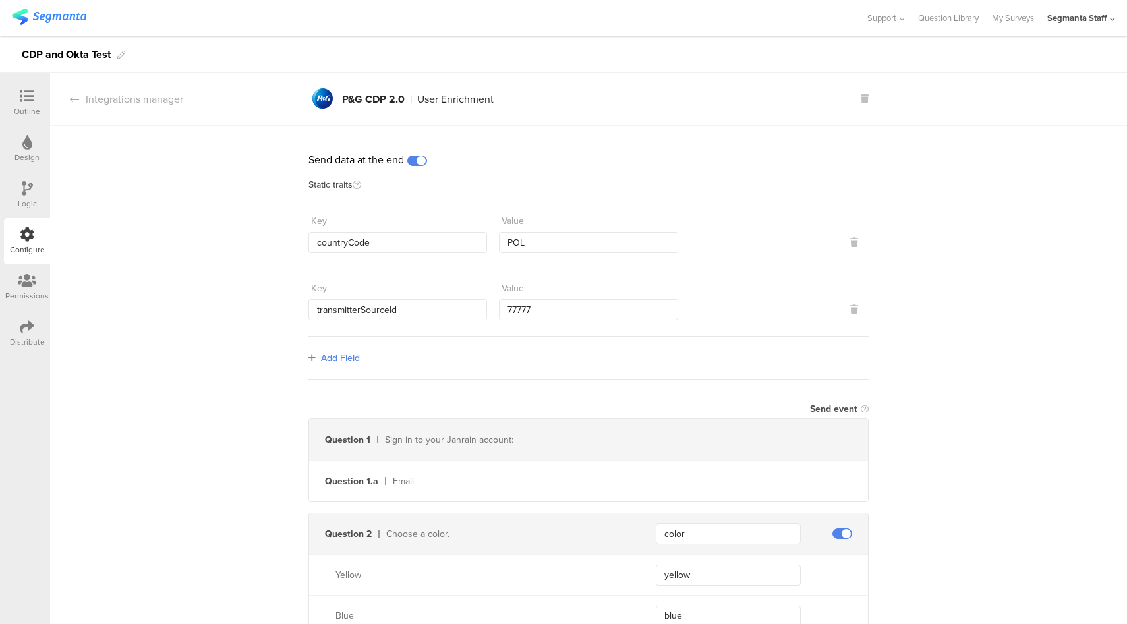
click at [414, 162] on span at bounding box center [417, 160] width 20 height 11
click at [850, 306] on icon at bounding box center [854, 309] width 8 height 9
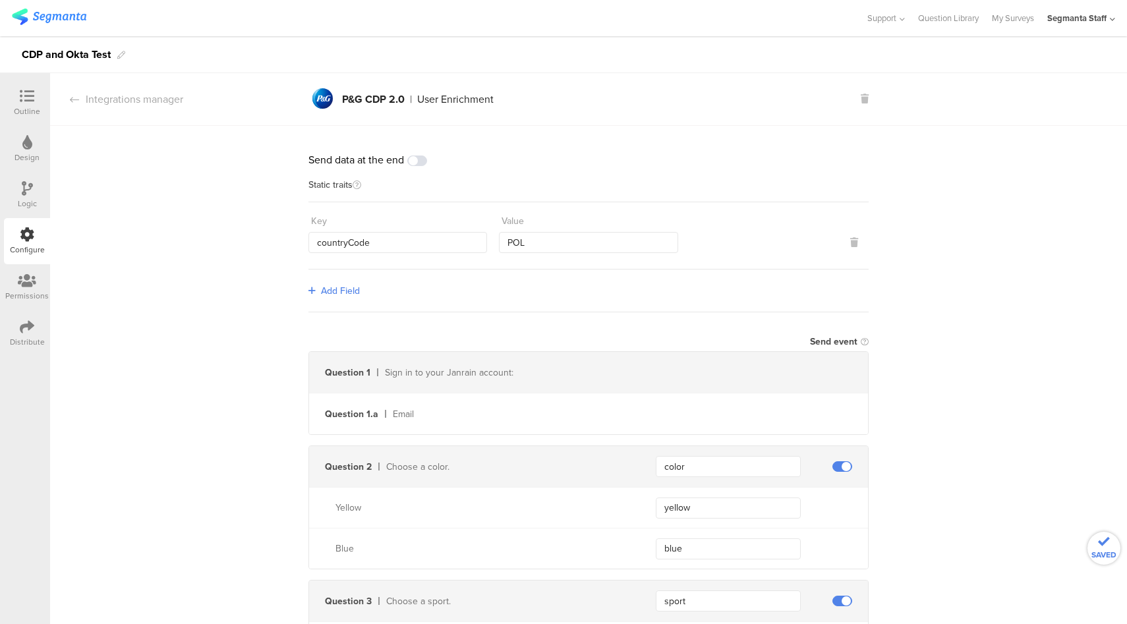
scroll to position [350, 0]
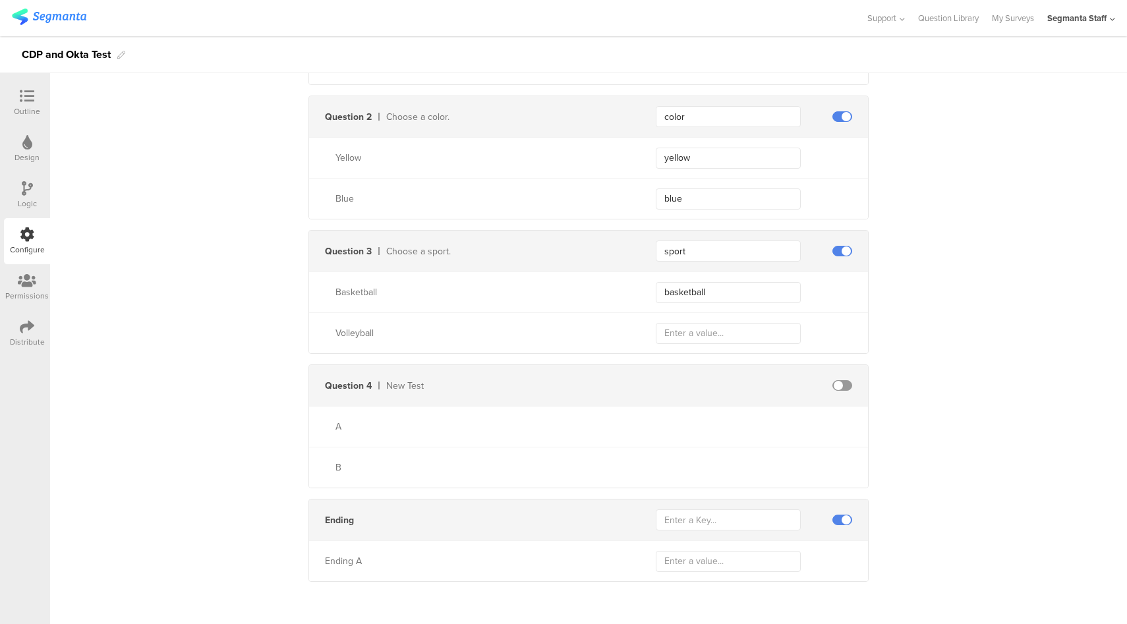
click at [838, 518] on span at bounding box center [842, 520] width 20 height 11
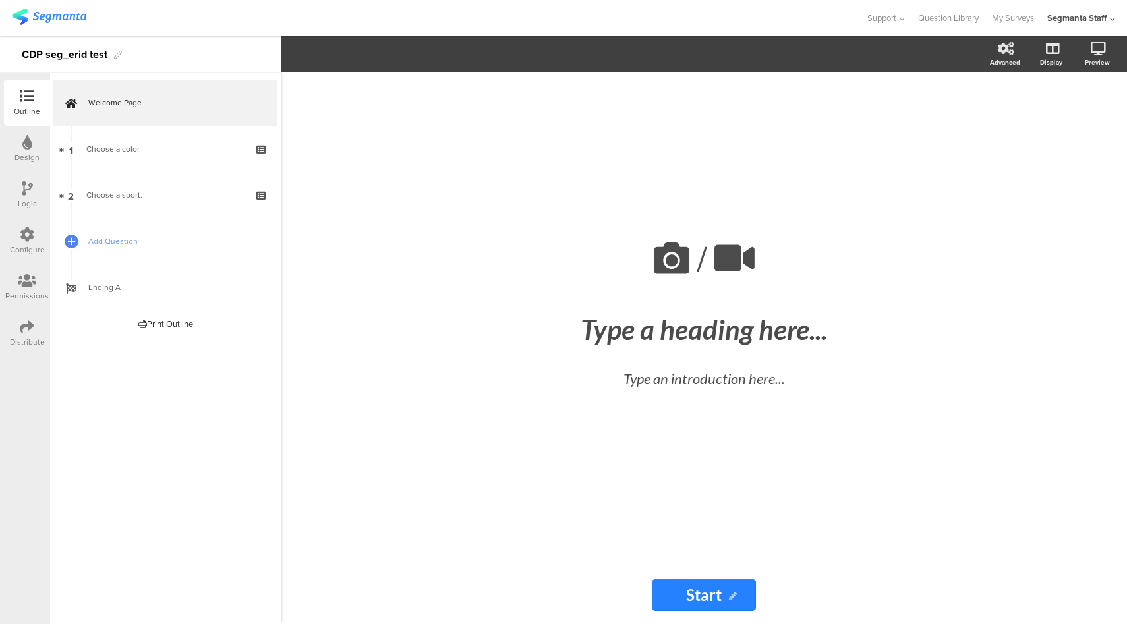
click at [30, 327] on icon at bounding box center [27, 327] width 14 height 14
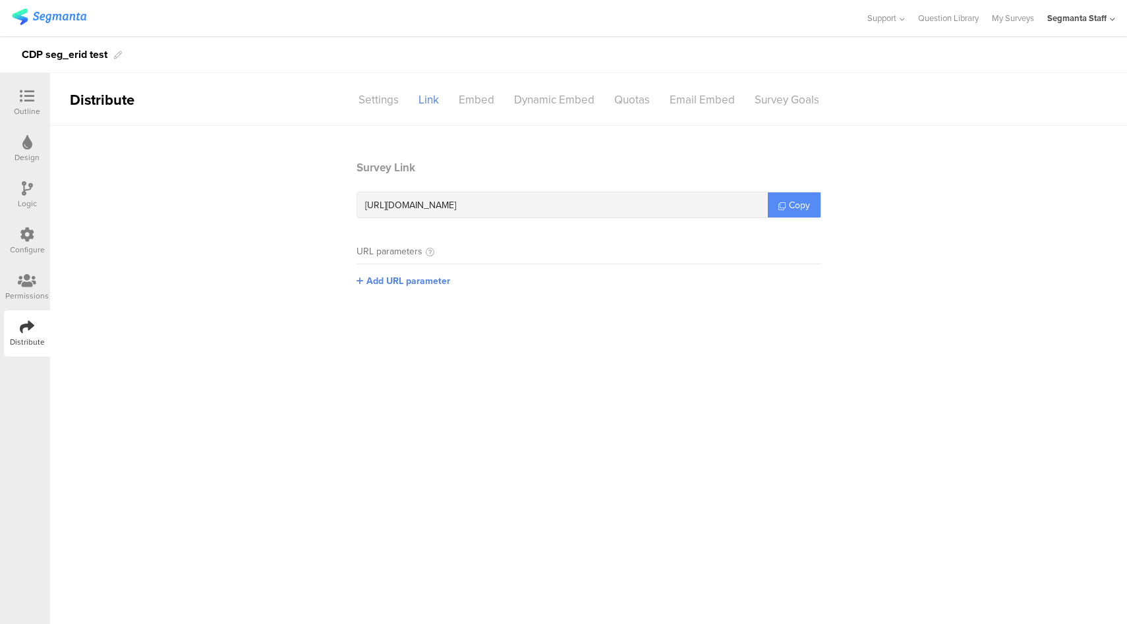
click at [791, 194] on link "Copy" at bounding box center [793, 204] width 53 height 25
click at [800, 202] on span "Copy" at bounding box center [799, 205] width 21 height 14
click at [32, 235] on icon at bounding box center [27, 234] width 14 height 14
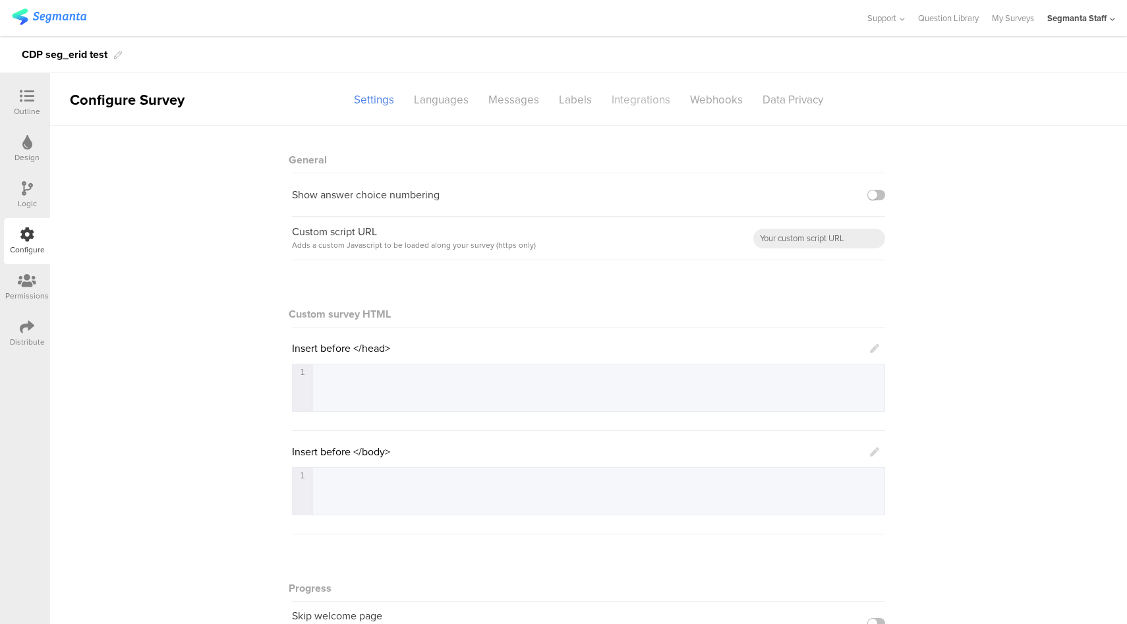
click at [650, 107] on div "Integrations" at bounding box center [640, 99] width 78 height 23
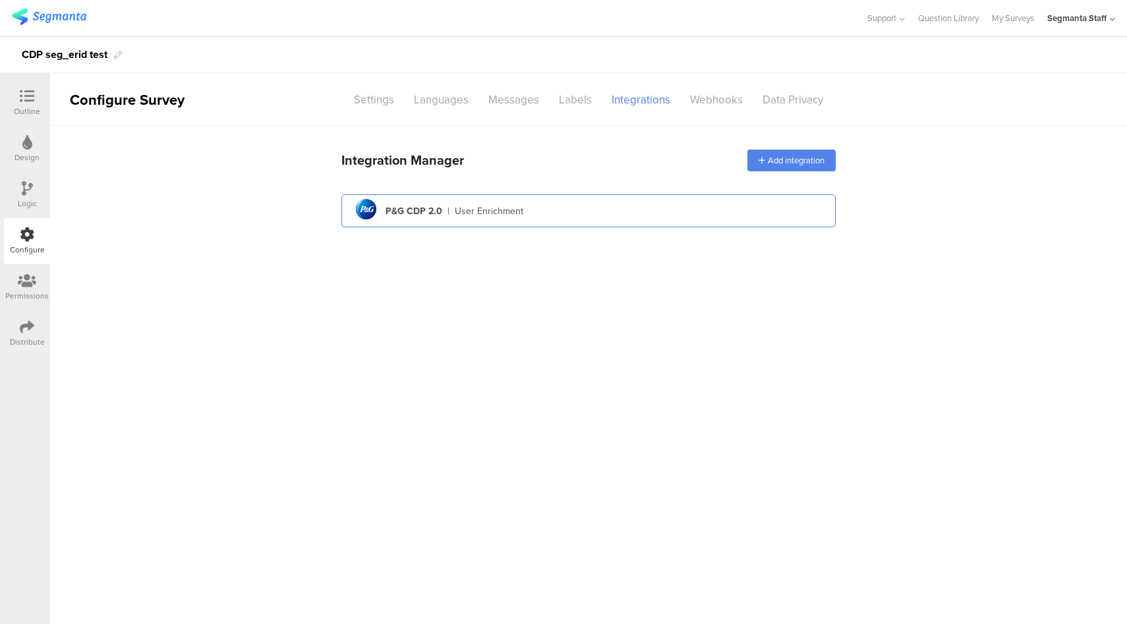
click at [635, 209] on div "pg logo P&G CDP 2.0 | User Enrichment" at bounding box center [588, 211] width 473 height 32
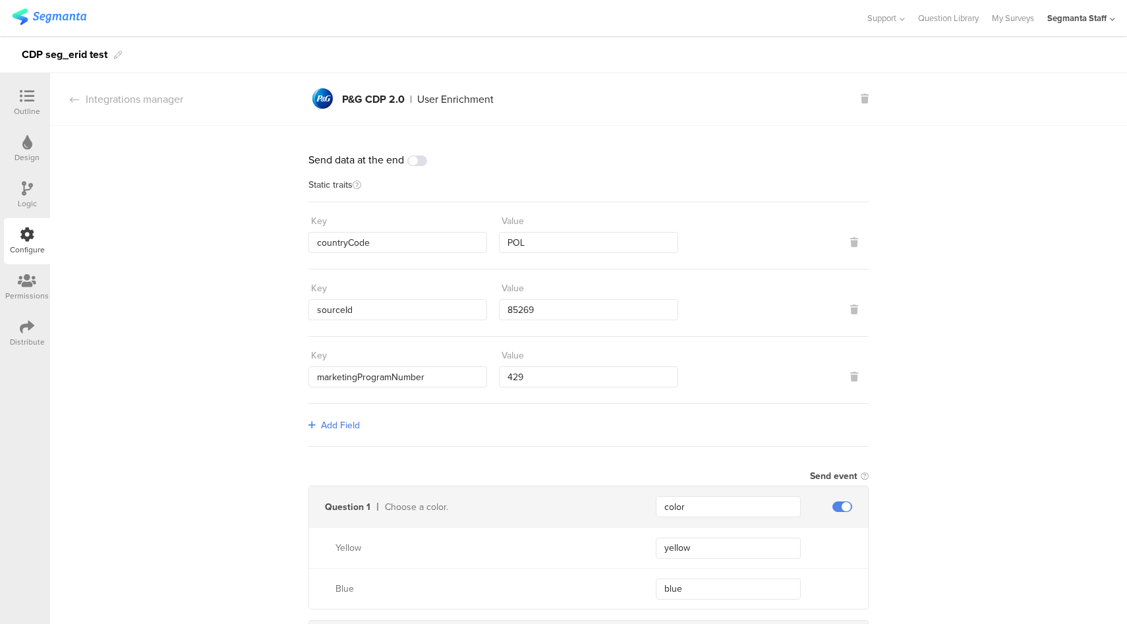
scroll to position [254, 0]
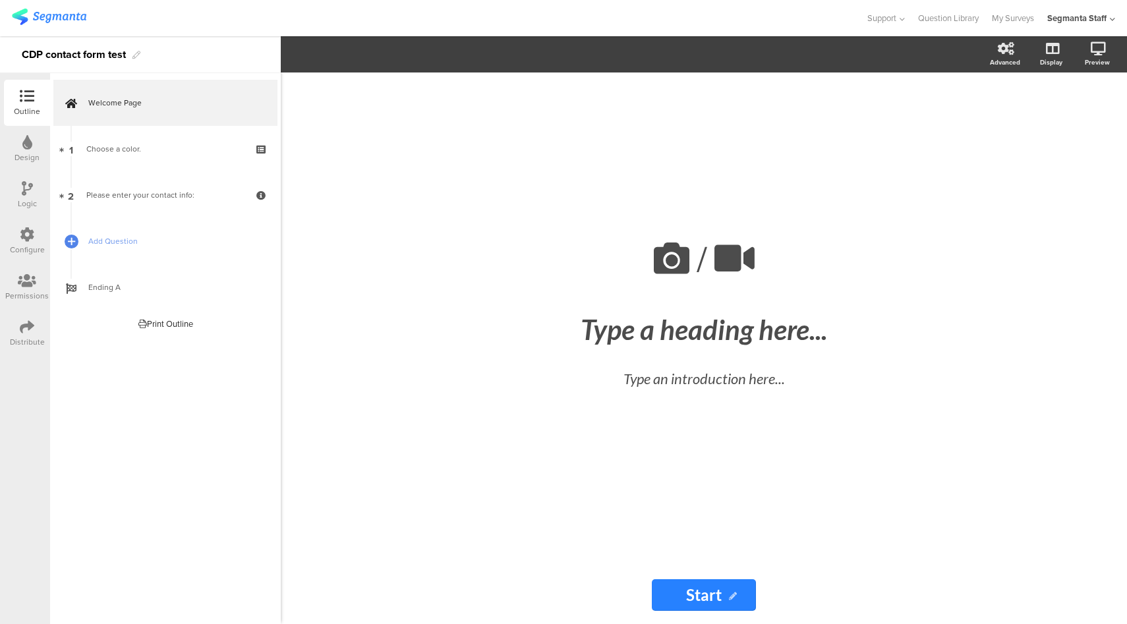
click at [24, 331] on icon at bounding box center [27, 327] width 14 height 14
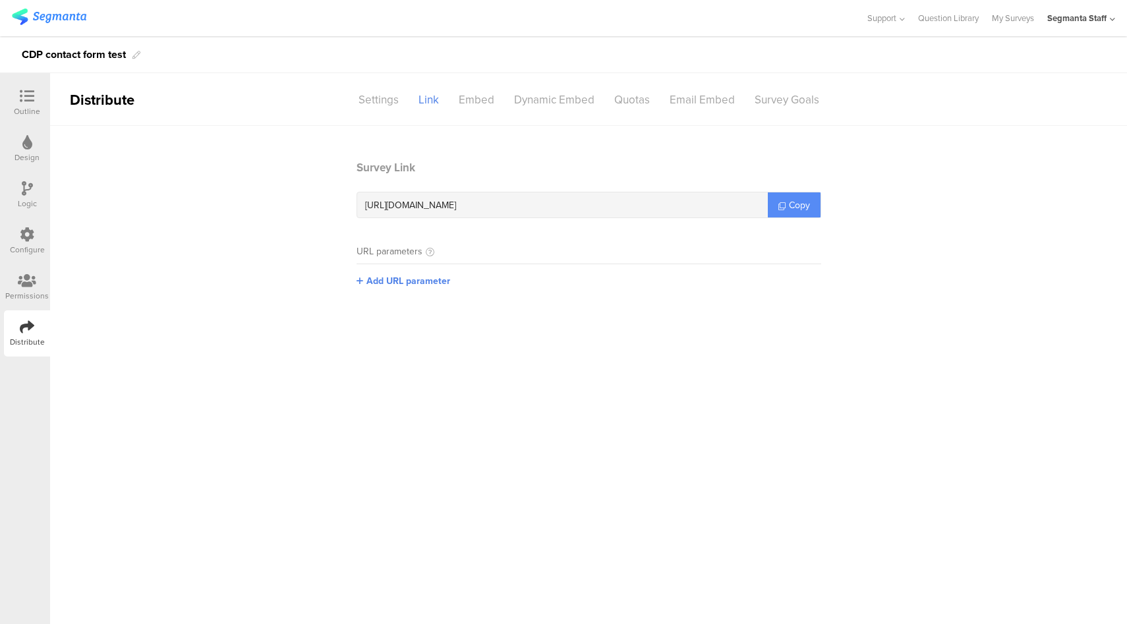
click at [800, 209] on span "Copy" at bounding box center [799, 205] width 21 height 14
click at [18, 245] on div "Configure" at bounding box center [27, 250] width 35 height 12
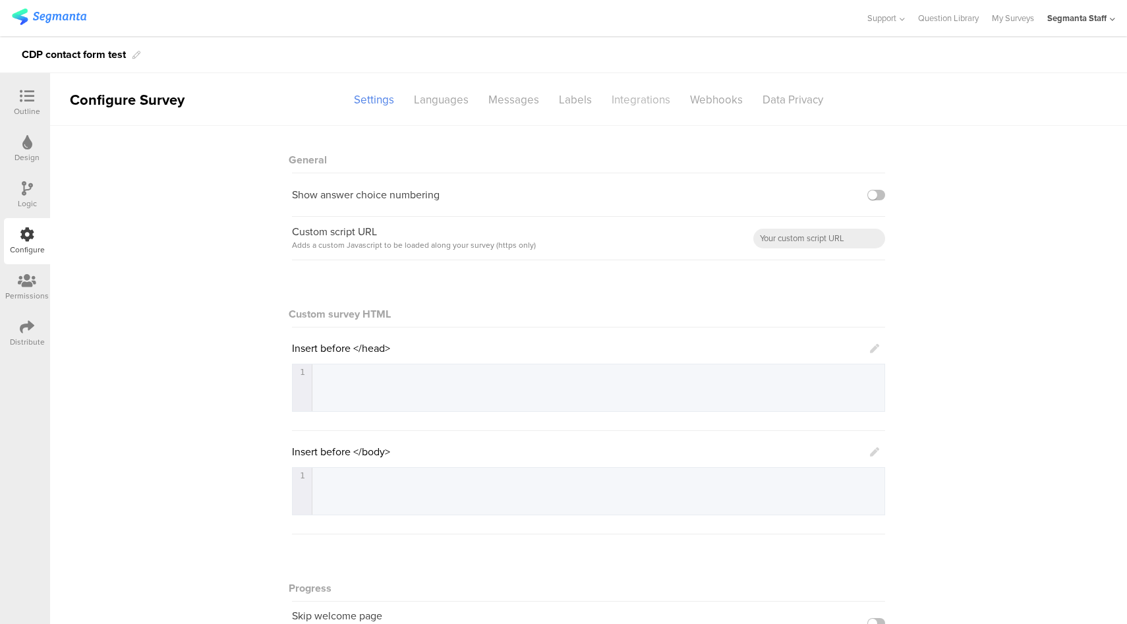
click at [639, 103] on div "Integrations" at bounding box center [640, 99] width 78 height 23
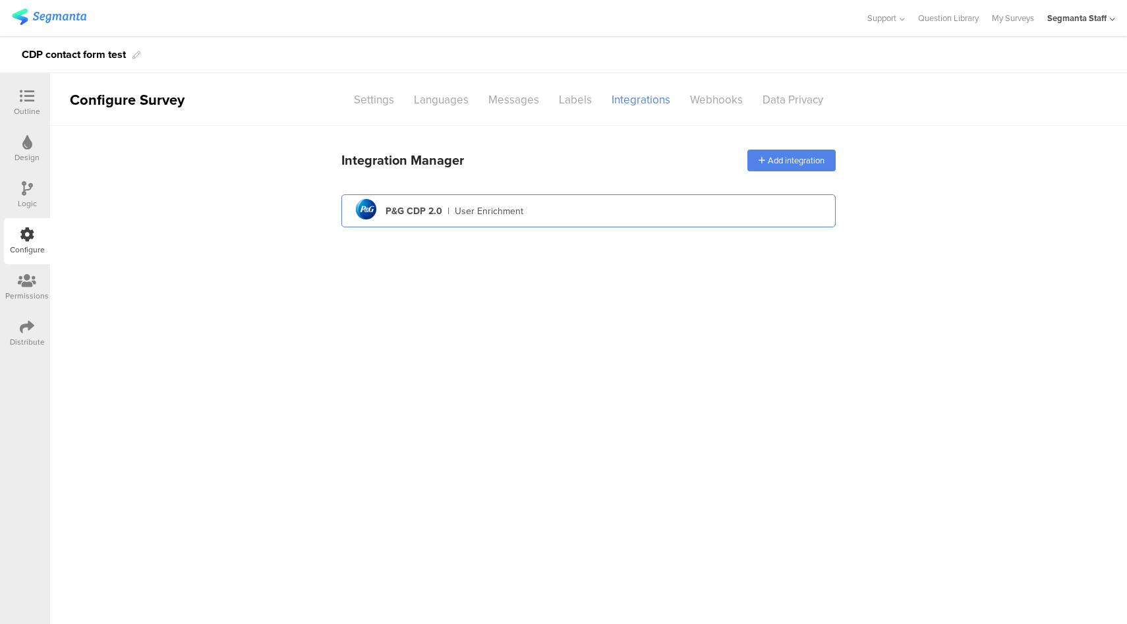
click at [587, 213] on div "pg logo P&G CDP 2.0 | User Enrichment" at bounding box center [588, 211] width 473 height 32
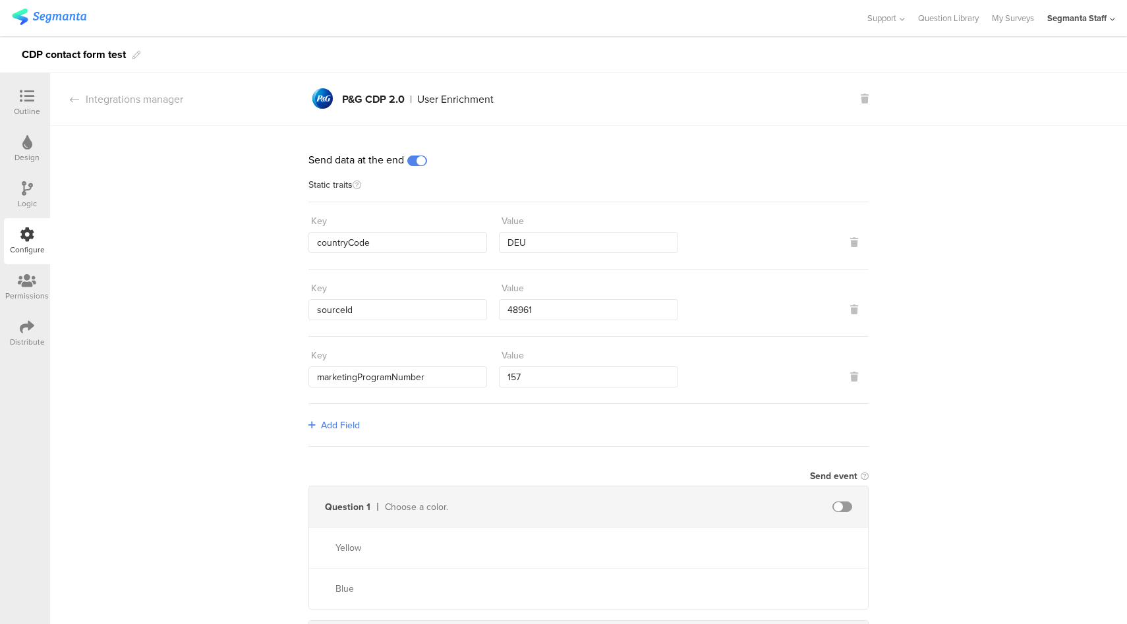
click at [414, 161] on span at bounding box center [417, 160] width 20 height 11
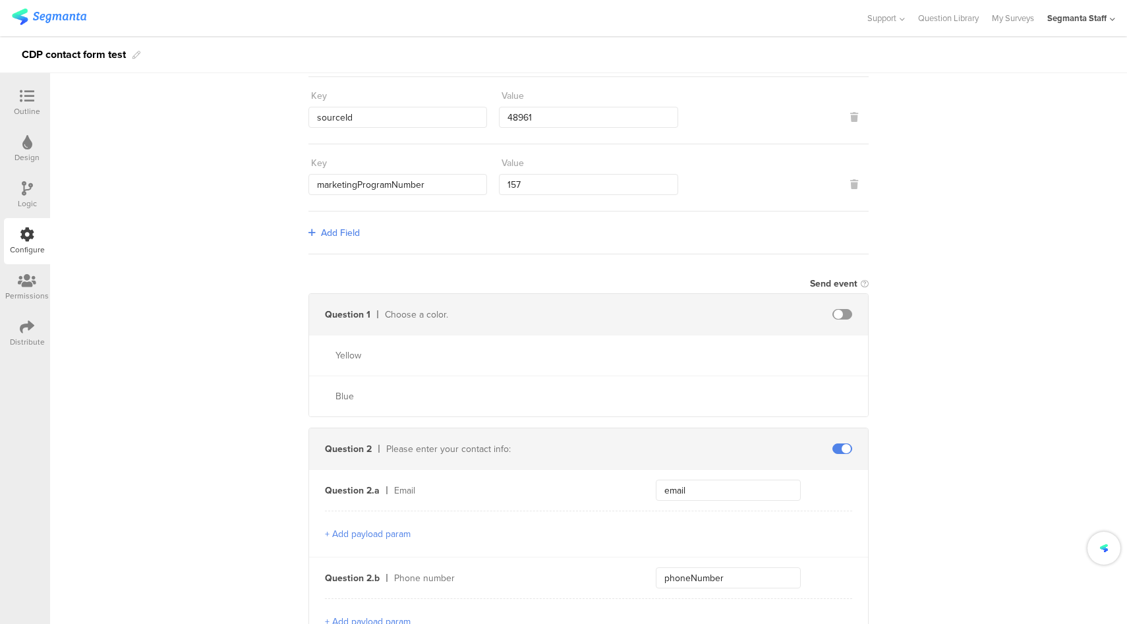
scroll to position [346, 0]
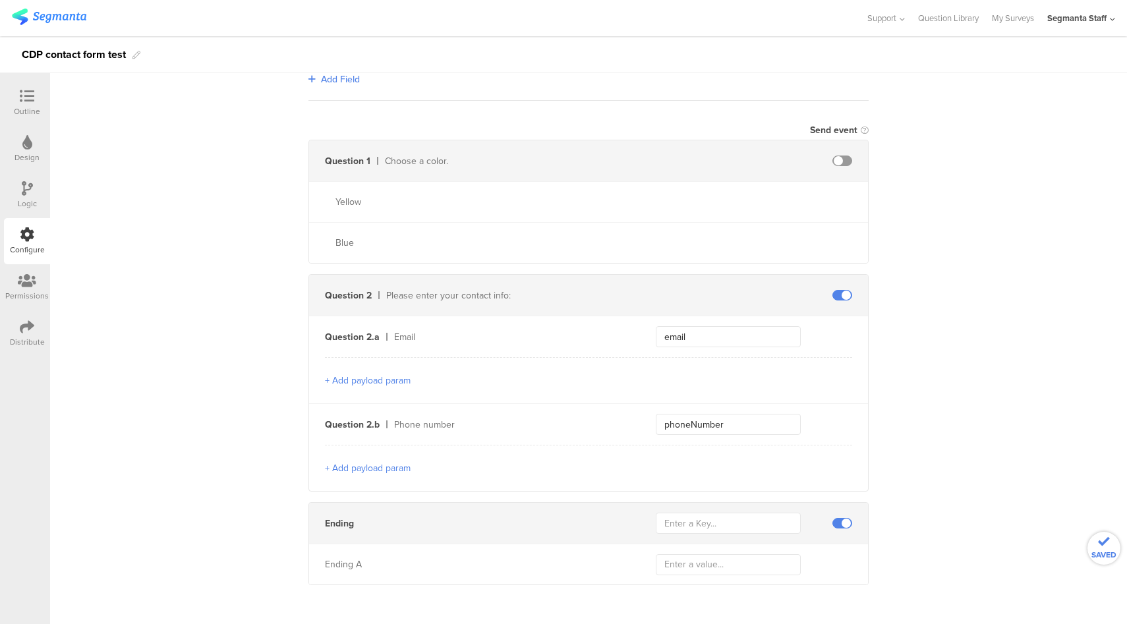
click at [837, 521] on span at bounding box center [842, 523] width 20 height 11
click at [835, 156] on span at bounding box center [842, 160] width 20 height 11
click at [21, 98] on icon at bounding box center [27, 96] width 14 height 14
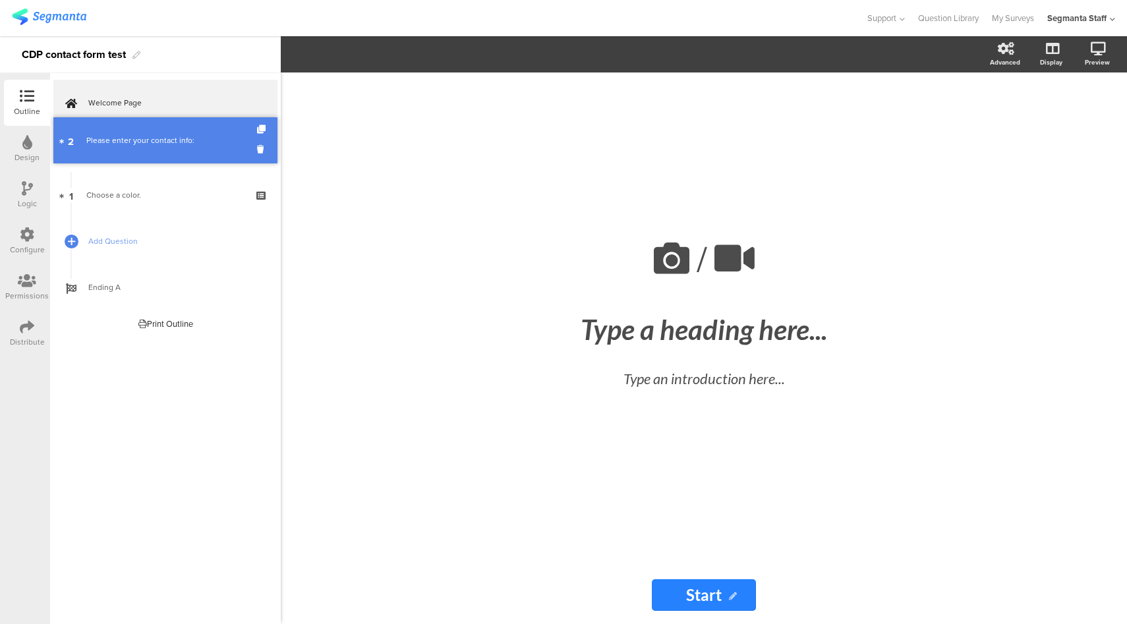
drag, startPoint x: 177, startPoint y: 192, endPoint x: 177, endPoint y: 137, distance: 54.7
